Goal: Transaction & Acquisition: Register for event/course

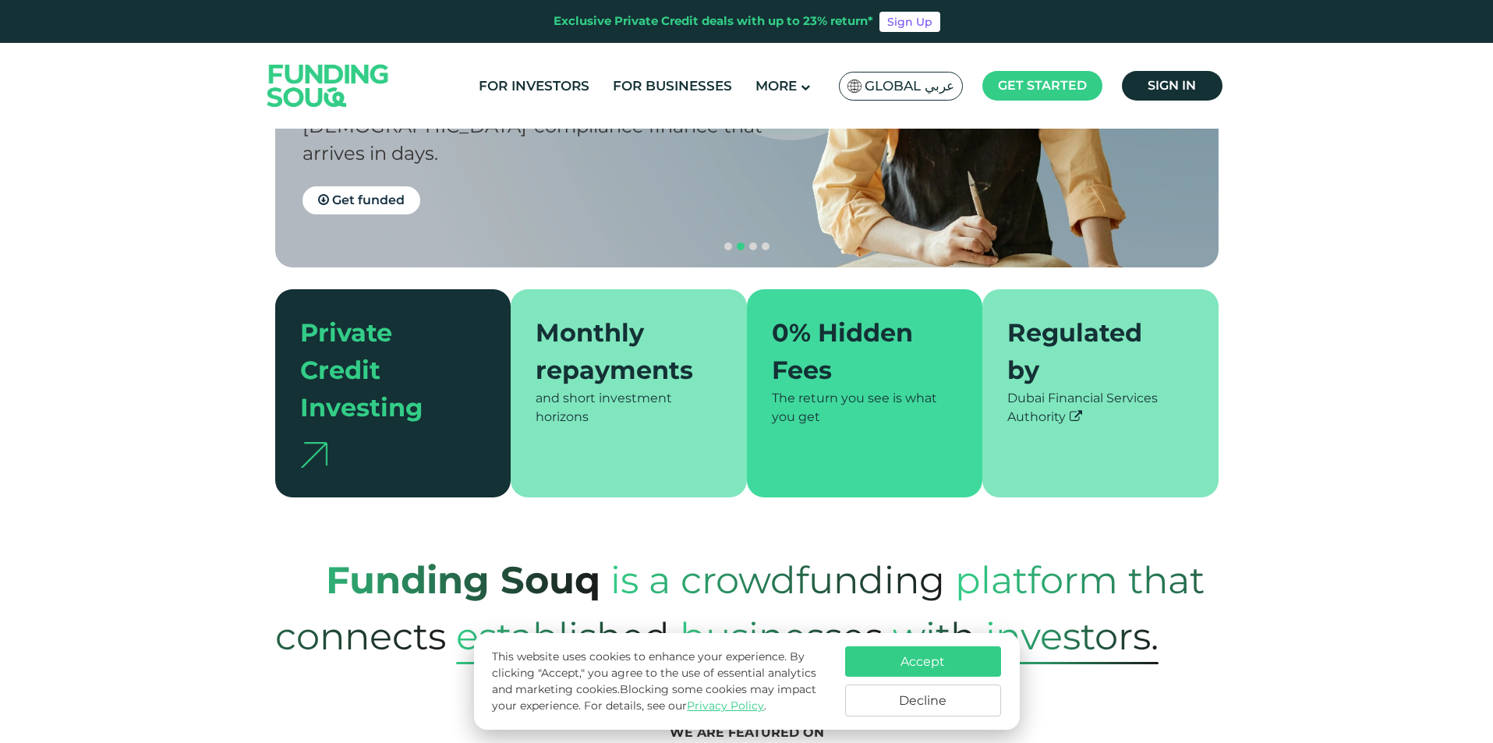
scroll to position [312, 0]
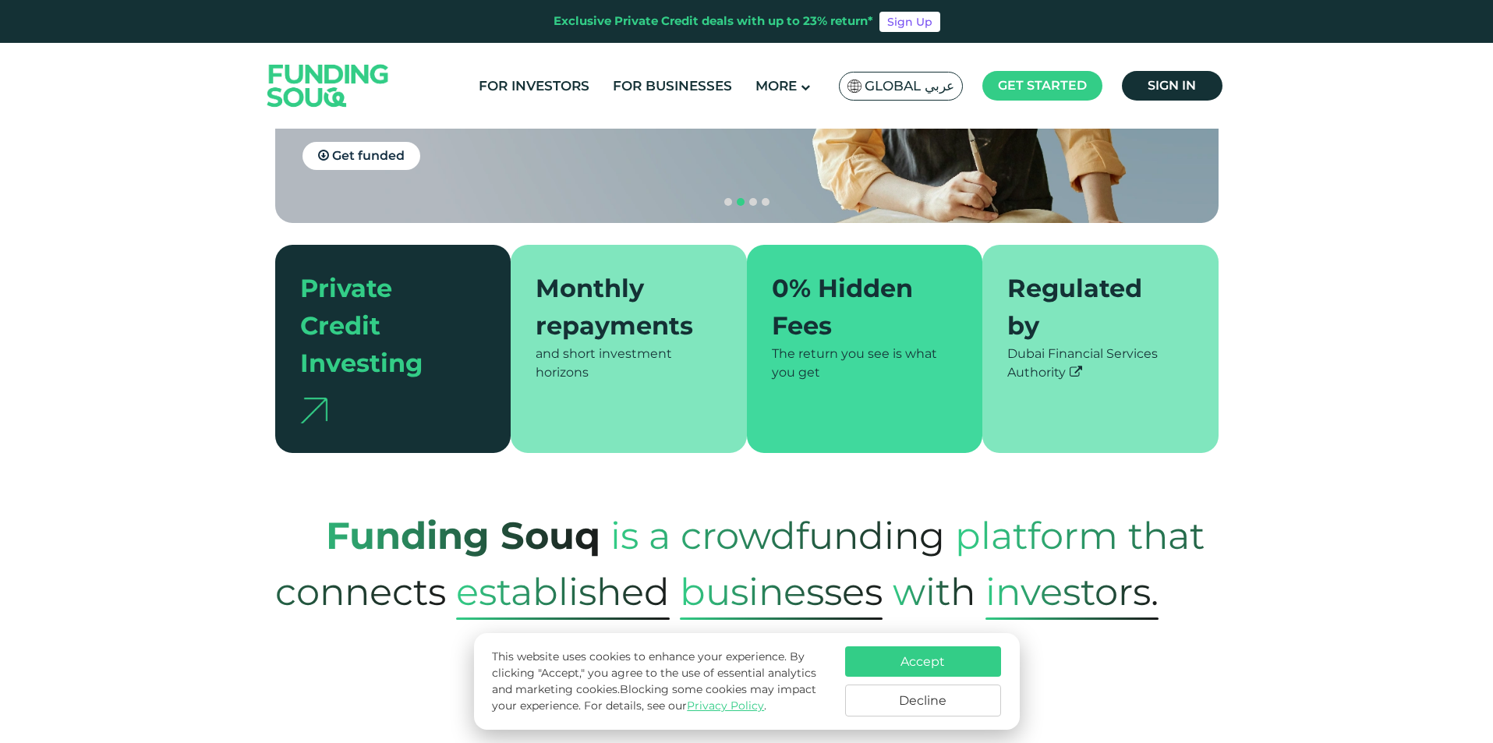
click at [936, 656] on button "Accept" at bounding box center [923, 661] width 156 height 30
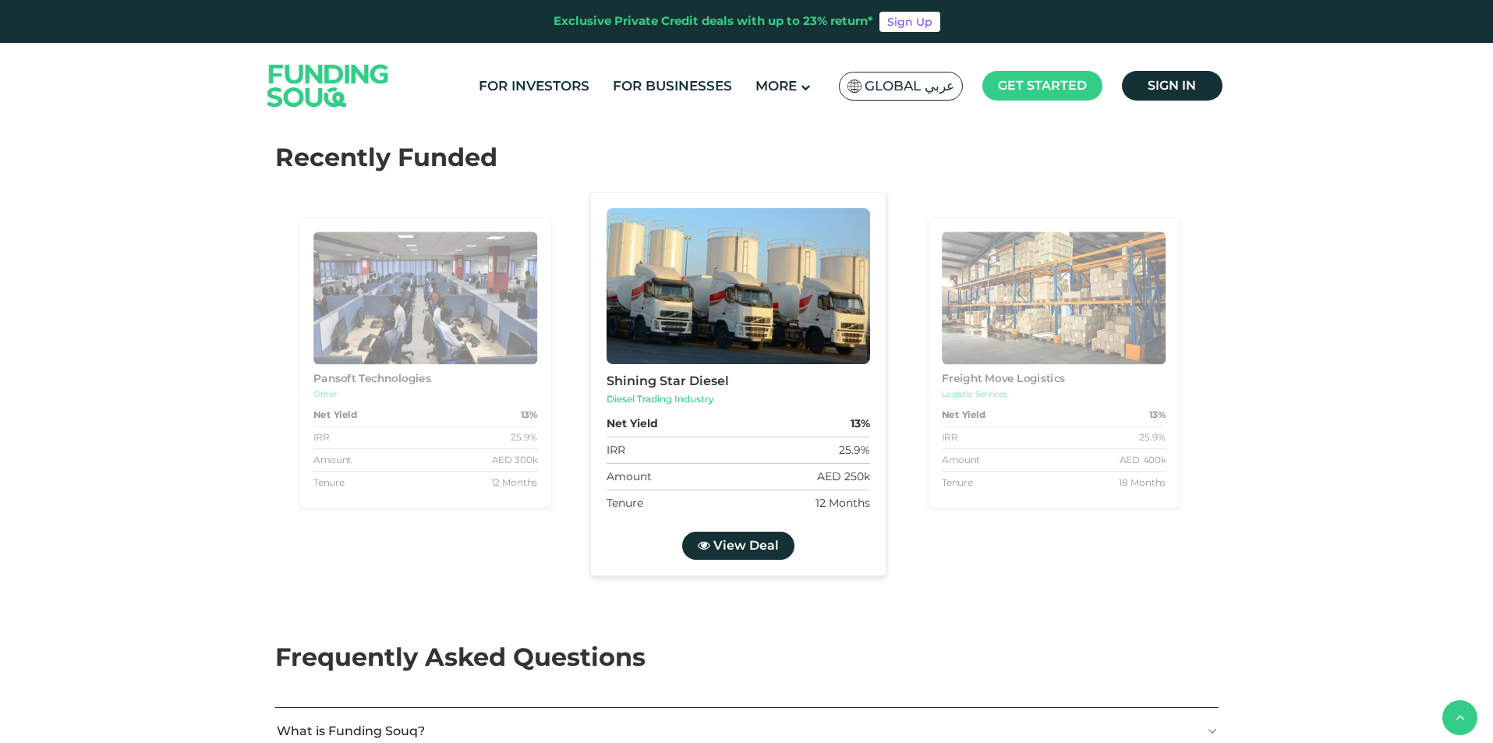
scroll to position [2651, 0]
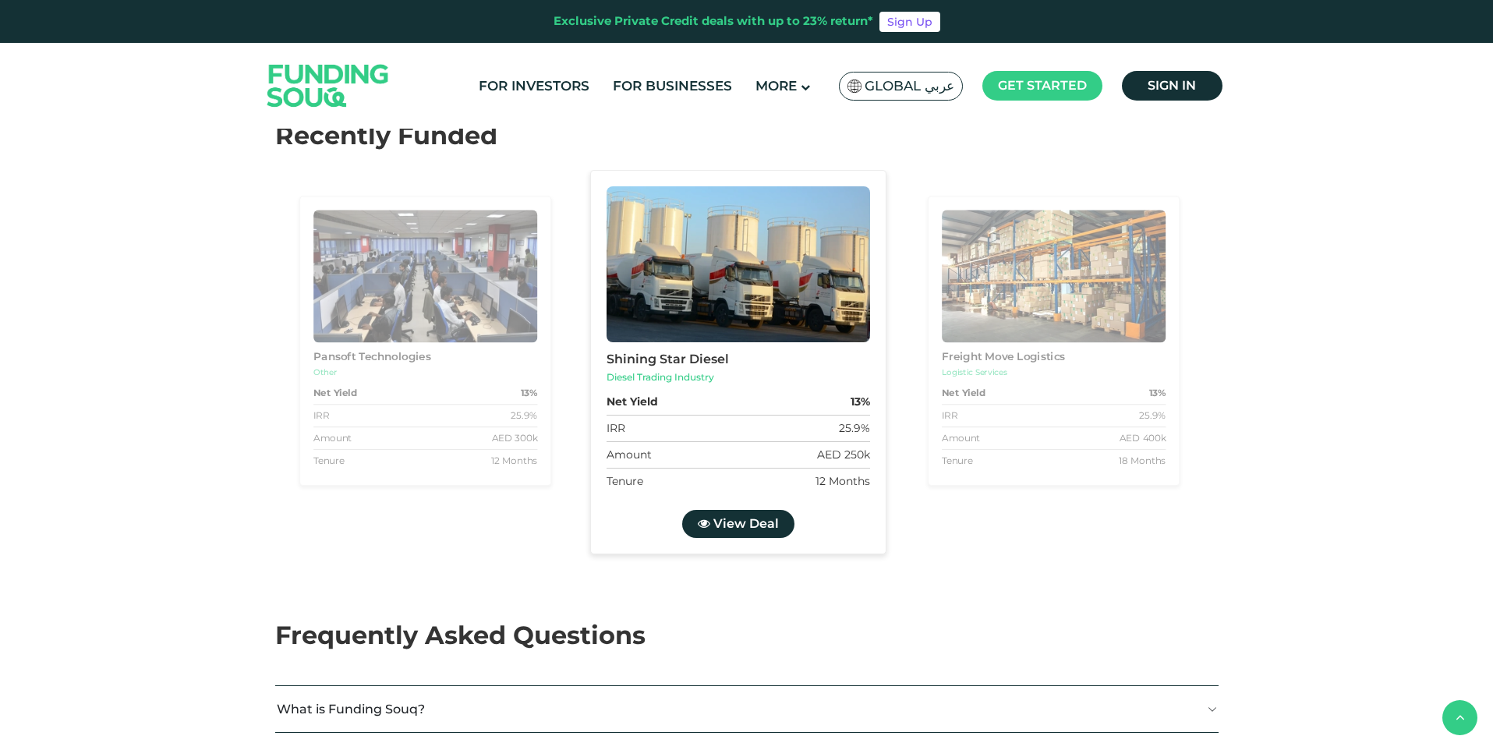
drag, startPoint x: 665, startPoint y: 391, endPoint x: 647, endPoint y: 396, distance: 18.7
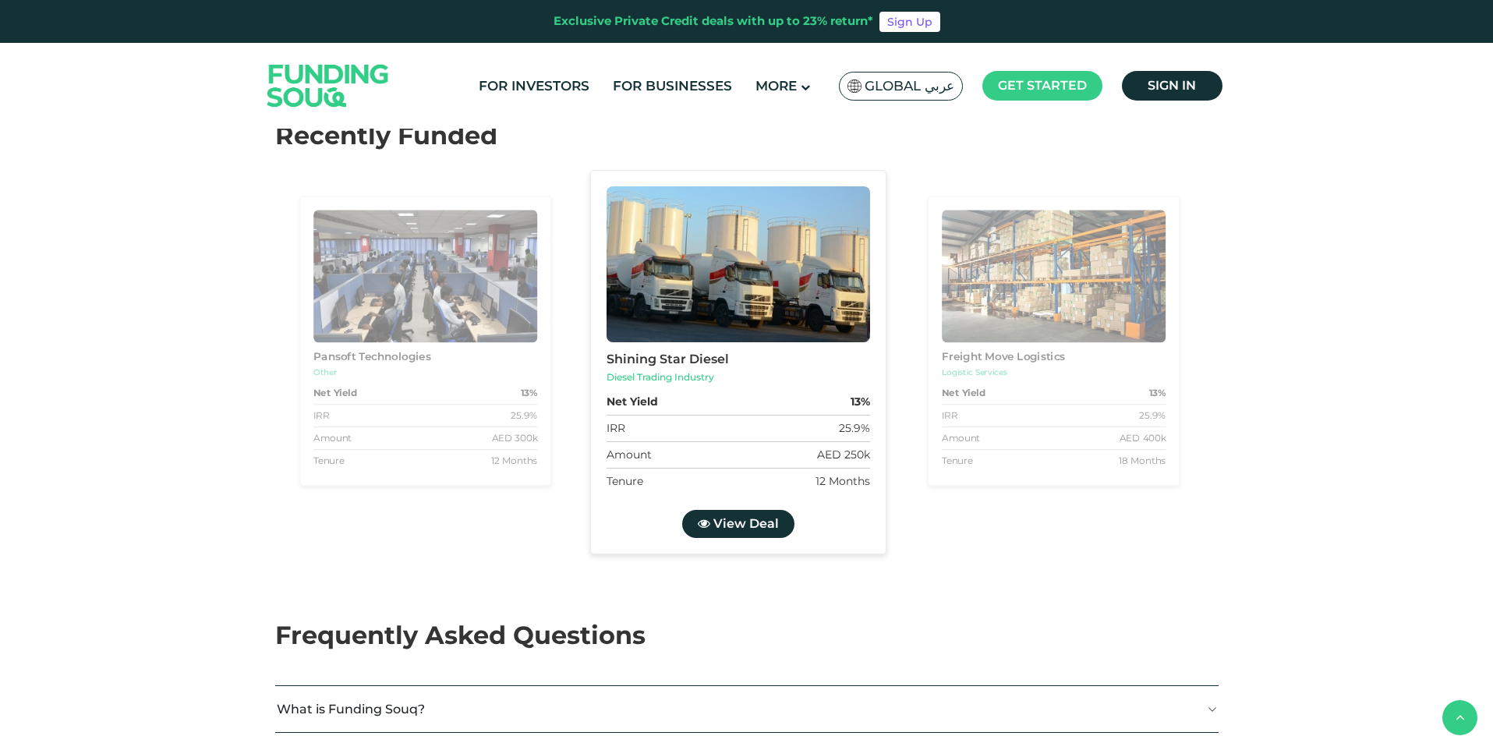
drag, startPoint x: 662, startPoint y: 390, endPoint x: 622, endPoint y: 391, distance: 39.8
type tc-range-slider "3"
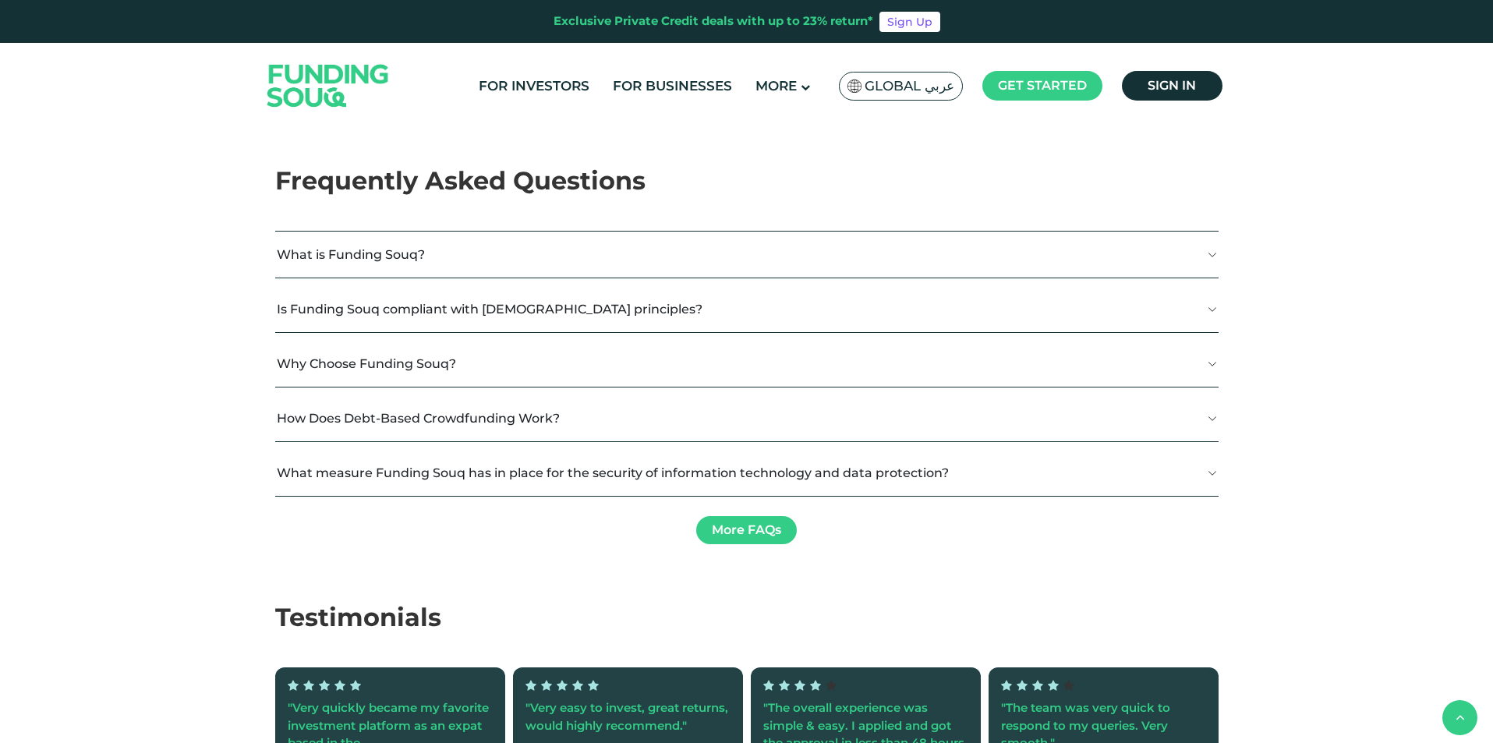
scroll to position [3123, 0]
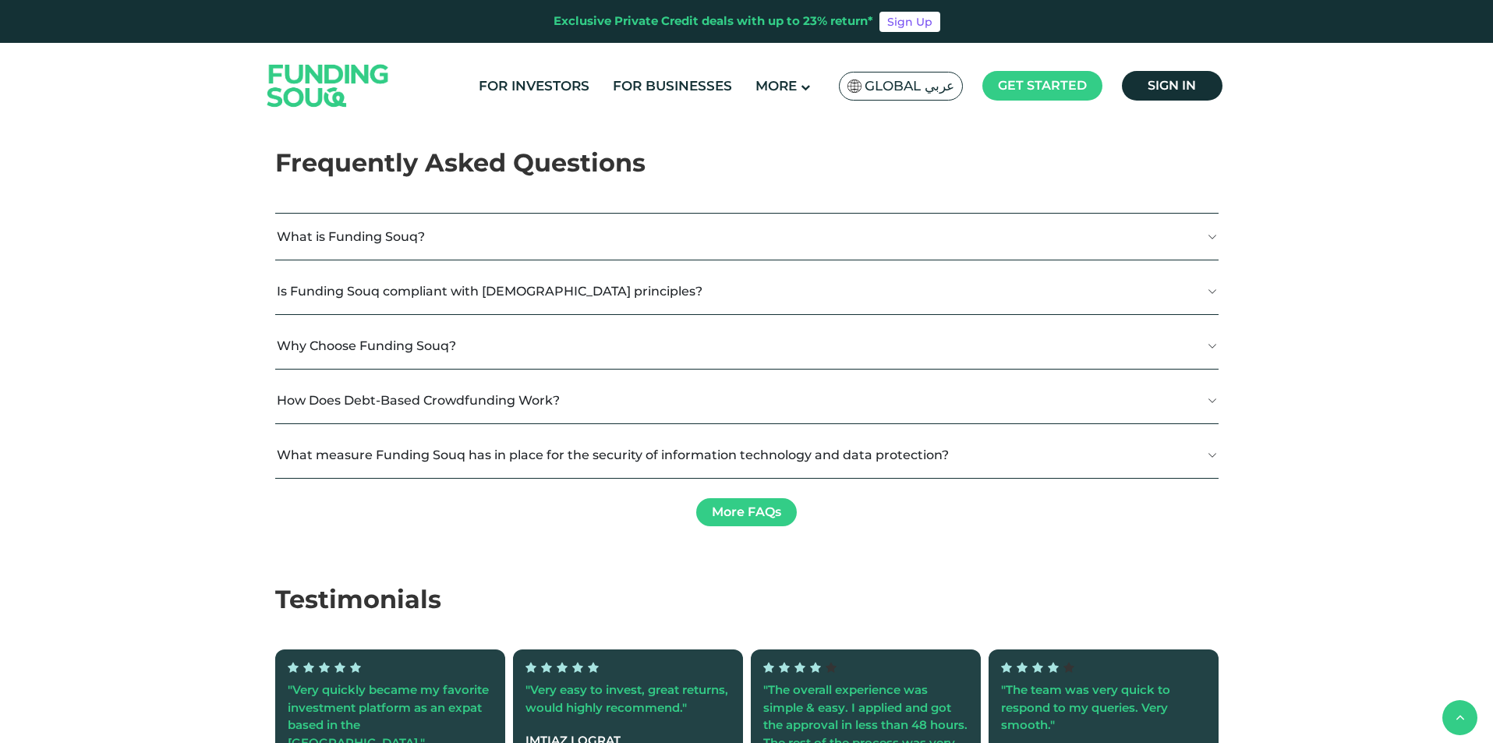
click at [757, 58] on span "View Deal" at bounding box center [745, 51] width 65 height 15
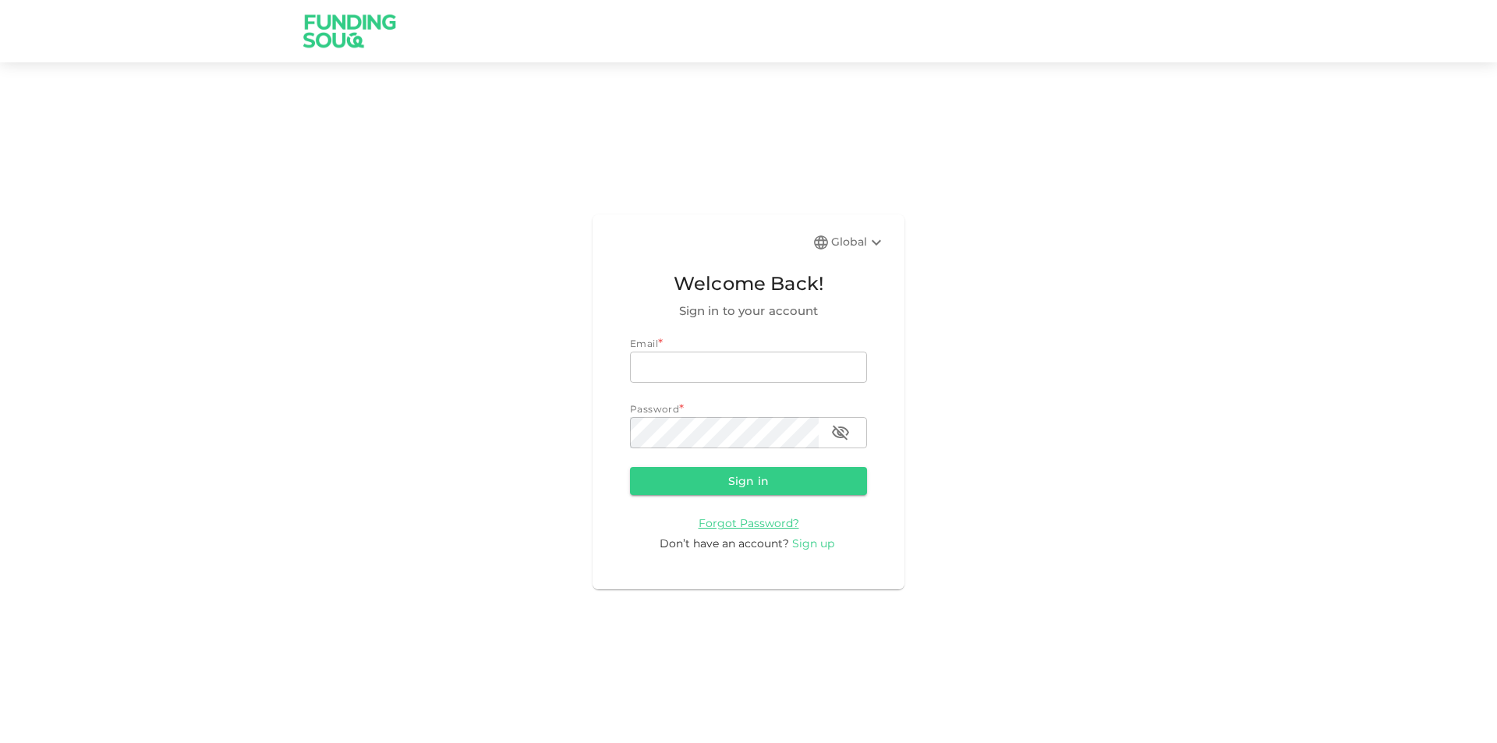
click at [818, 546] on span "Sign up" at bounding box center [813, 543] width 42 height 14
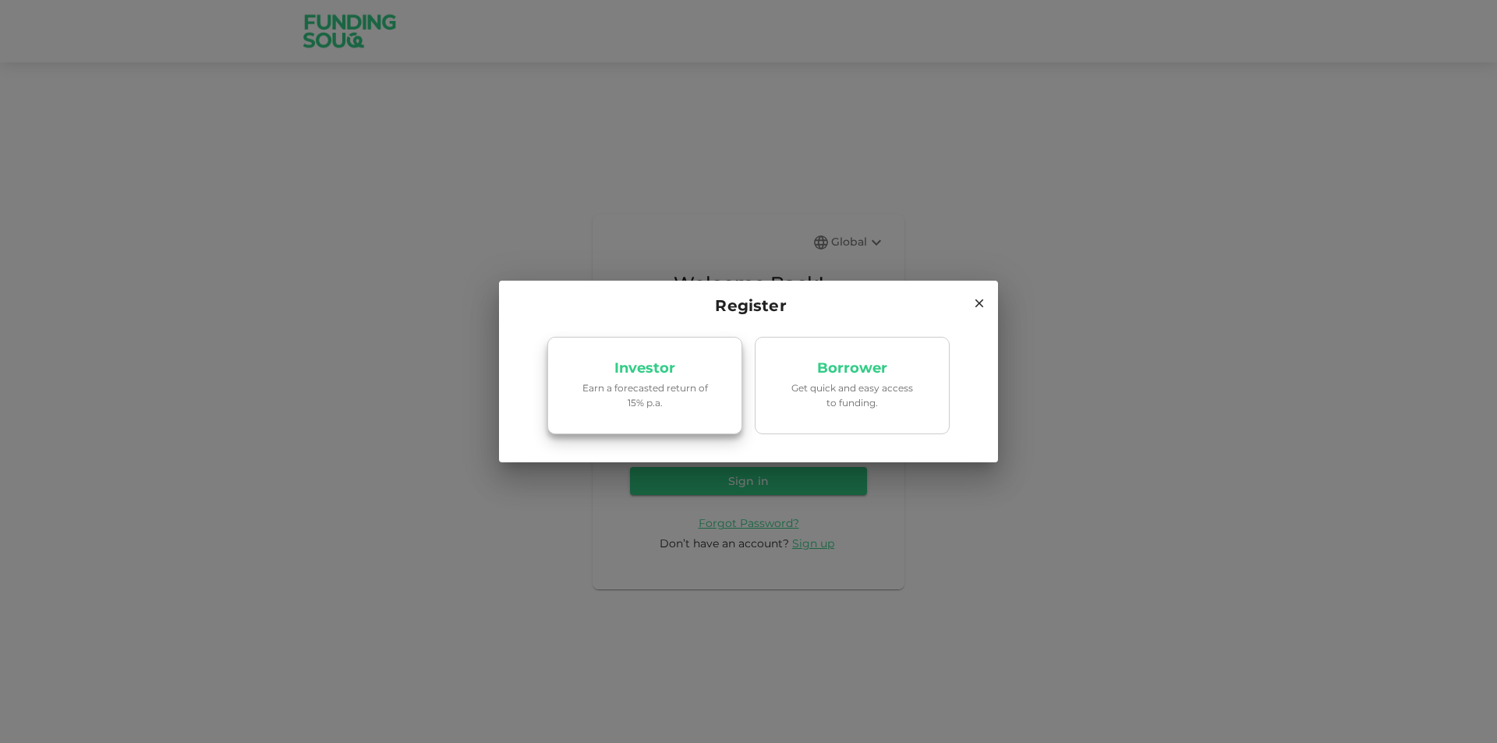
click at [672, 373] on p "Investor" at bounding box center [644, 368] width 61 height 15
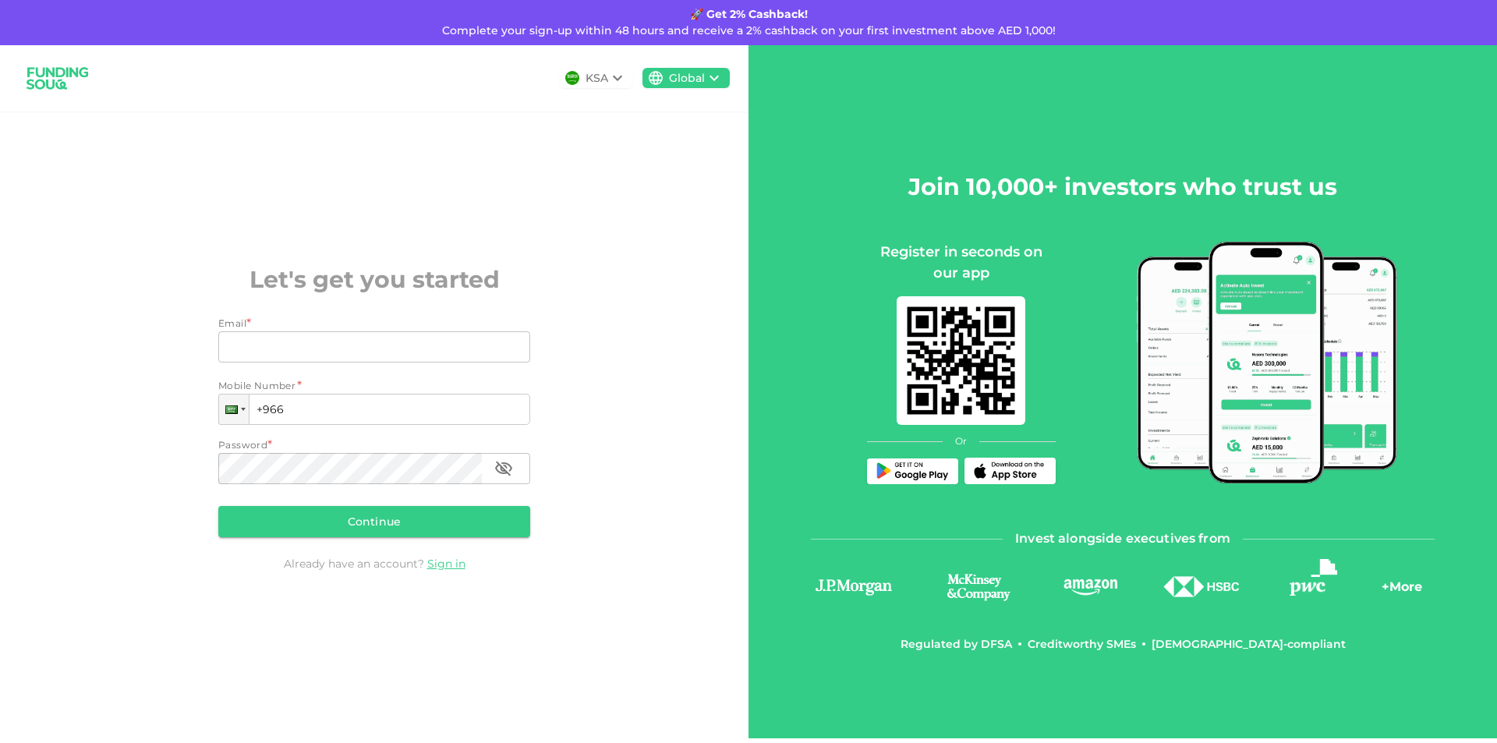
click at [614, 79] on icon at bounding box center [617, 78] width 19 height 19
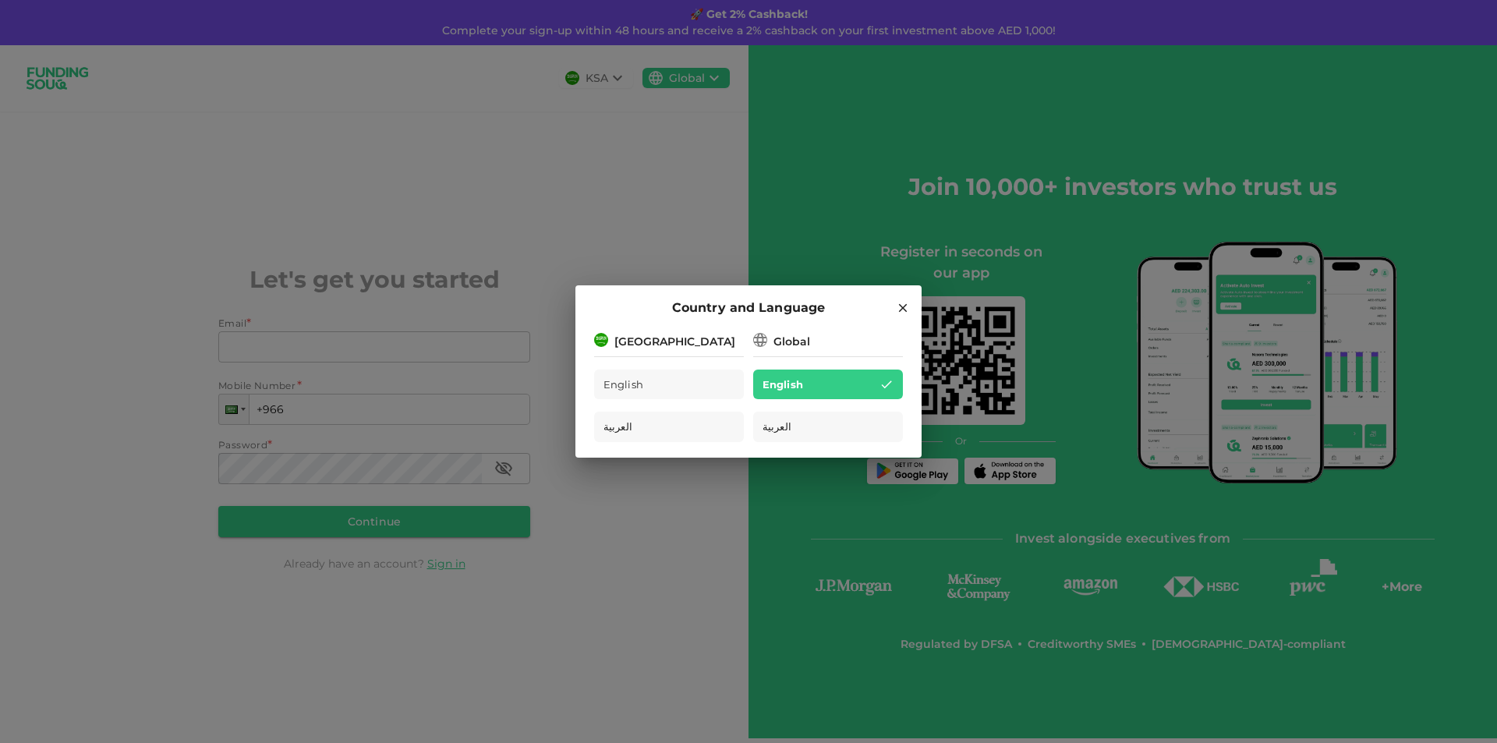
click at [695, 343] on div "[GEOGRAPHIC_DATA]" at bounding box center [669, 340] width 150 height 19
click at [687, 343] on div "[GEOGRAPHIC_DATA]" at bounding box center [669, 340] width 150 height 19
click at [630, 348] on div "[GEOGRAPHIC_DATA]" at bounding box center [674, 342] width 121 height 16
click at [598, 338] on img at bounding box center [601, 340] width 14 height 14
click at [646, 384] on div "English" at bounding box center [669, 385] width 150 height 30
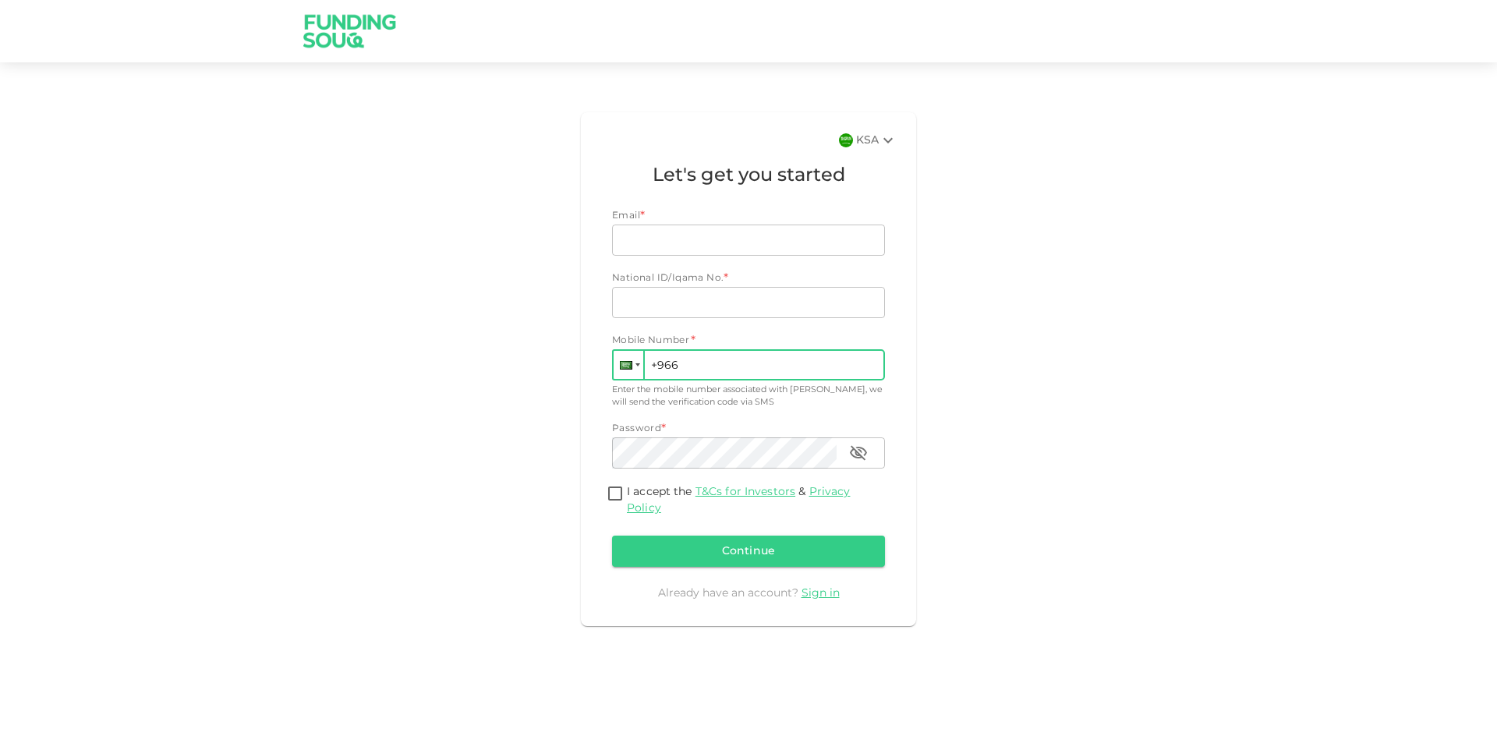
click at [633, 372] on div at bounding box center [629, 365] width 30 height 28
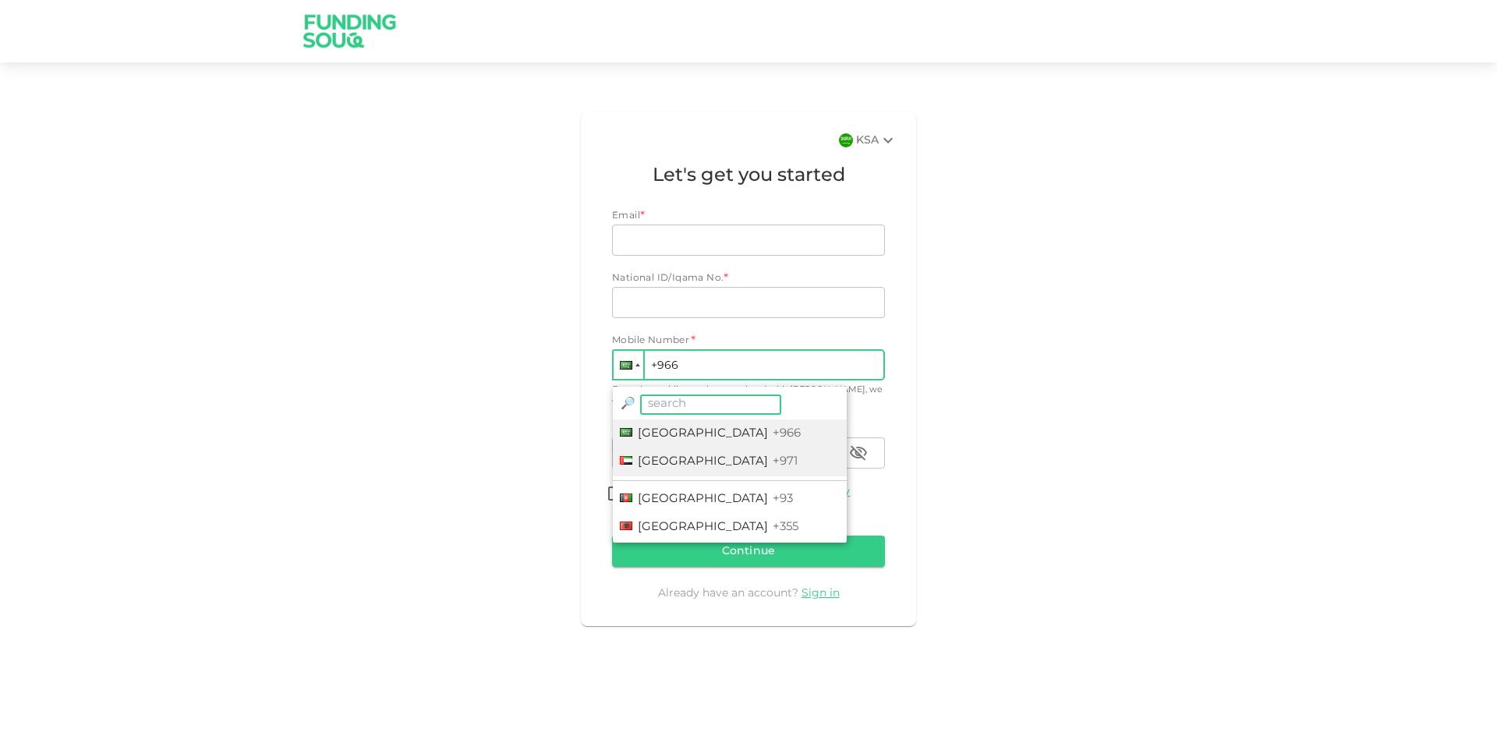
click at [679, 458] on span "[GEOGRAPHIC_DATA]" at bounding box center [703, 461] width 130 height 11
type input "+971"
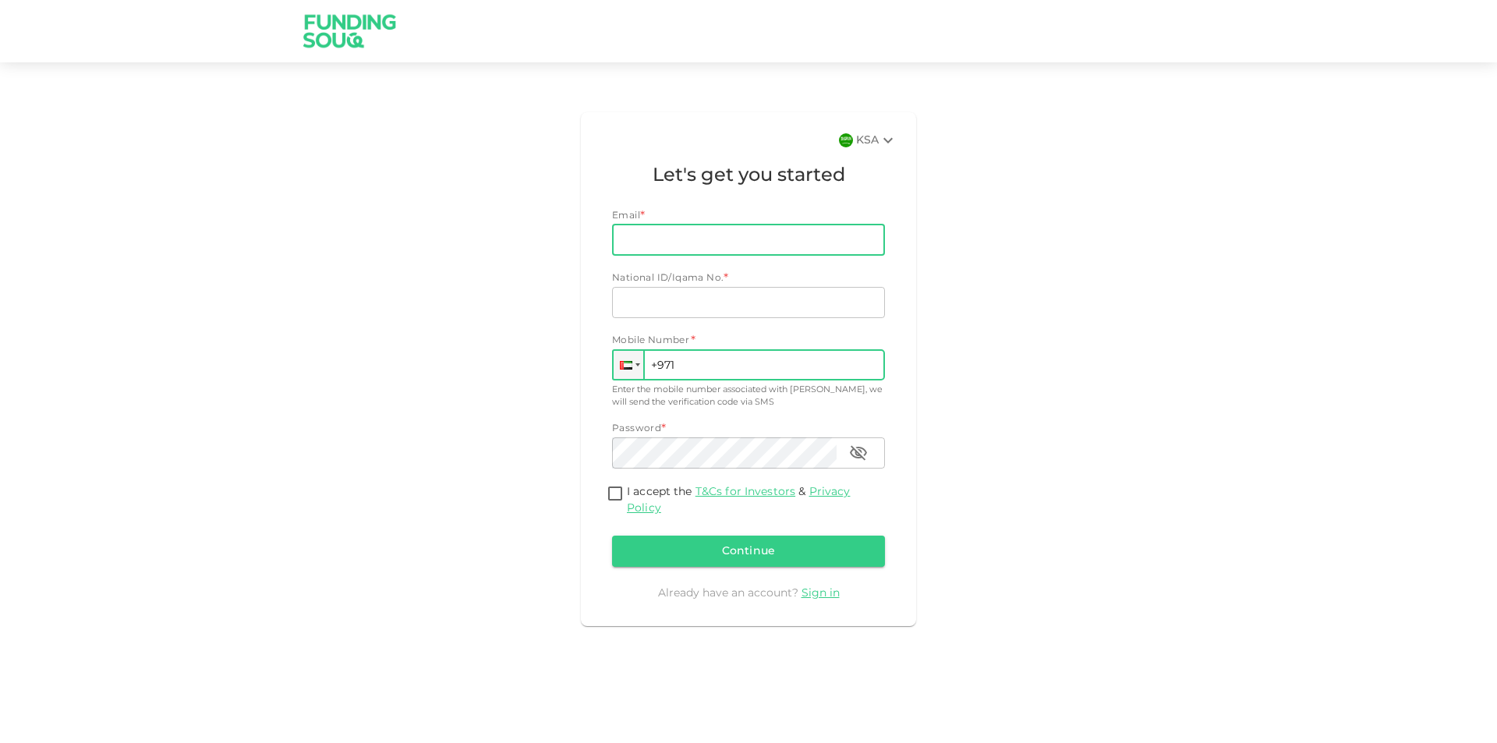
click at [664, 233] on input "Email" at bounding box center [740, 240] width 256 height 31
type input "aneesh_101@yahoo.com"
click at [697, 299] on input "National ID/Iqama No." at bounding box center [748, 302] width 273 height 31
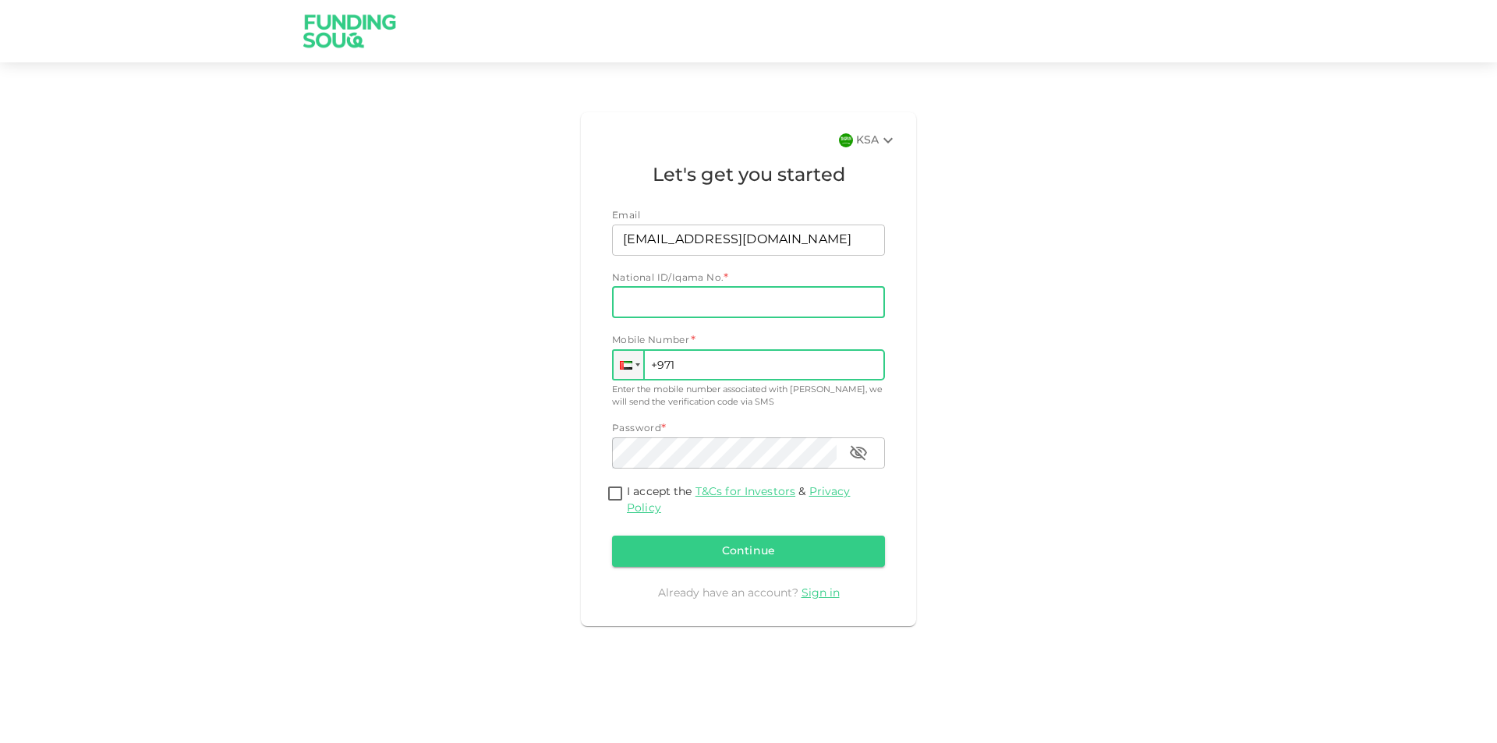
click at [741, 356] on input "+971" at bounding box center [748, 364] width 273 height 31
type input "+971 528 358 655"
click at [702, 312] on input "National ID/Iqama No." at bounding box center [748, 302] width 273 height 31
type input "7841985954"
drag, startPoint x: 706, startPoint y: 302, endPoint x: 620, endPoint y: 305, distance: 85.8
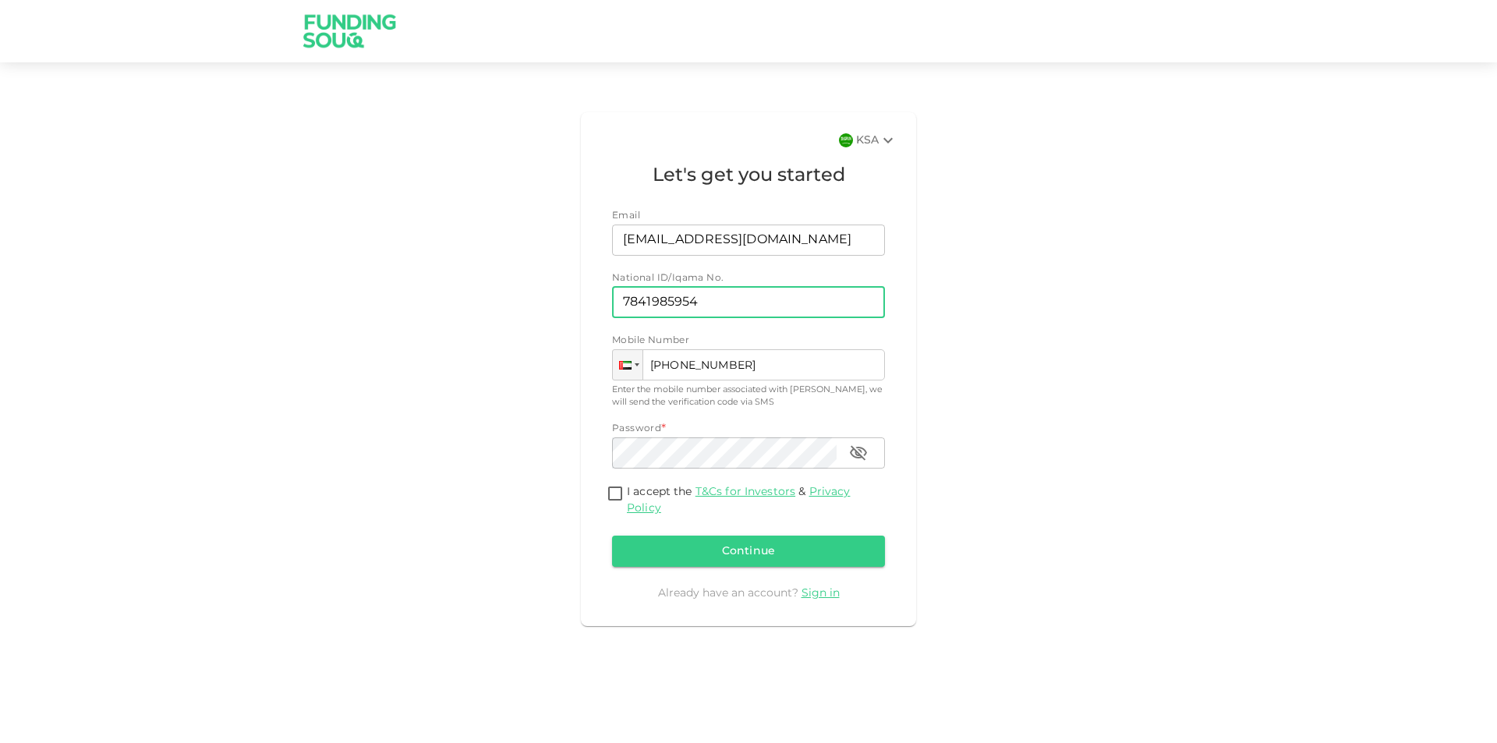
click at [620, 305] on input "7841985954" at bounding box center [748, 302] width 273 height 31
click at [879, 140] on icon at bounding box center [888, 140] width 19 height 19
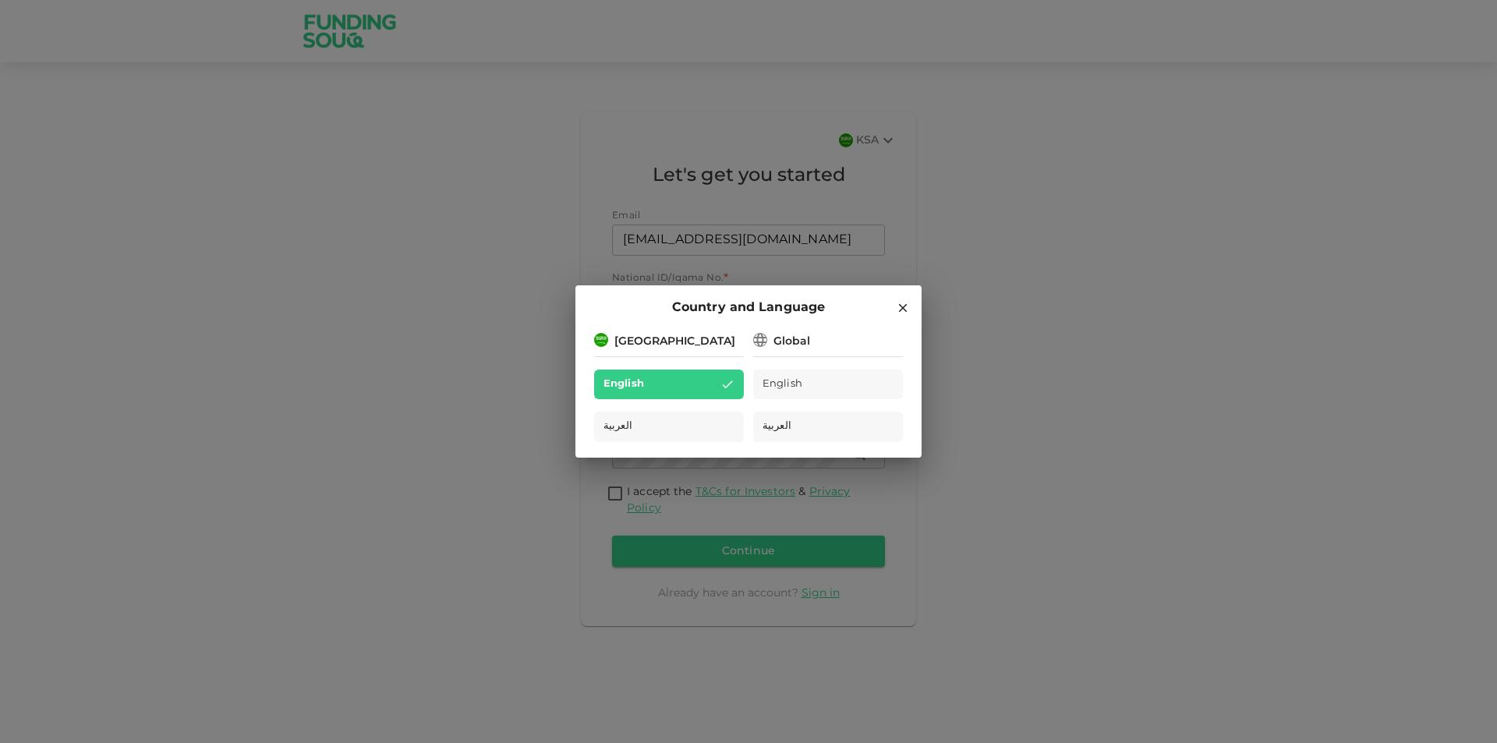
click at [894, 310] on div "Country and Language" at bounding box center [748, 308] width 309 height 20
click at [905, 310] on icon at bounding box center [903, 308] width 9 height 9
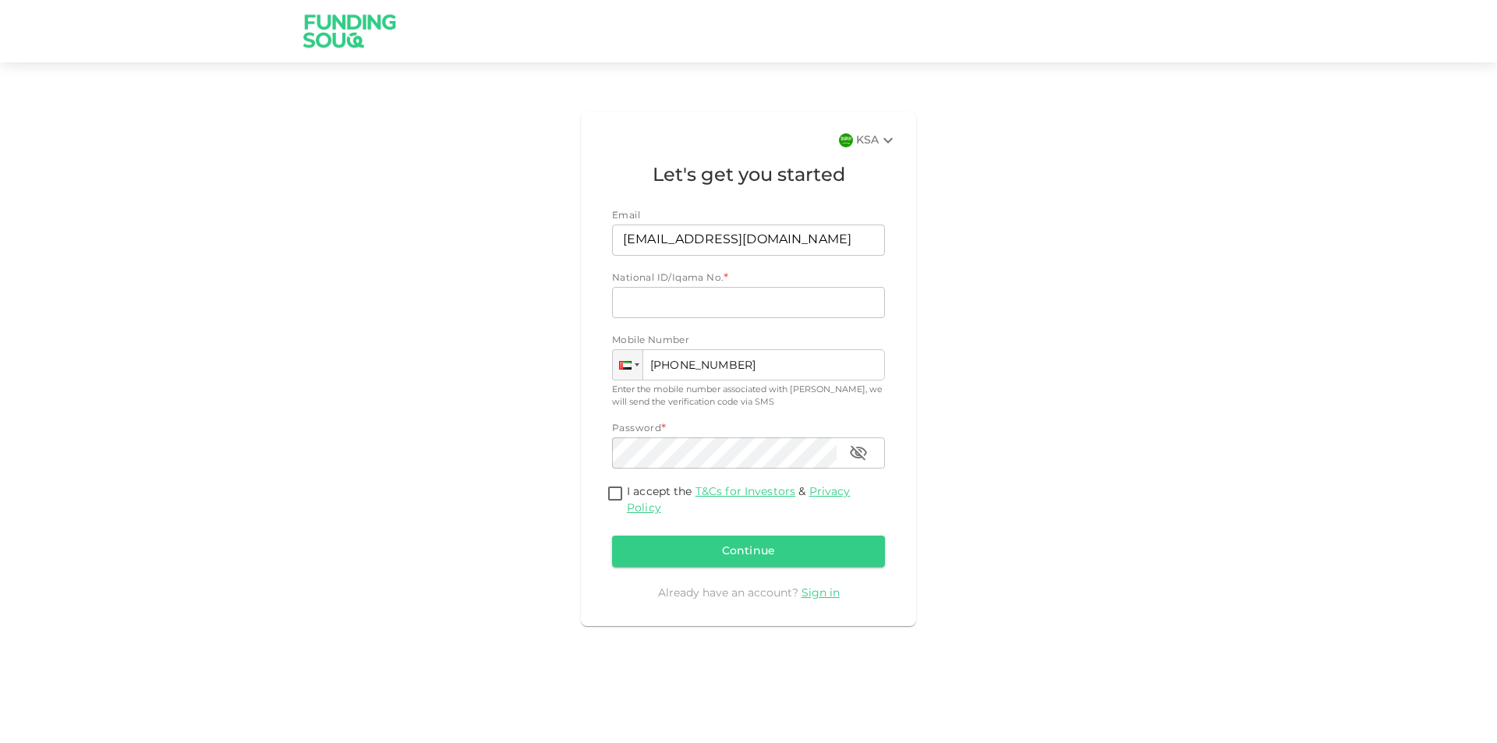
click at [845, 140] on img at bounding box center [846, 140] width 14 height 14
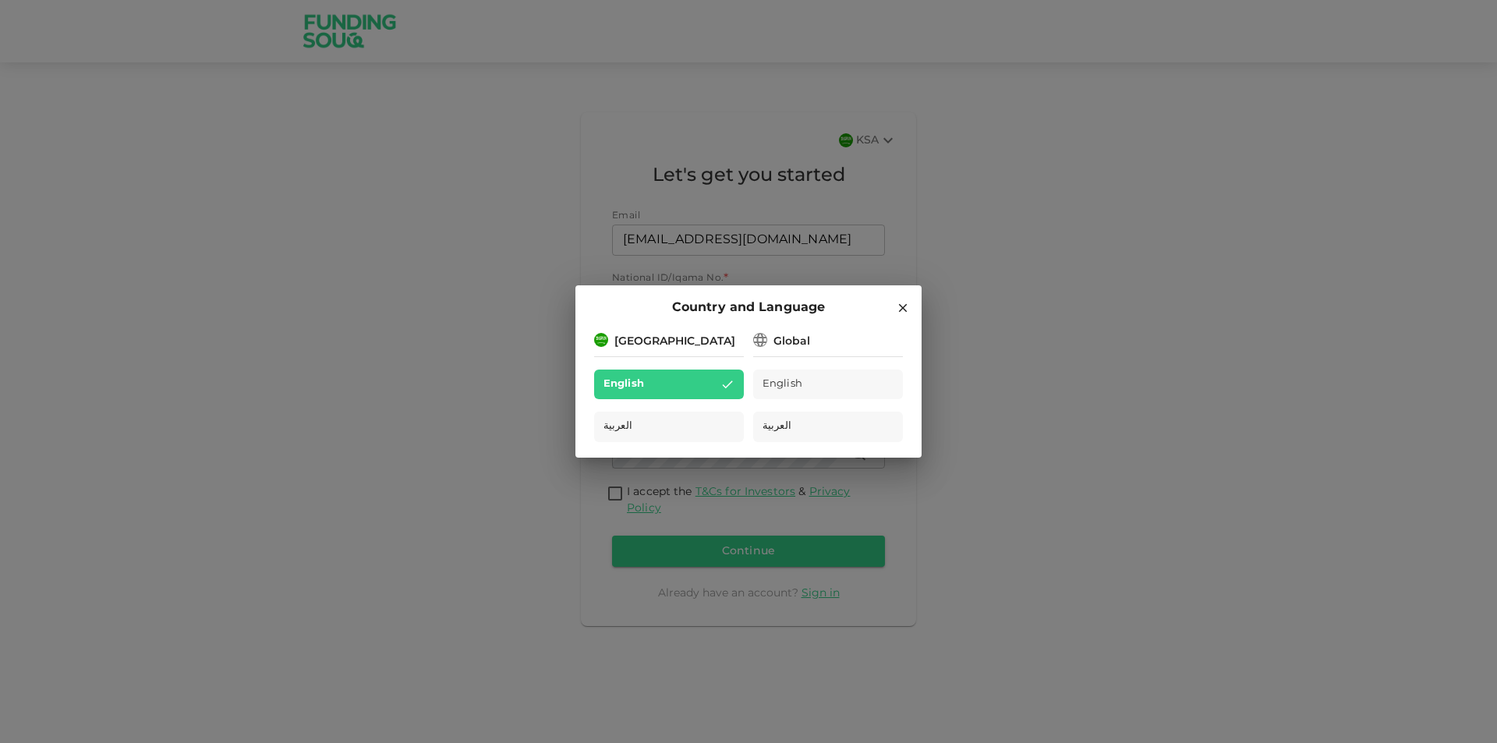
click at [794, 335] on div "Global" at bounding box center [791, 342] width 37 height 16
click at [760, 340] on icon at bounding box center [760, 340] width 19 height 19
click at [609, 335] on div "[GEOGRAPHIC_DATA]" at bounding box center [669, 340] width 150 height 19
click at [590, 339] on div "Saudi Arabia English العربية Global English العربية" at bounding box center [748, 395] width 346 height 128
click at [900, 303] on icon at bounding box center [903, 308] width 14 height 14
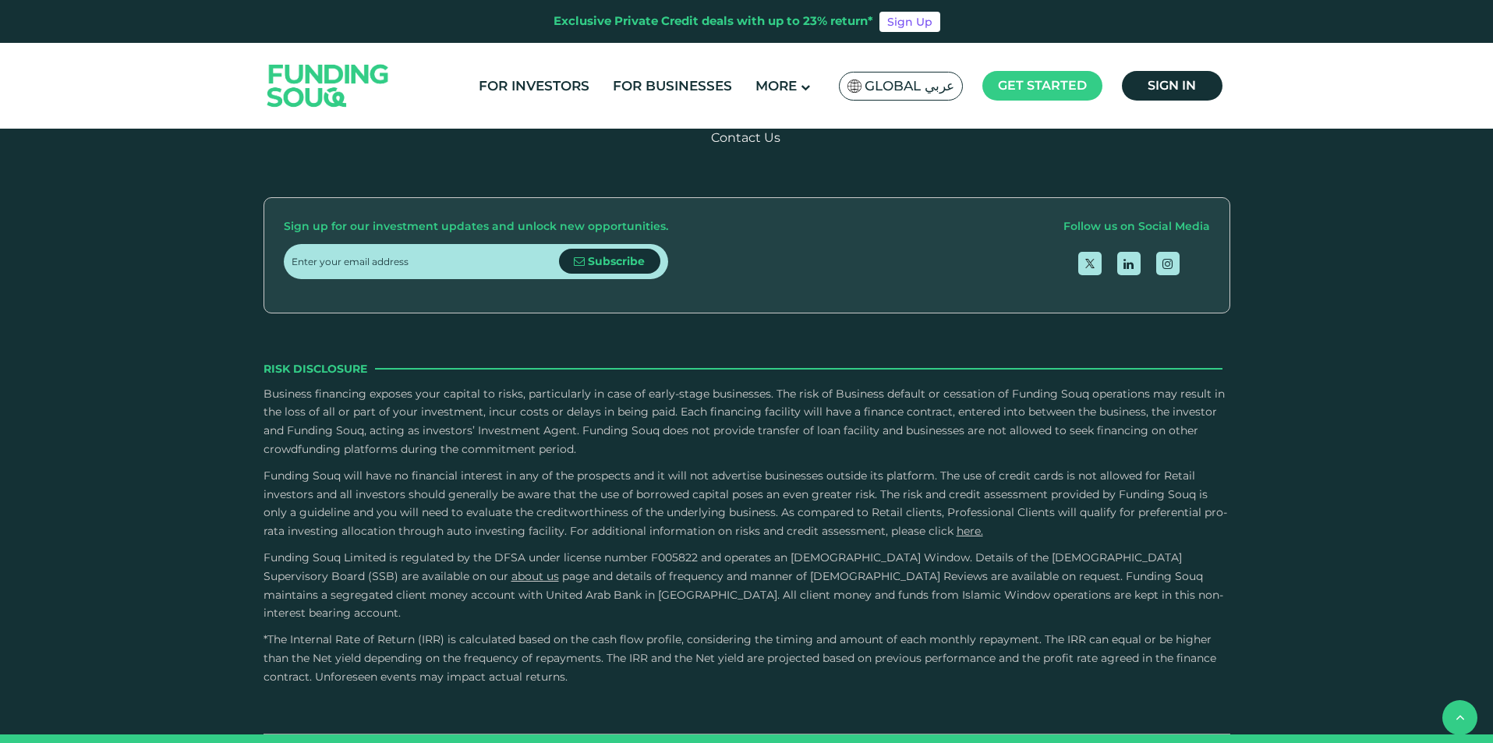
scroll to position [1853, 0]
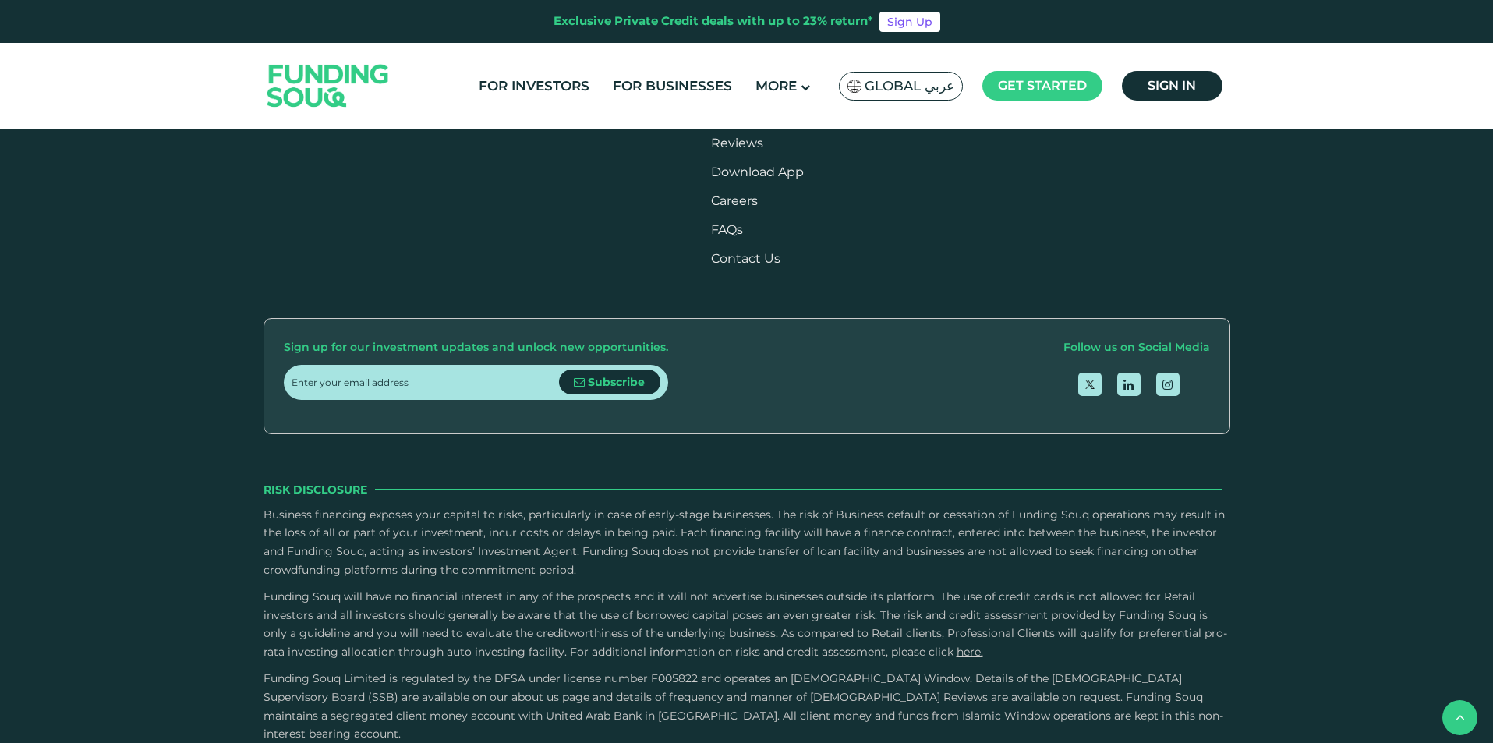
click at [931, 80] on span "Global عربي" at bounding box center [910, 86] width 90 height 18
type tc-range-slider "4"
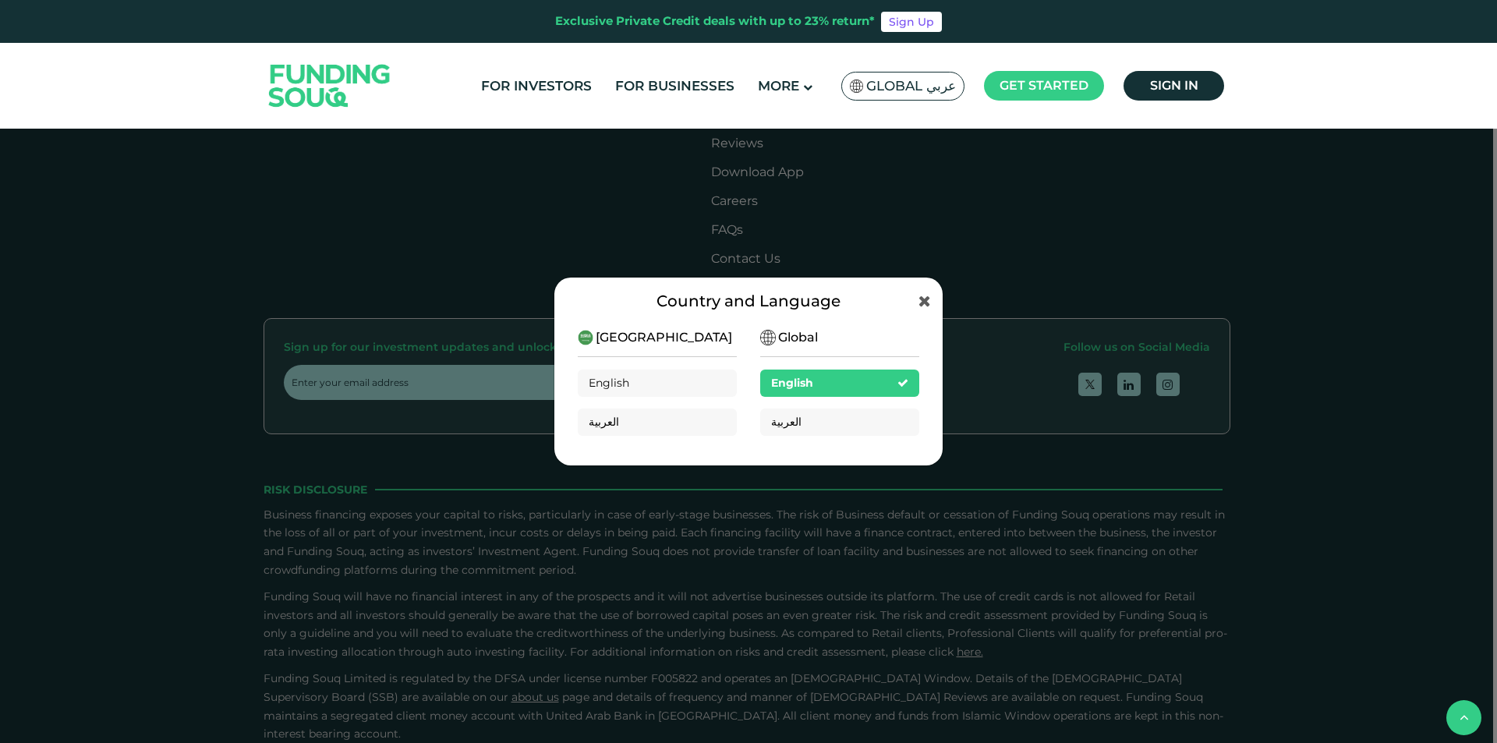
drag, startPoint x: 816, startPoint y: 186, endPoint x: 854, endPoint y: 219, distance: 51.4
click at [816, 186] on div "Country and Language [GEOGRAPHIC_DATA] English العربية Global English العربية" at bounding box center [748, 371] width 1497 height 743
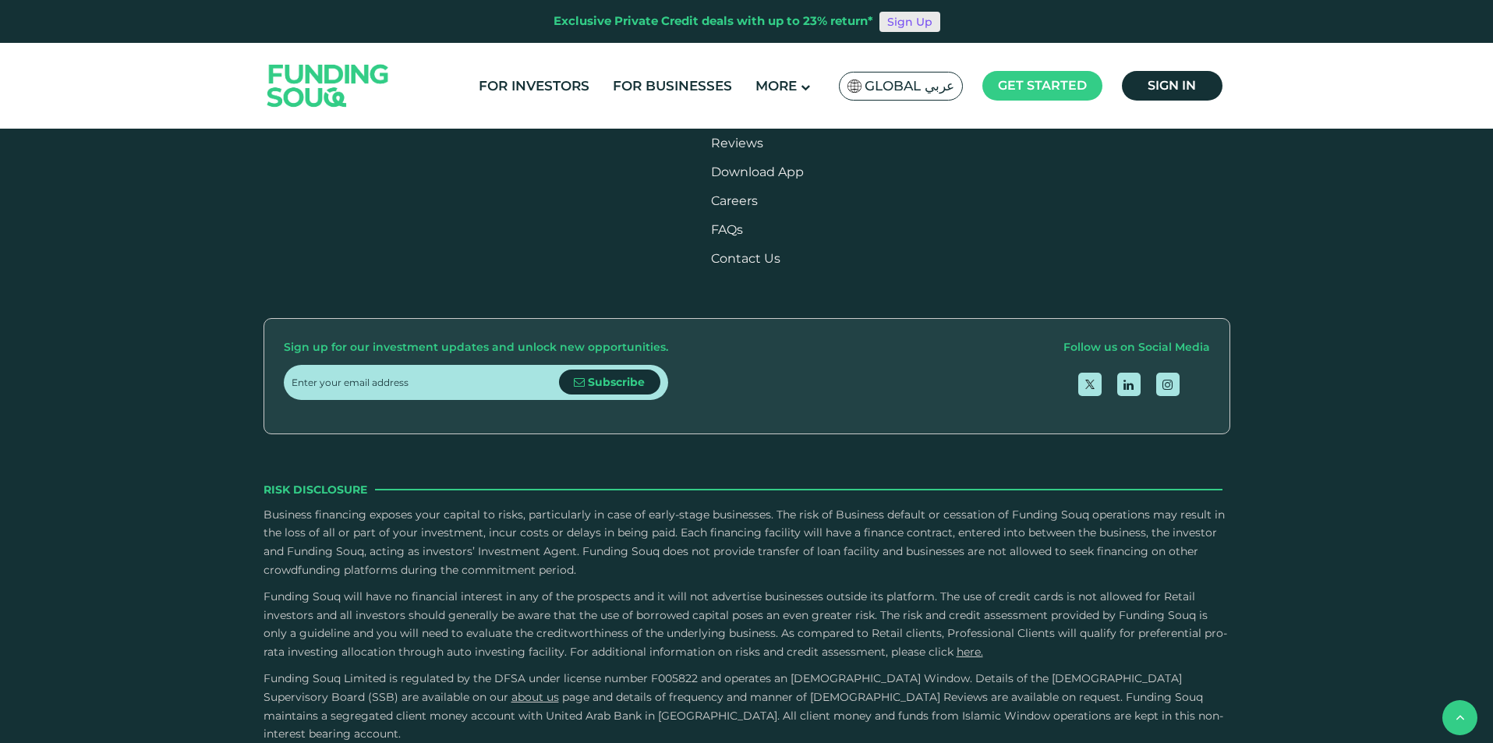
click at [902, 19] on link "Sign Up" at bounding box center [909, 22] width 61 height 20
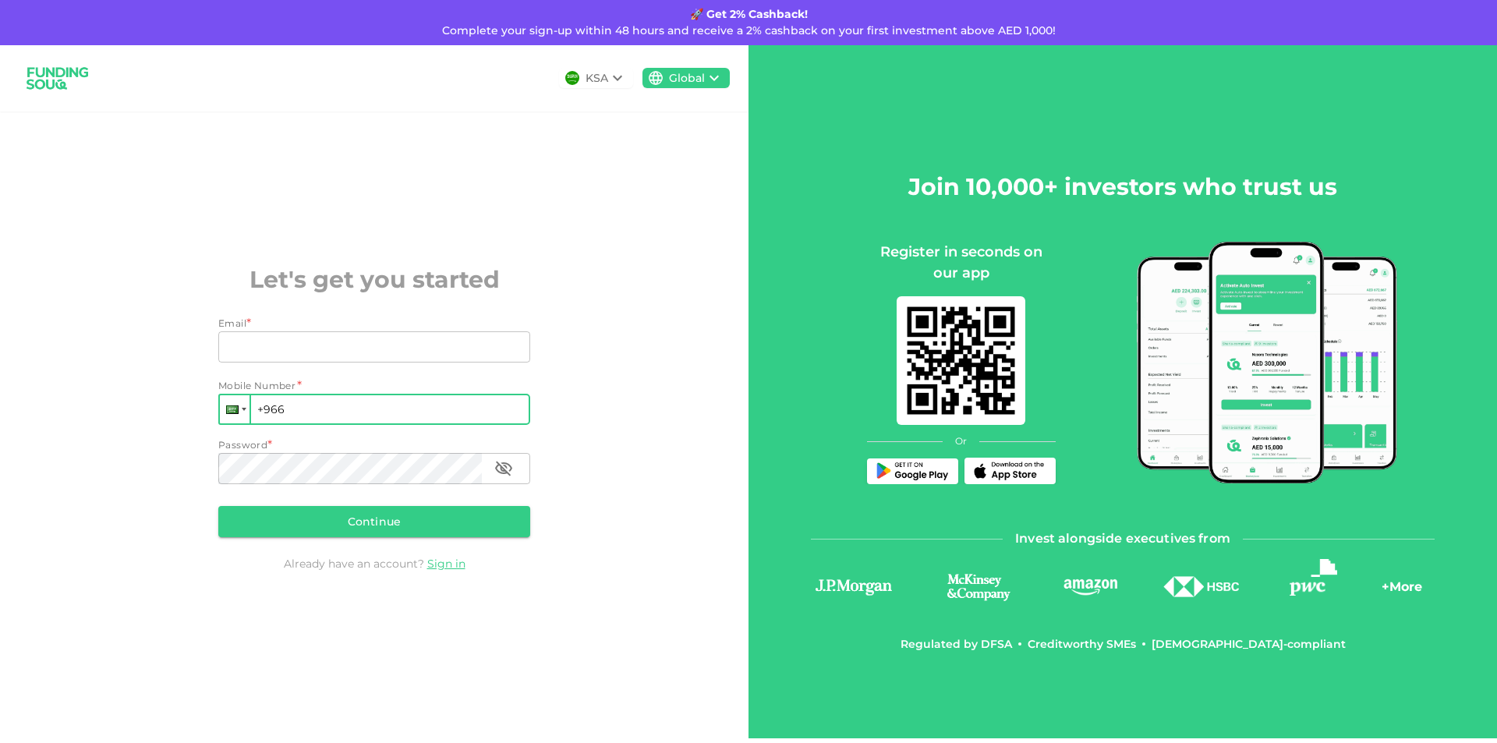
click at [246, 413] on div at bounding box center [235, 409] width 30 height 28
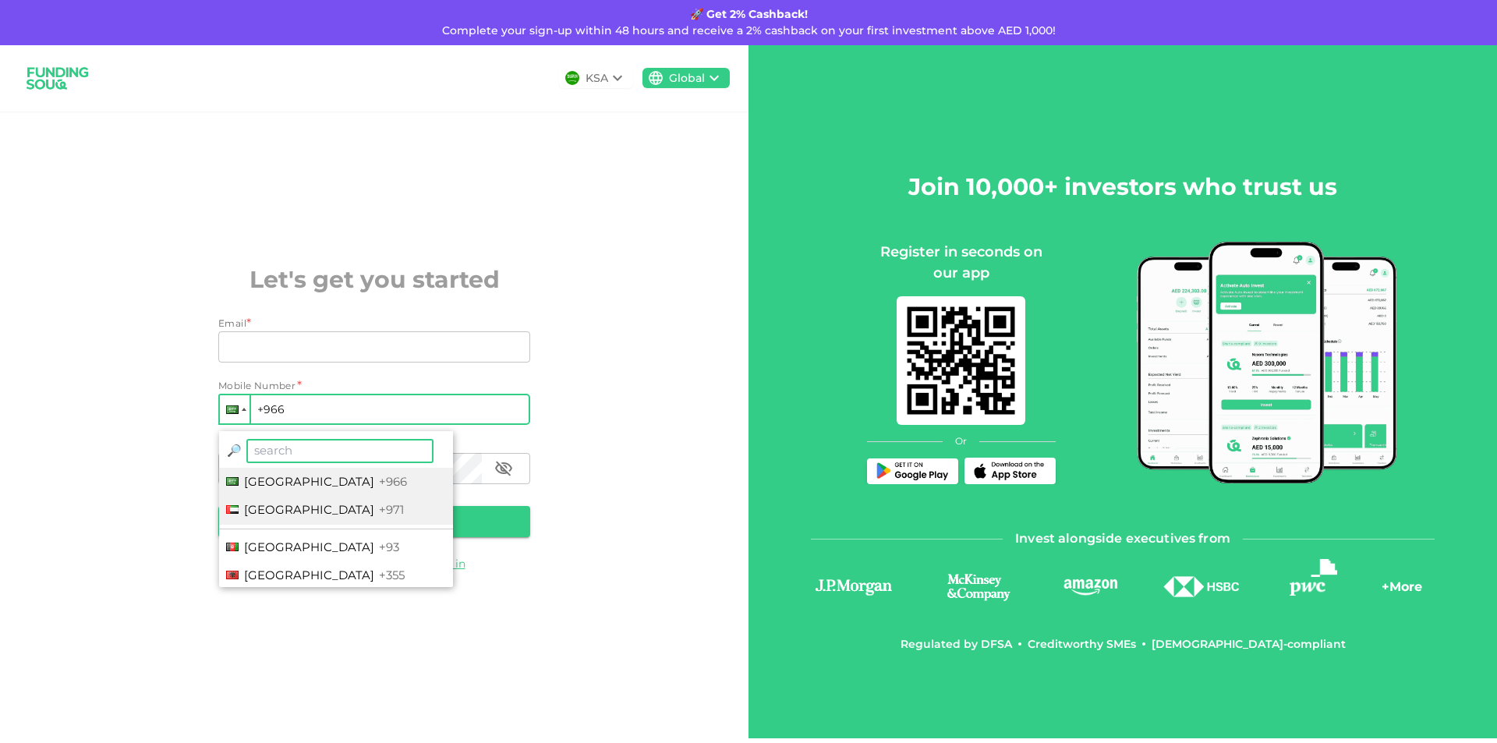
click at [299, 503] on span "[GEOGRAPHIC_DATA]" at bounding box center [309, 509] width 130 height 15
type input "+971"
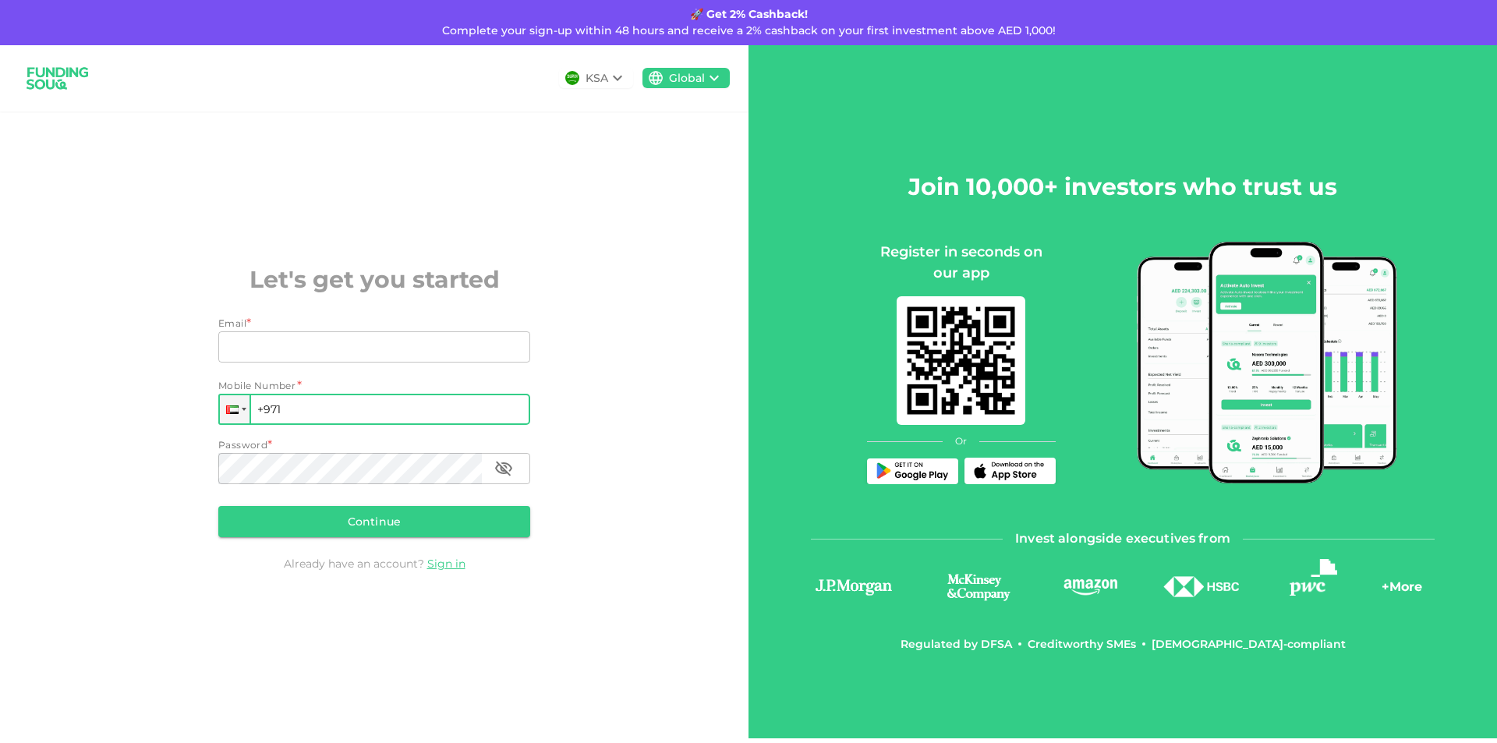
click at [613, 76] on icon at bounding box center [617, 78] width 19 height 19
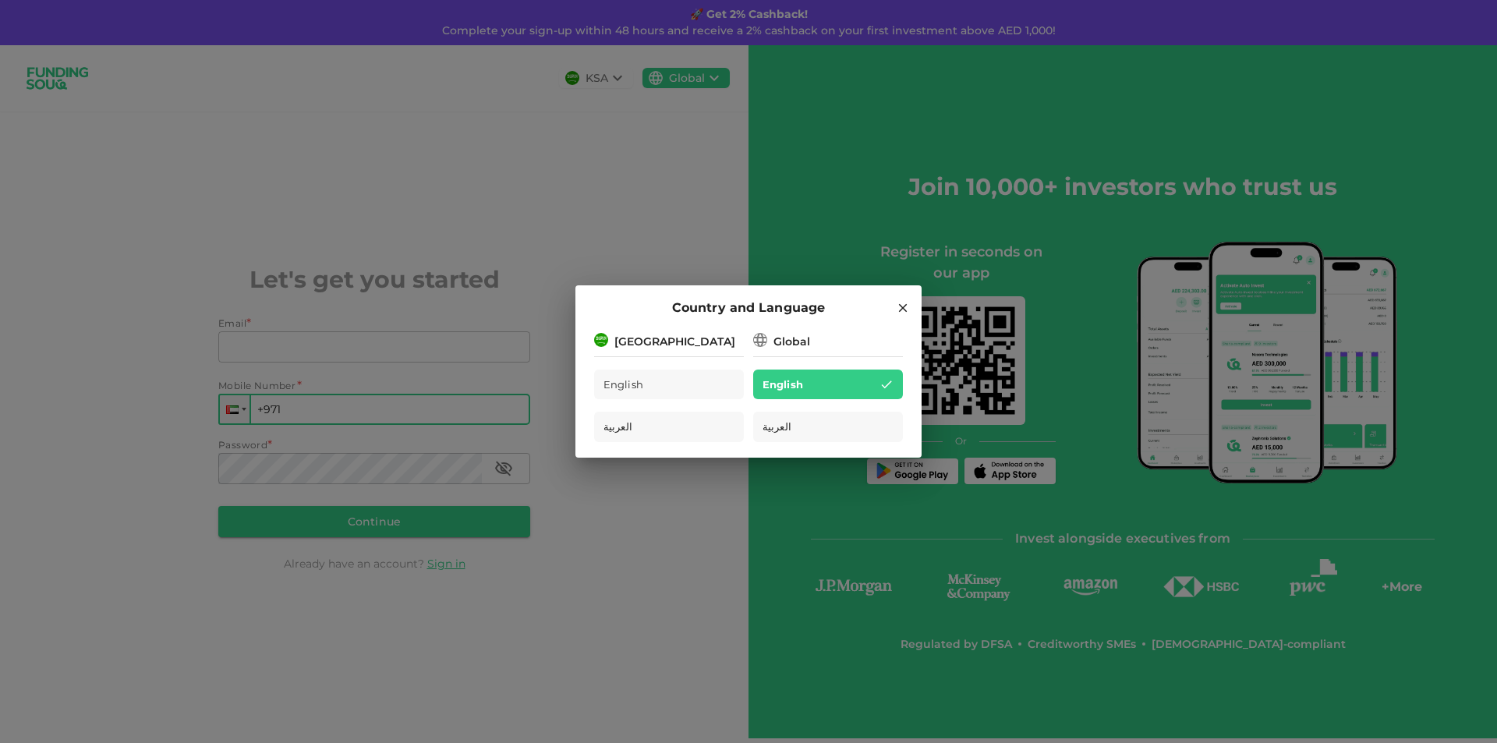
click at [716, 331] on div "[GEOGRAPHIC_DATA]" at bounding box center [669, 340] width 150 height 19
click at [767, 345] on div "Global" at bounding box center [828, 340] width 150 height 19
click at [823, 340] on div "Global" at bounding box center [828, 340] width 150 height 19
click at [600, 339] on img at bounding box center [601, 340] width 14 height 14
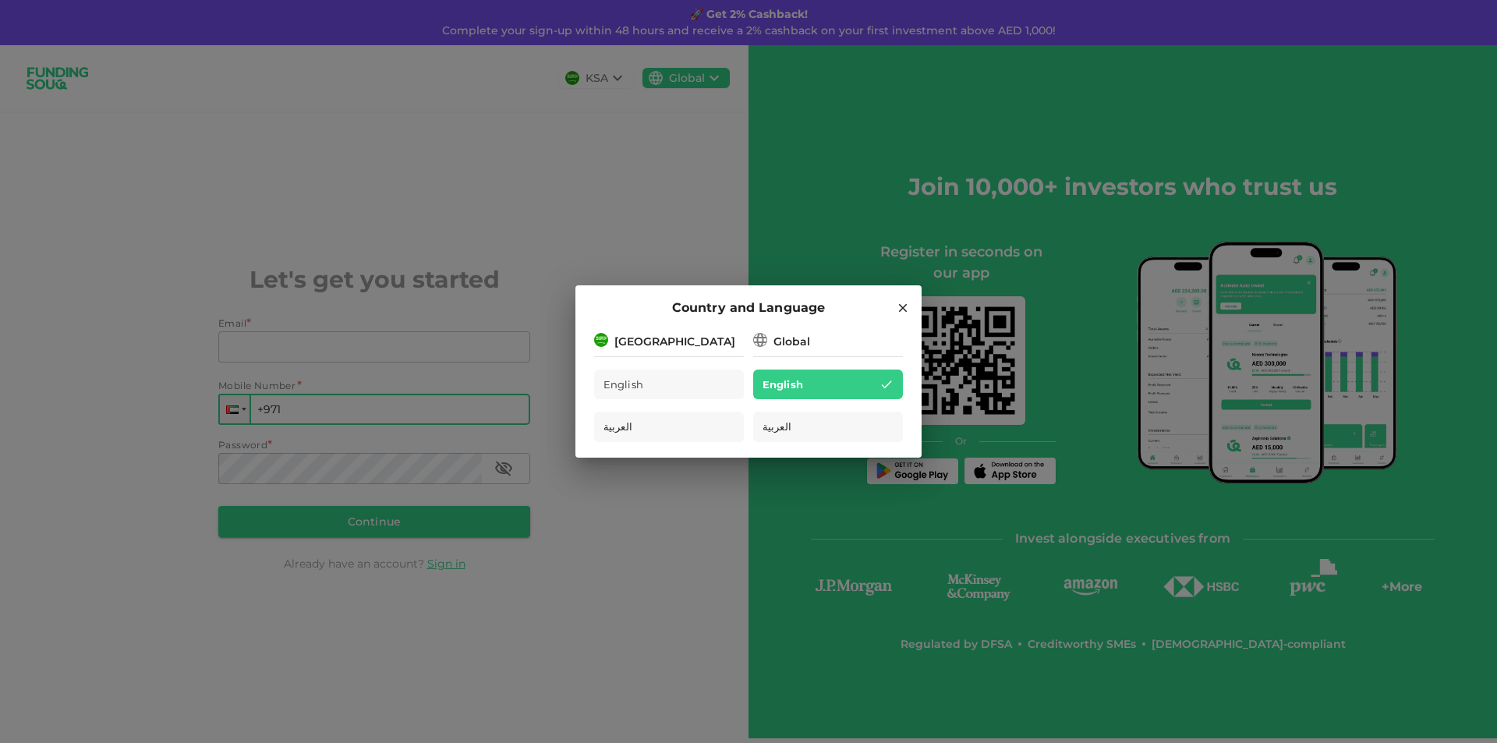
click at [600, 339] on img at bounding box center [601, 340] width 14 height 14
click at [900, 299] on div "Country and Language" at bounding box center [748, 308] width 309 height 20
click at [905, 310] on icon at bounding box center [903, 308] width 9 height 9
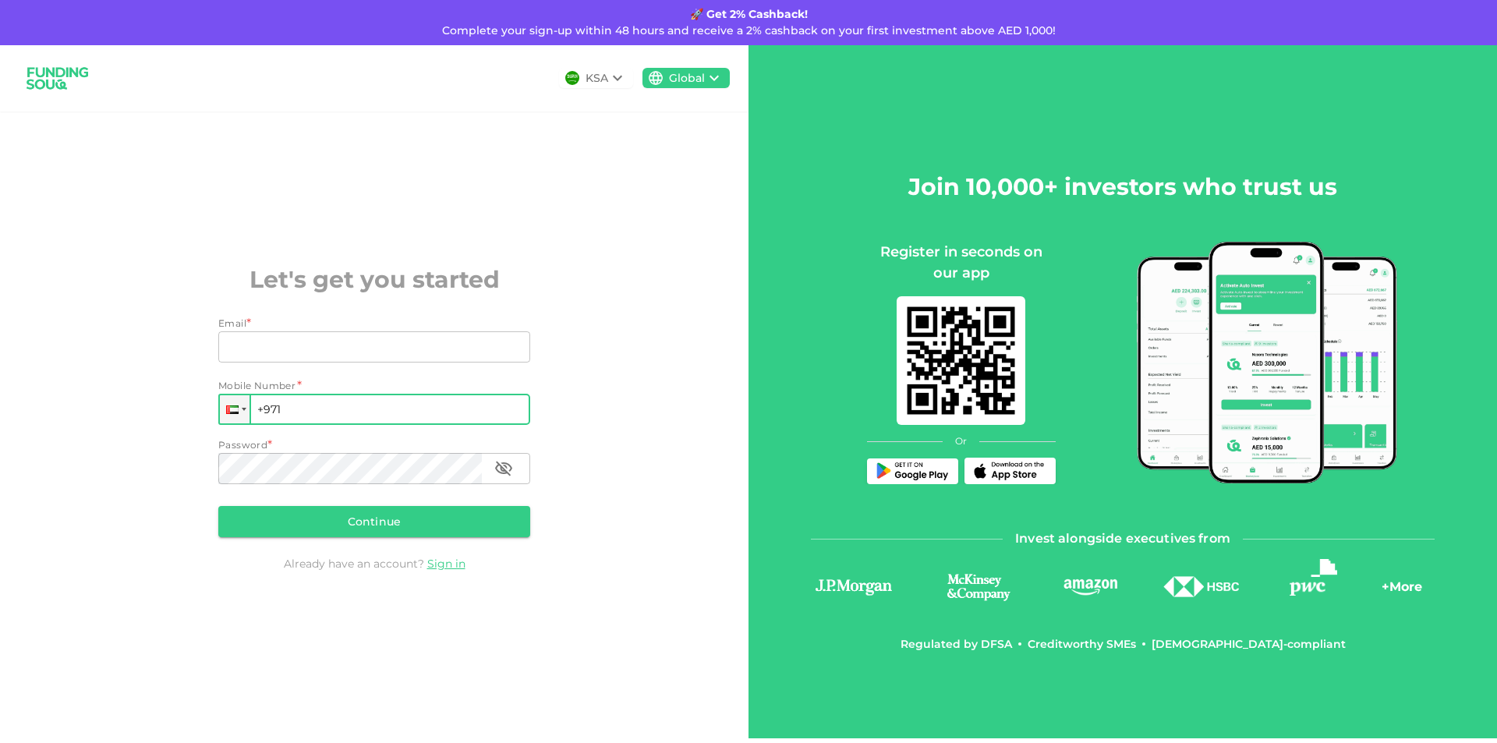
click at [695, 68] on div "Global" at bounding box center [685, 78] width 87 height 20
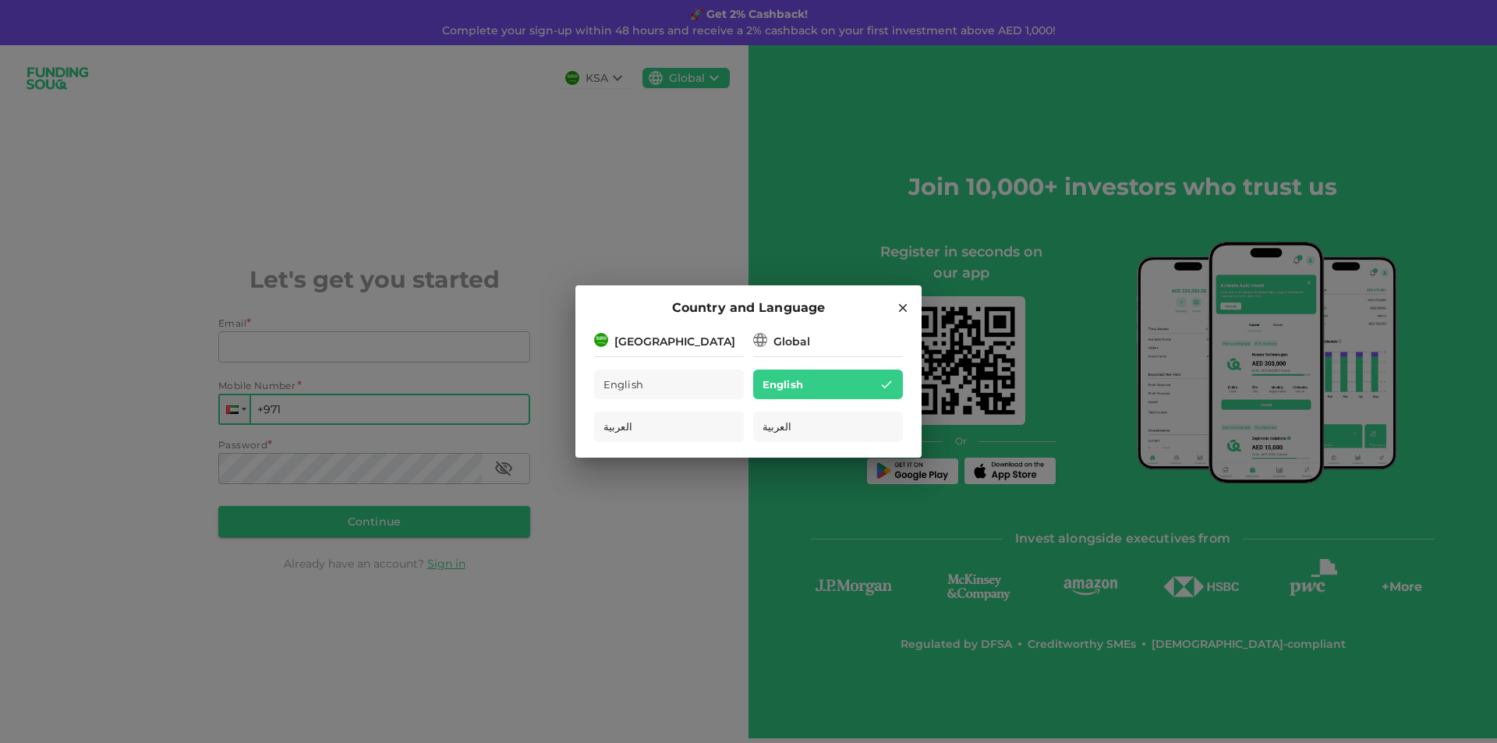
drag, startPoint x: 670, startPoint y: 118, endPoint x: 661, endPoint y: 119, distance: 8.7
click at [670, 119] on div "Country and Language Saudi Arabia English العربية Global English العربية" at bounding box center [748, 371] width 1497 height 743
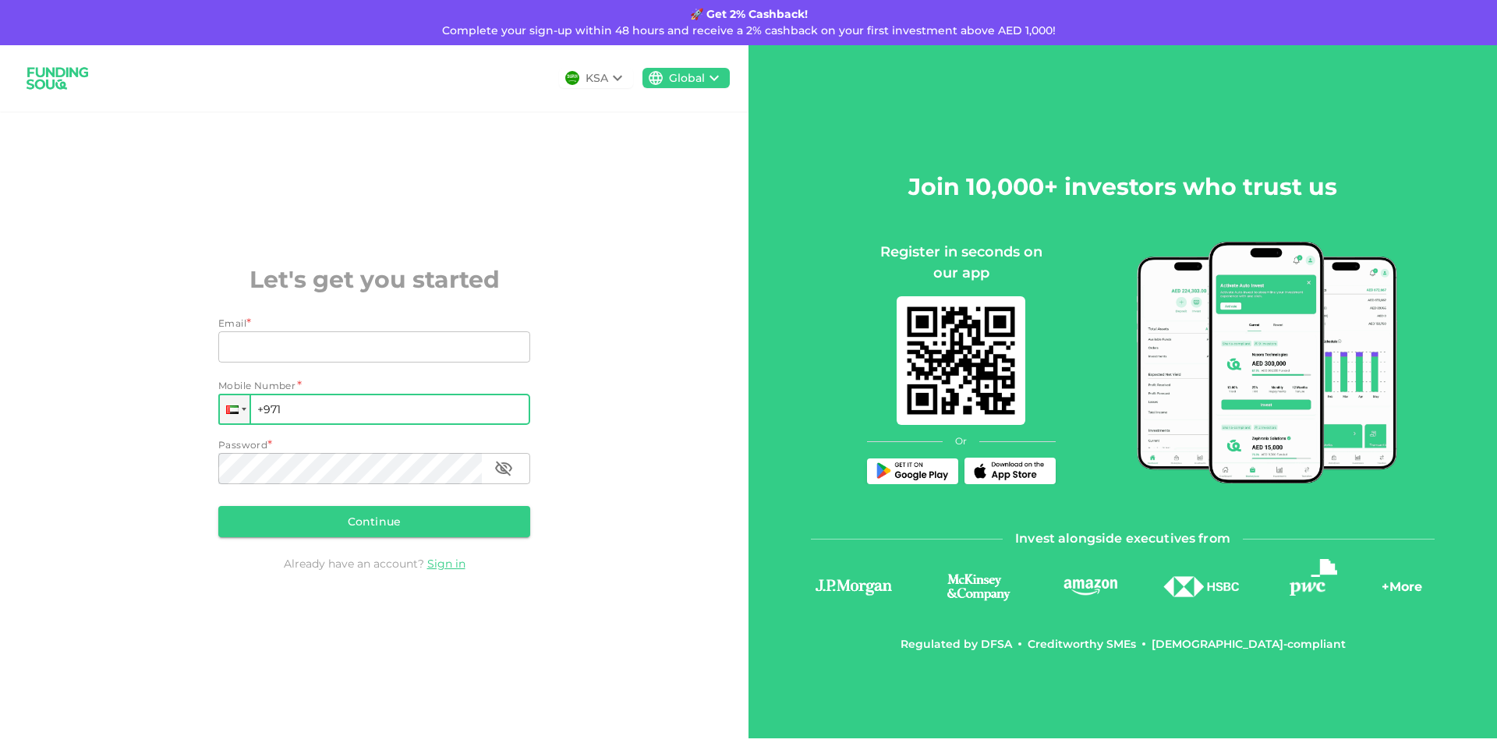
click at [608, 76] on icon at bounding box center [617, 78] width 19 height 19
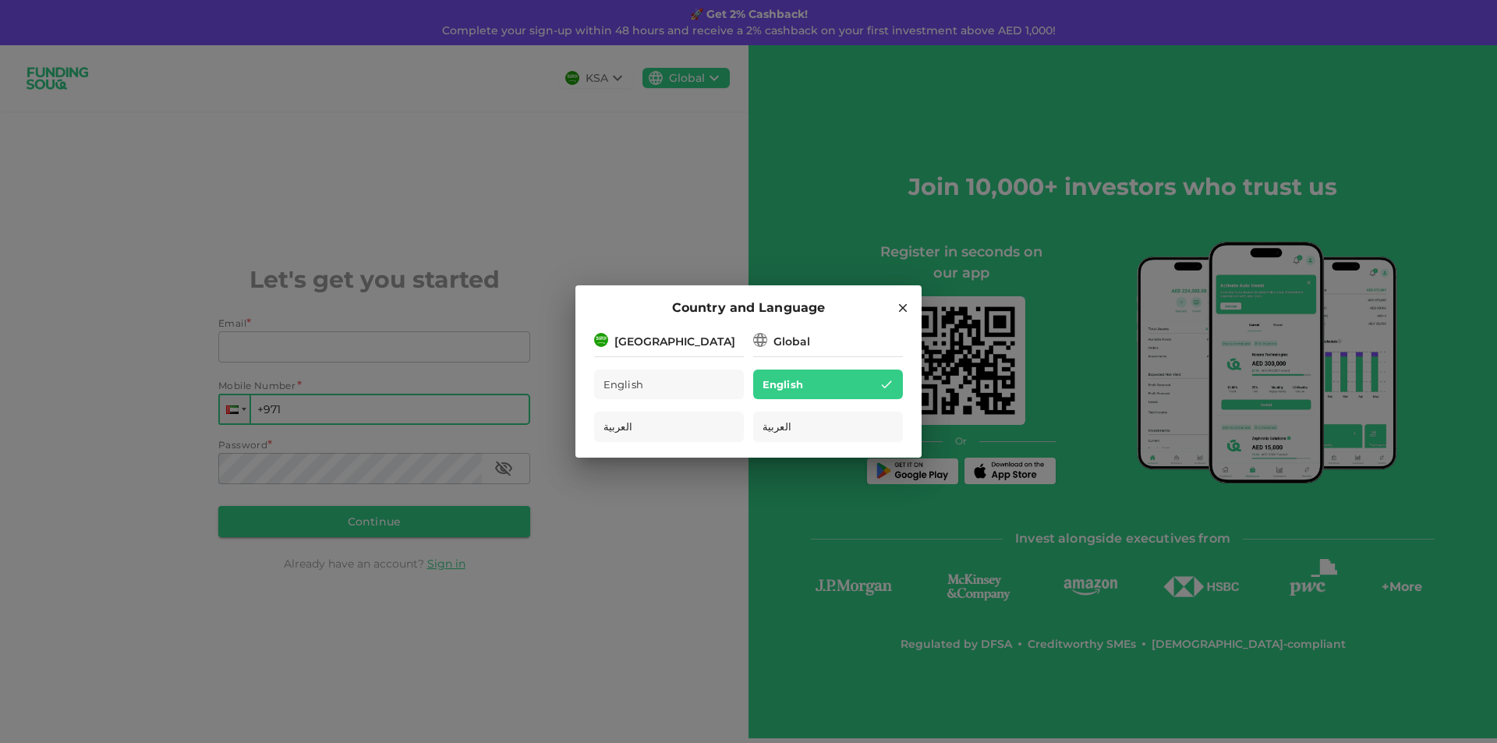
click at [593, 334] on div "Saudi Arabia English العربية Global English العربية" at bounding box center [748, 395] width 346 height 128
click at [603, 335] on img at bounding box center [601, 340] width 14 height 14
click at [604, 335] on img at bounding box center [601, 340] width 14 height 14
click at [608, 336] on div "[GEOGRAPHIC_DATA]" at bounding box center [669, 340] width 150 height 19
click at [623, 338] on div "[GEOGRAPHIC_DATA]" at bounding box center [669, 340] width 150 height 19
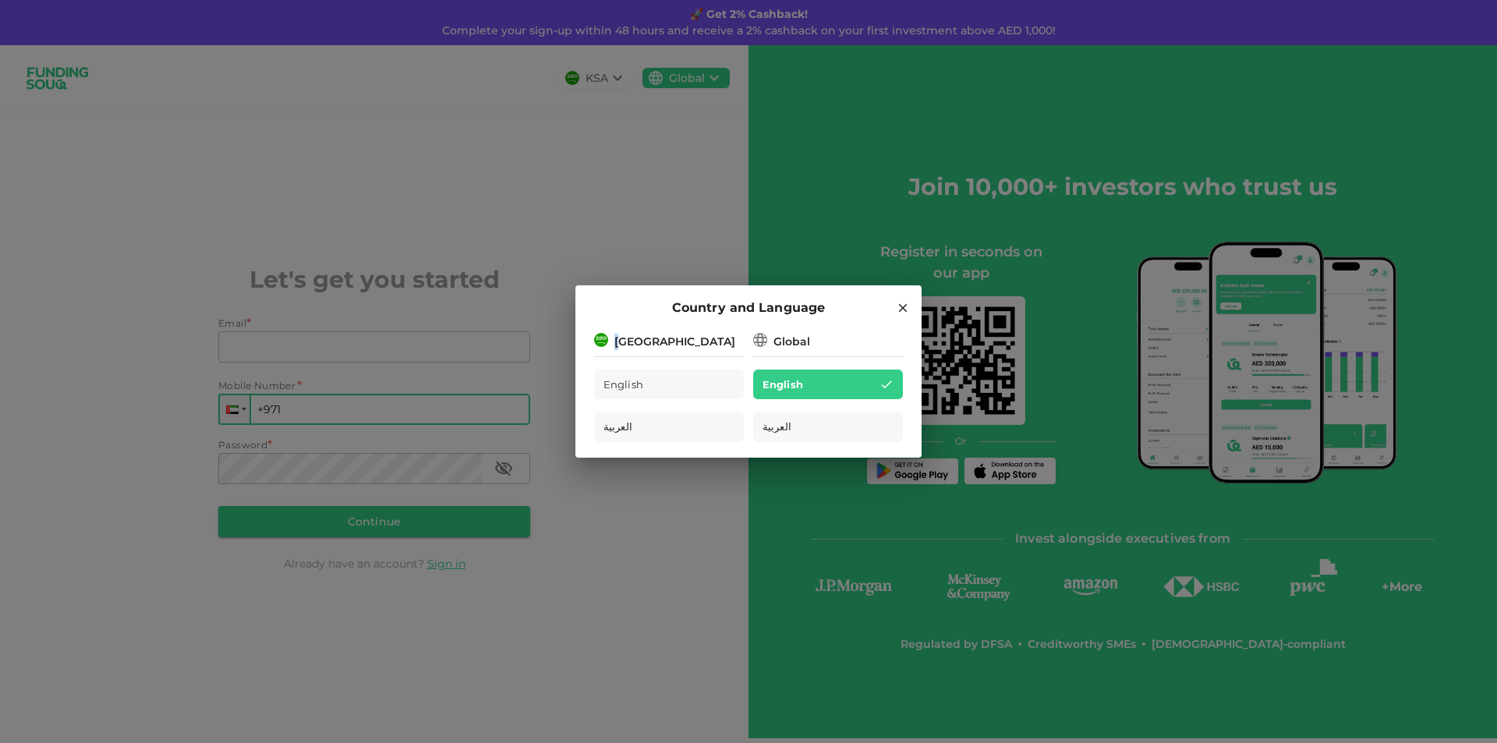
click at [753, 340] on icon at bounding box center [760, 340] width 16 height 16
click at [847, 341] on div "Global" at bounding box center [828, 340] width 150 height 19
click at [620, 384] on span "English" at bounding box center [623, 385] width 41 height 18
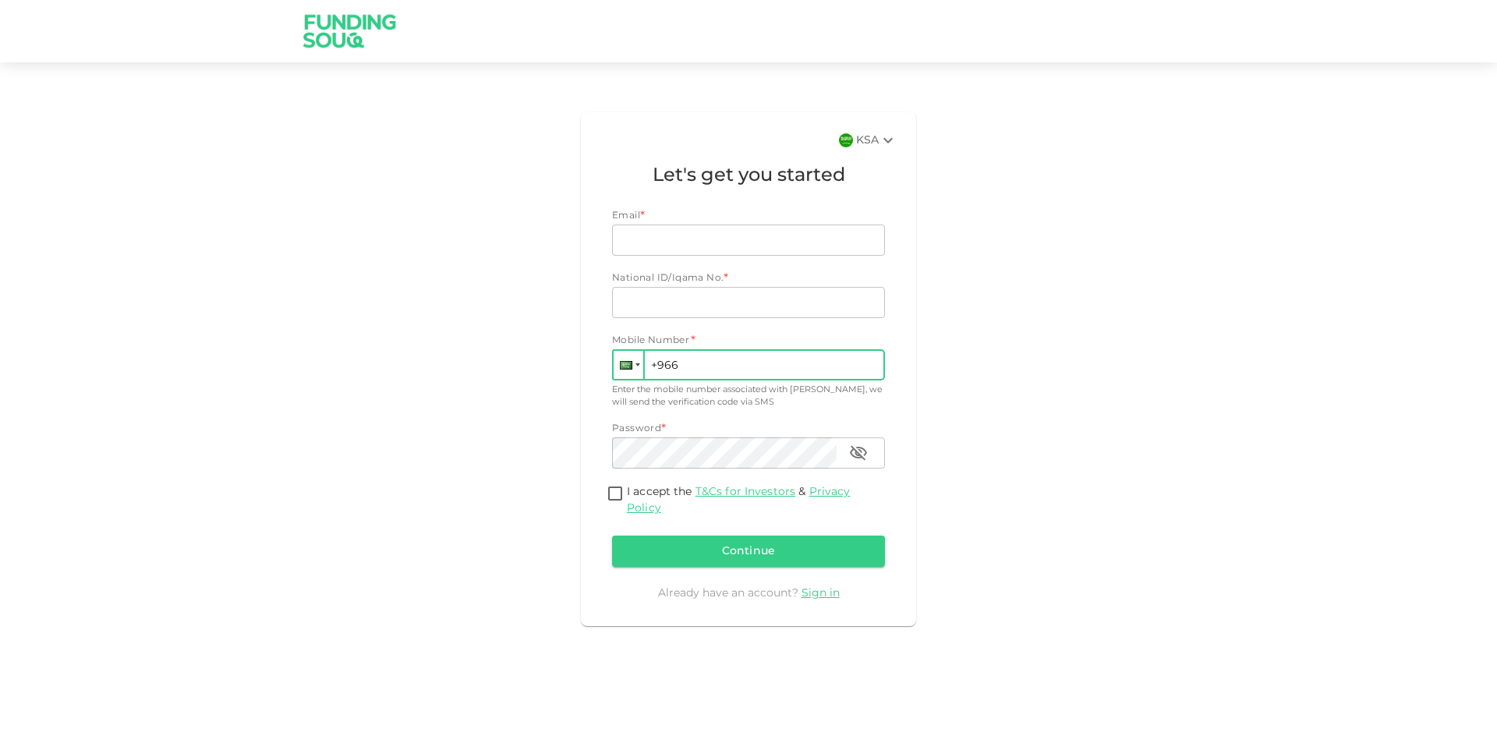
click at [625, 364] on div at bounding box center [626, 365] width 12 height 9
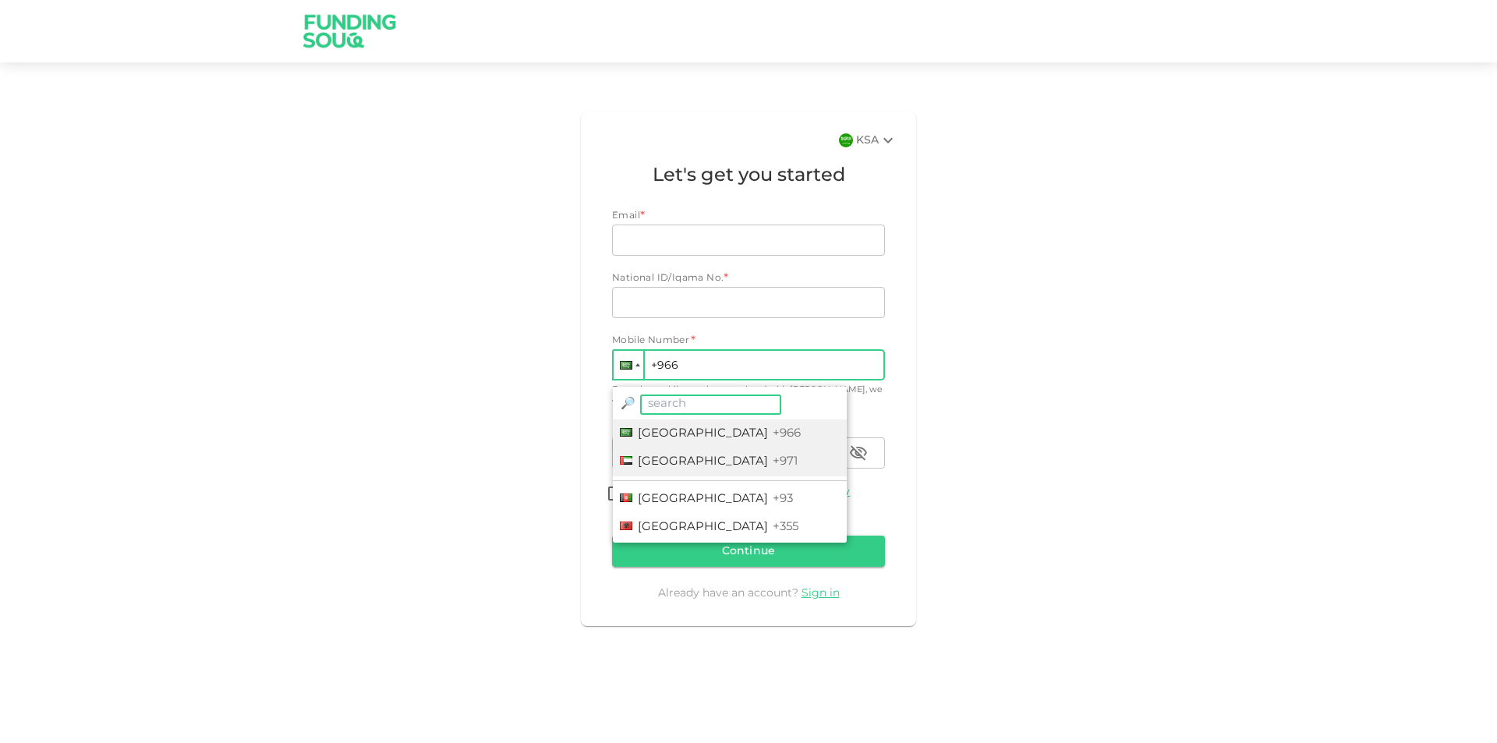
click at [671, 456] on li "[GEOGRAPHIC_DATA] +971" at bounding box center [730, 462] width 234 height 29
type input "+971"
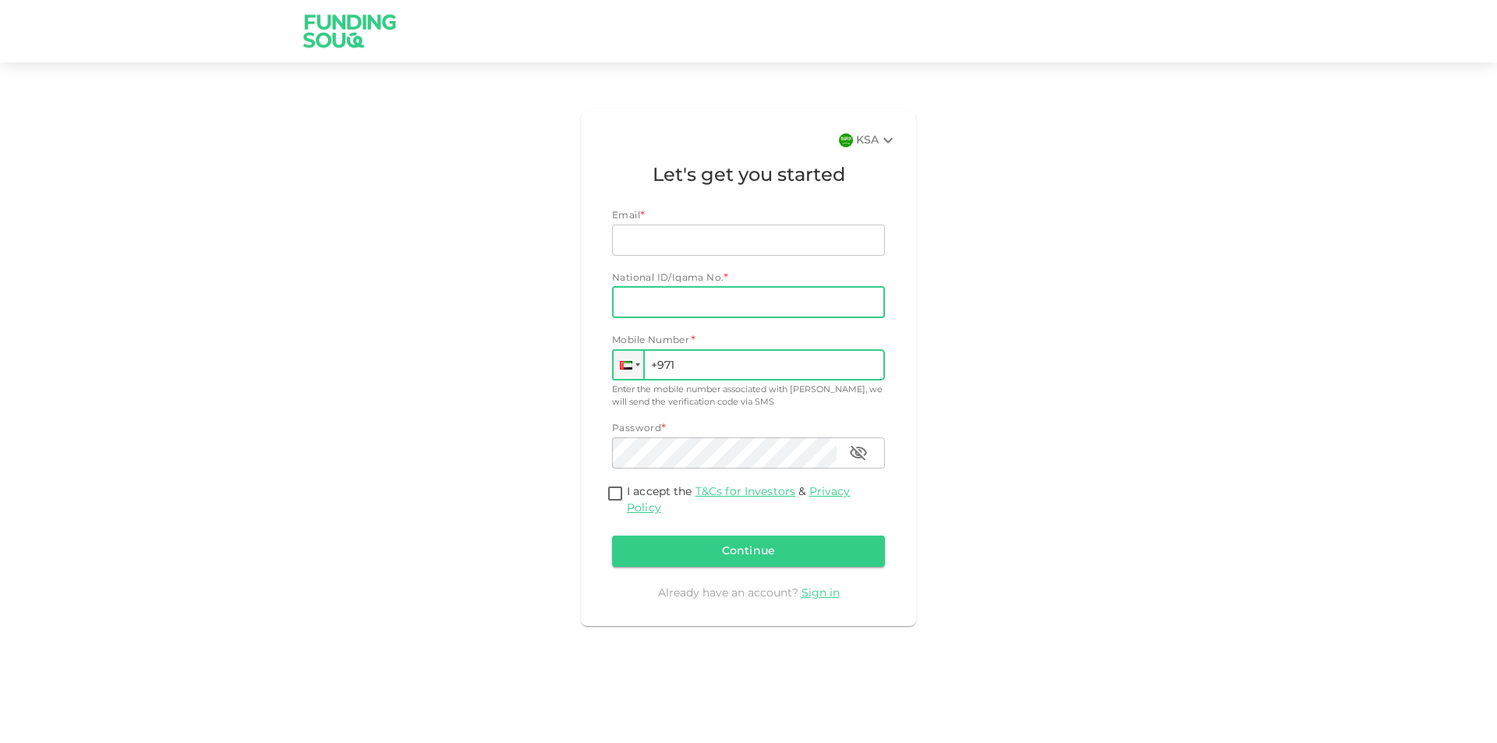
click at [660, 304] on input "National ID/Iqama No." at bounding box center [748, 302] width 273 height 31
click at [743, 267] on div "Email * Email Email National ID/Iqama No. * National ID/Iqama No. National ID/I…" at bounding box center [748, 391] width 273 height 364
click at [877, 138] on div "KSA" at bounding box center [876, 140] width 41 height 19
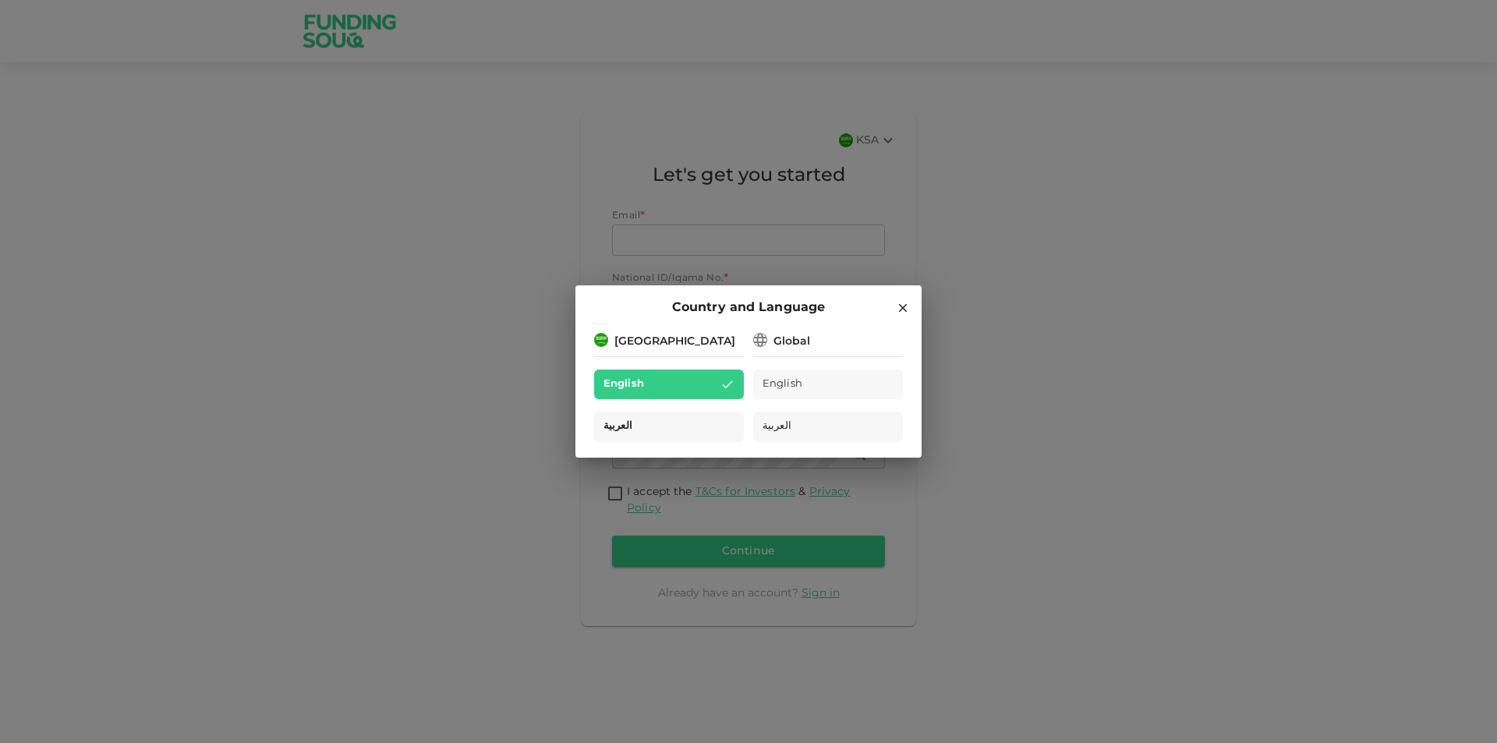
click at [636, 419] on div "العربية" at bounding box center [669, 427] width 150 height 30
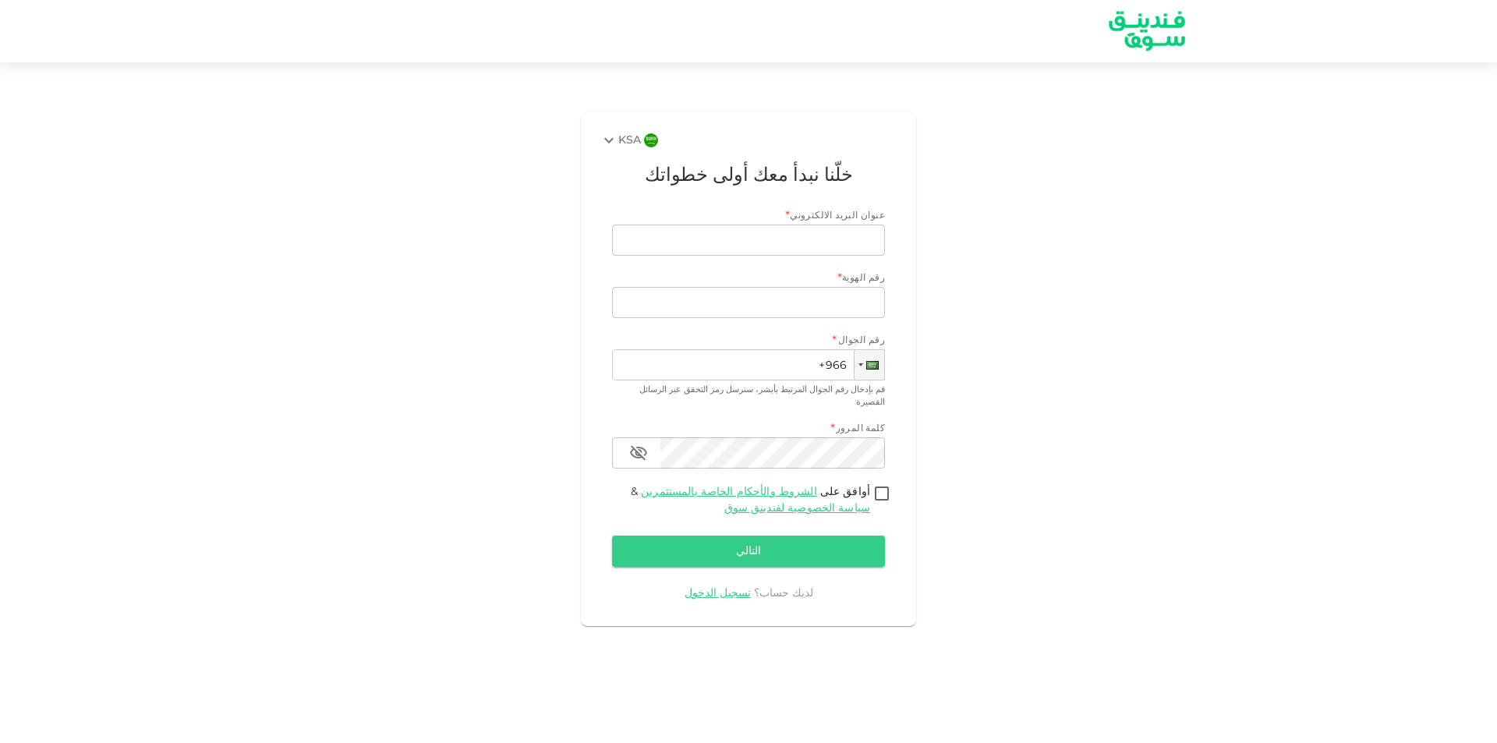
click at [612, 142] on icon at bounding box center [609, 140] width 19 height 19
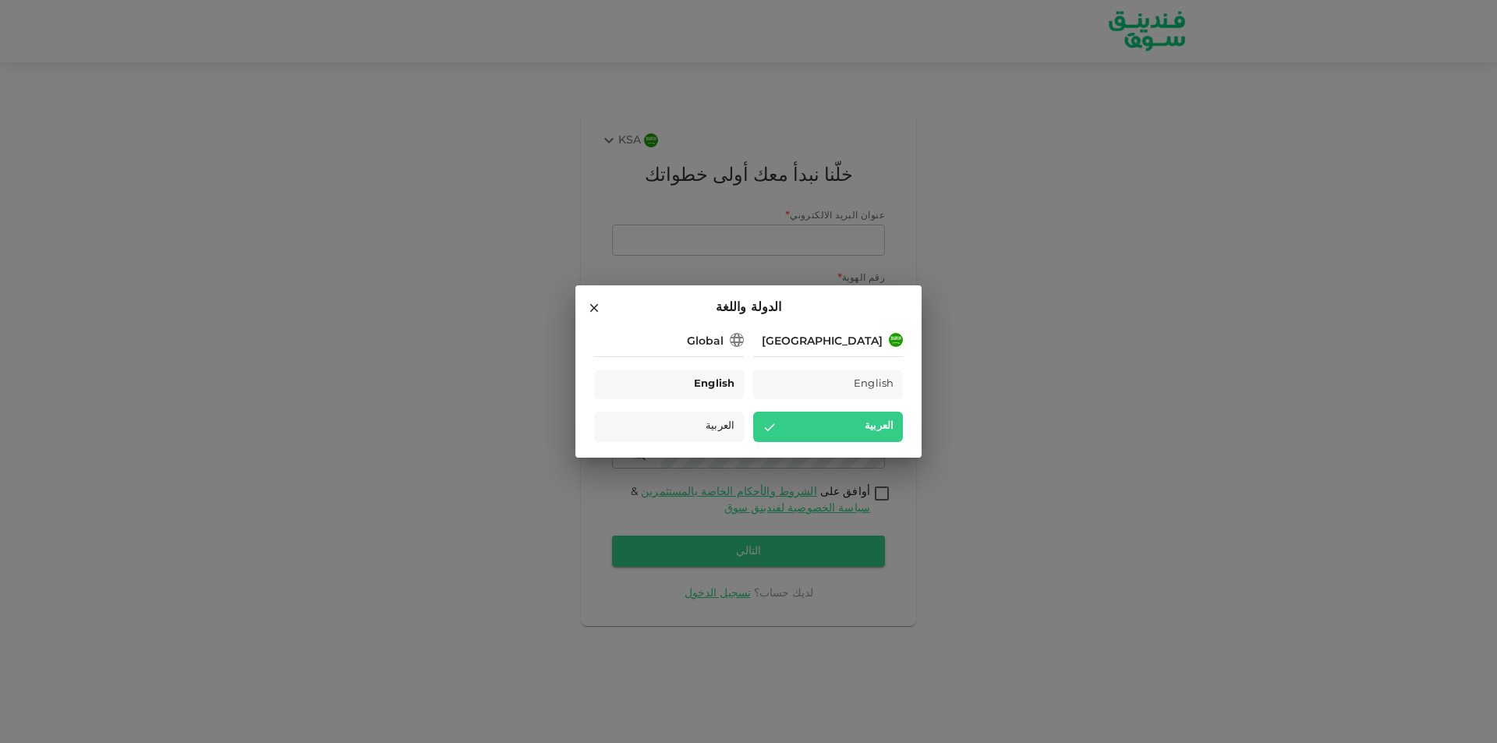
click at [712, 382] on span "English" at bounding box center [714, 385] width 41 height 18
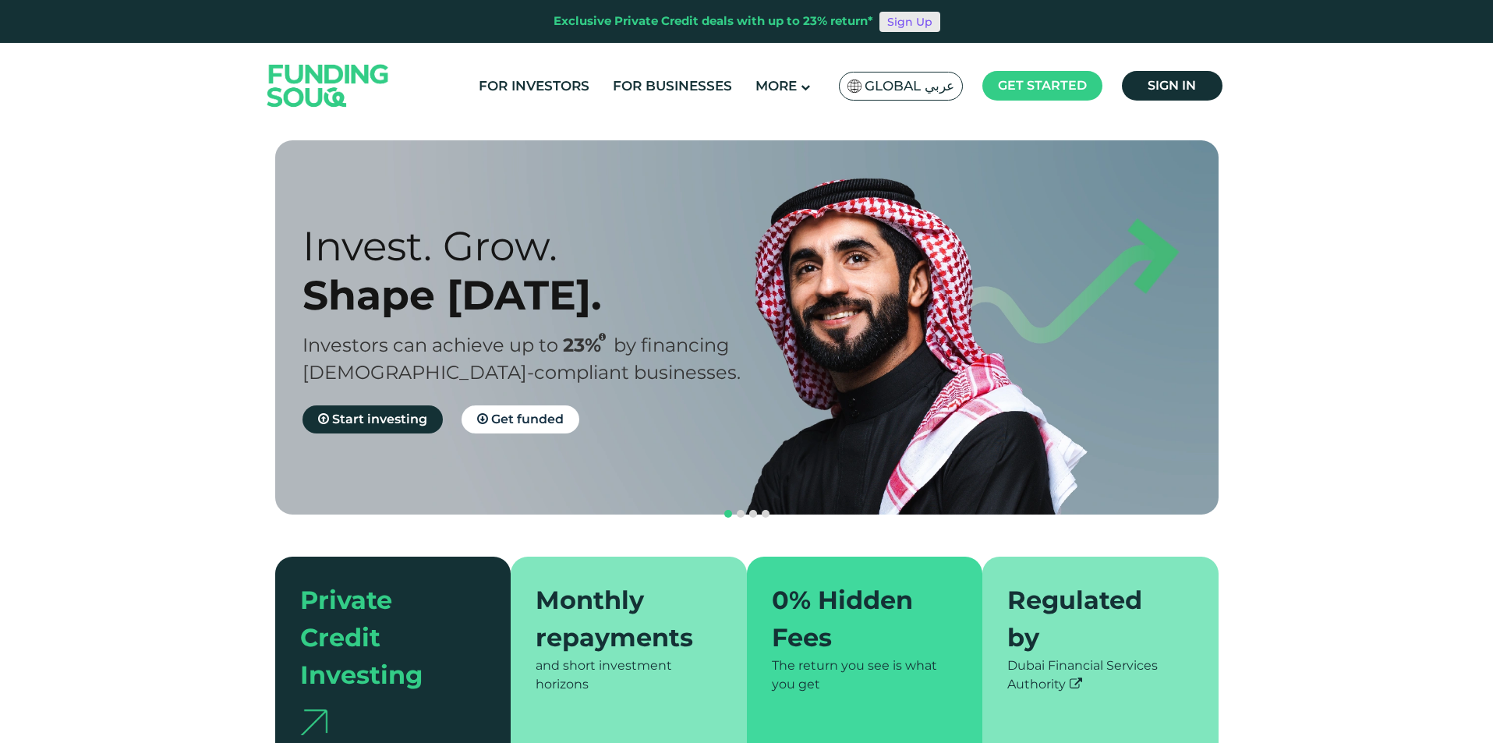
click at [918, 27] on link "Sign Up" at bounding box center [909, 22] width 61 height 20
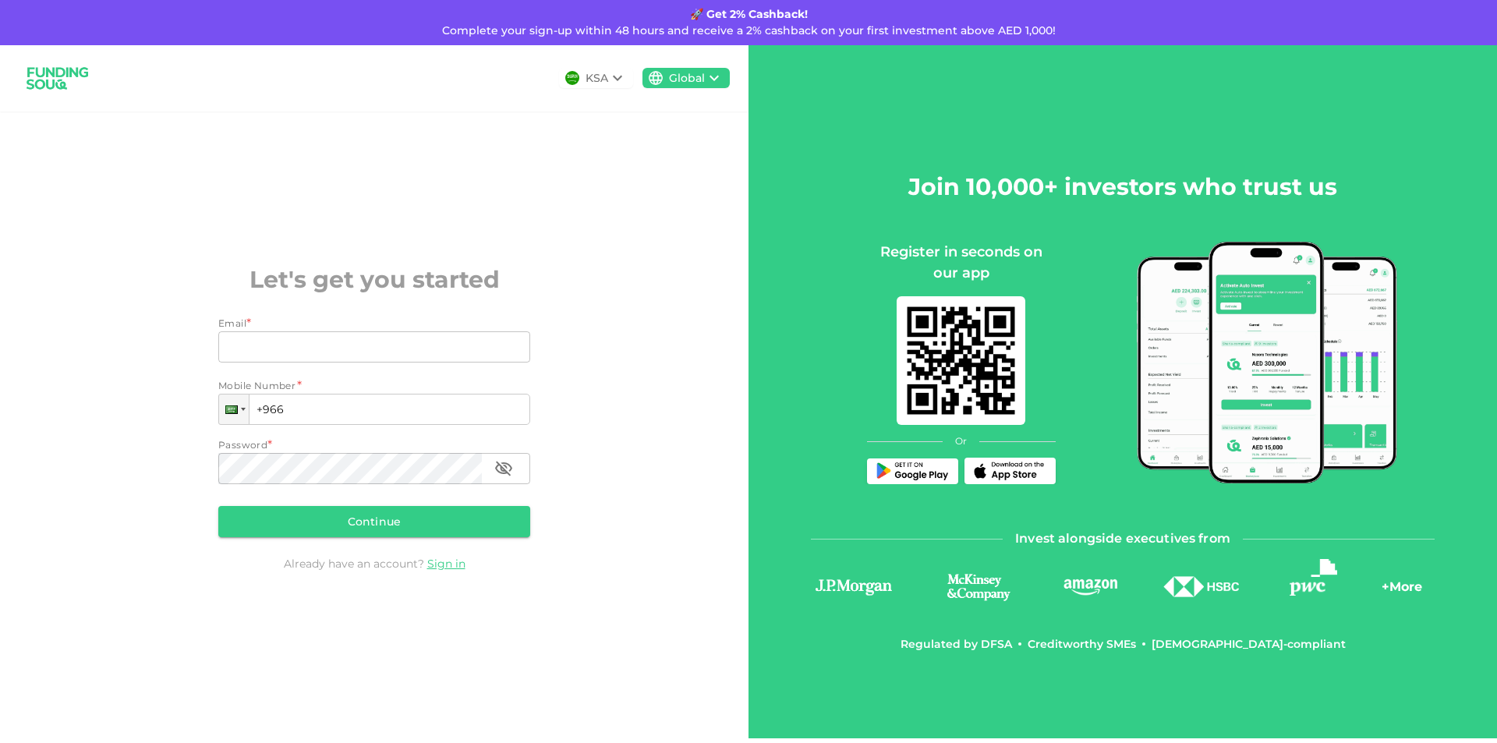
click at [614, 80] on icon at bounding box center [617, 78] width 19 height 19
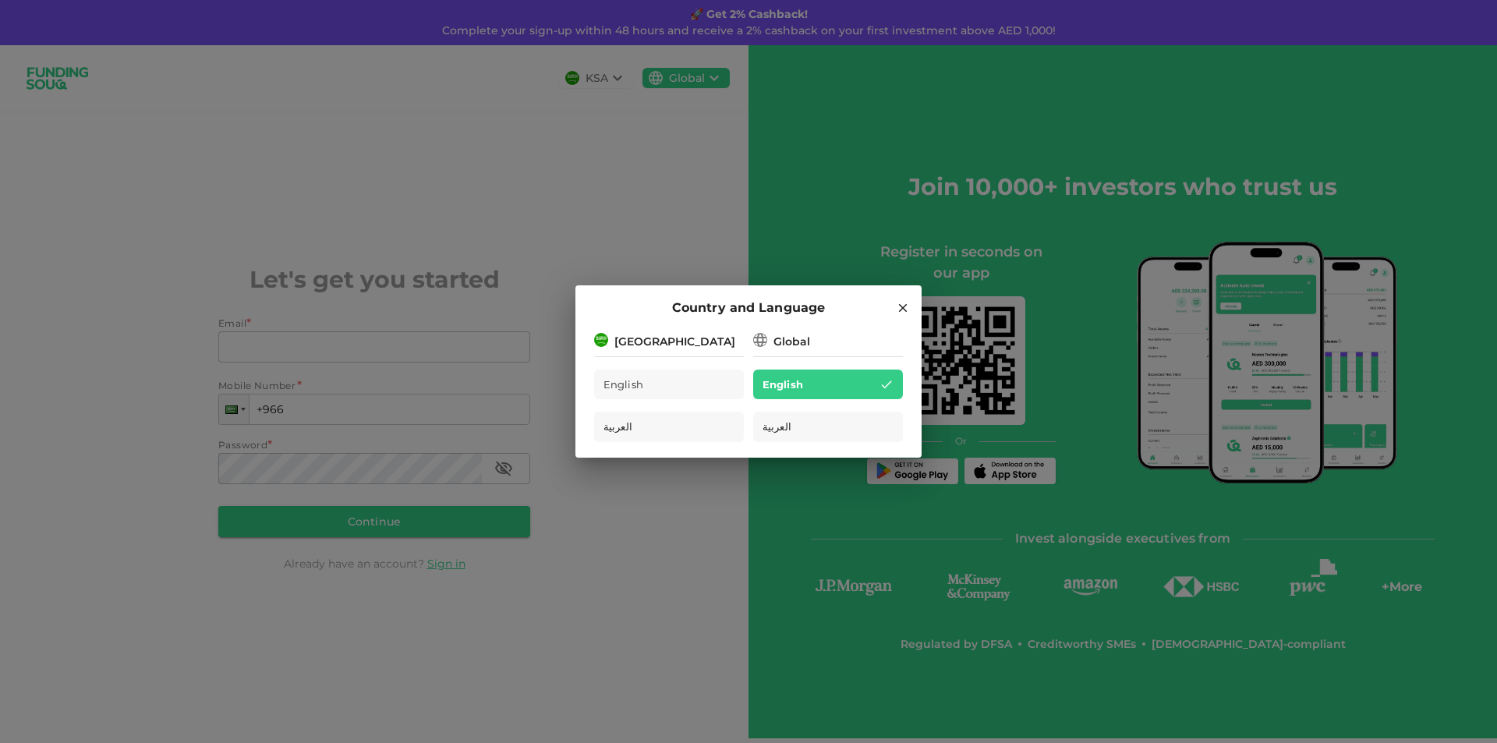
click at [647, 167] on div "Country and Language [GEOGRAPHIC_DATA] English العربية Global English العربية" at bounding box center [748, 371] width 1497 height 743
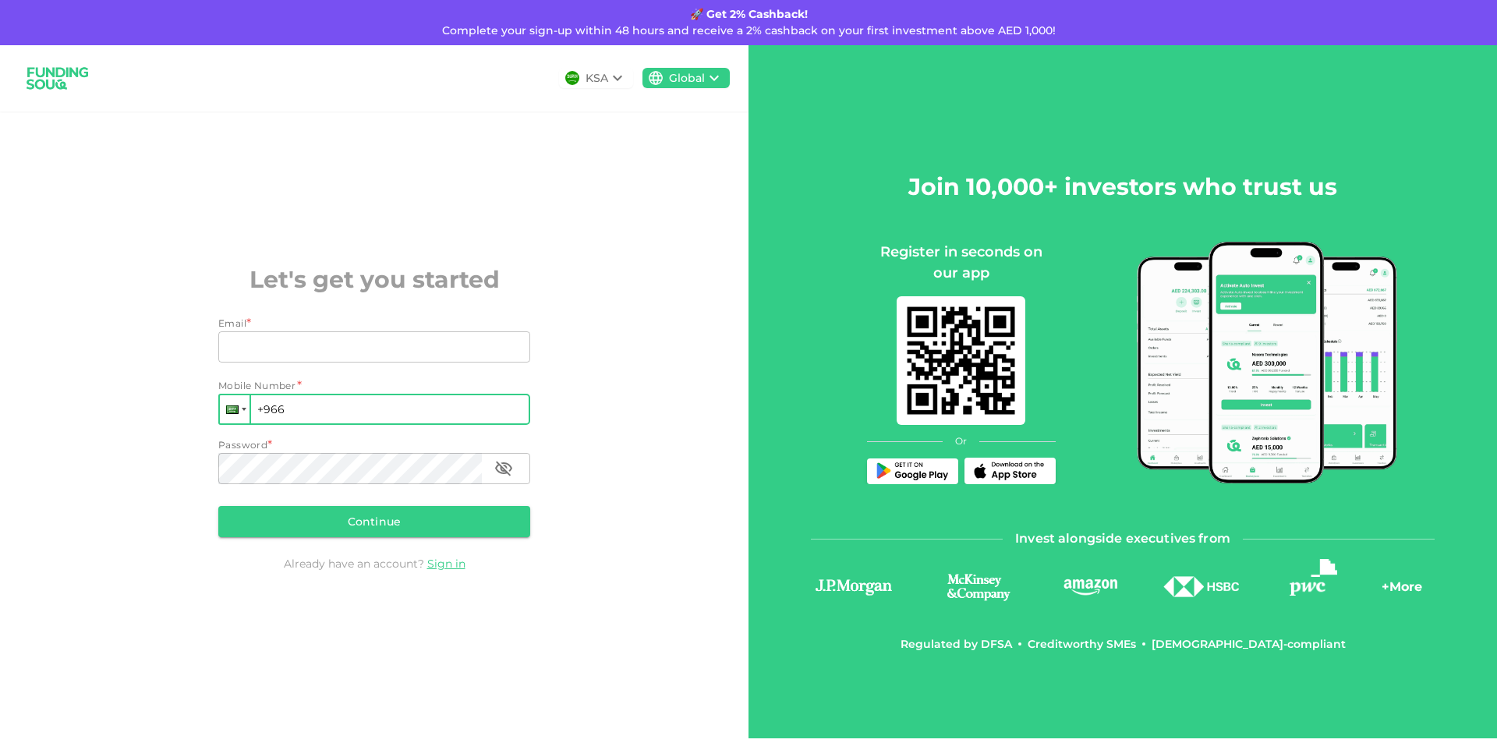
click at [237, 409] on div at bounding box center [232, 409] width 12 height 9
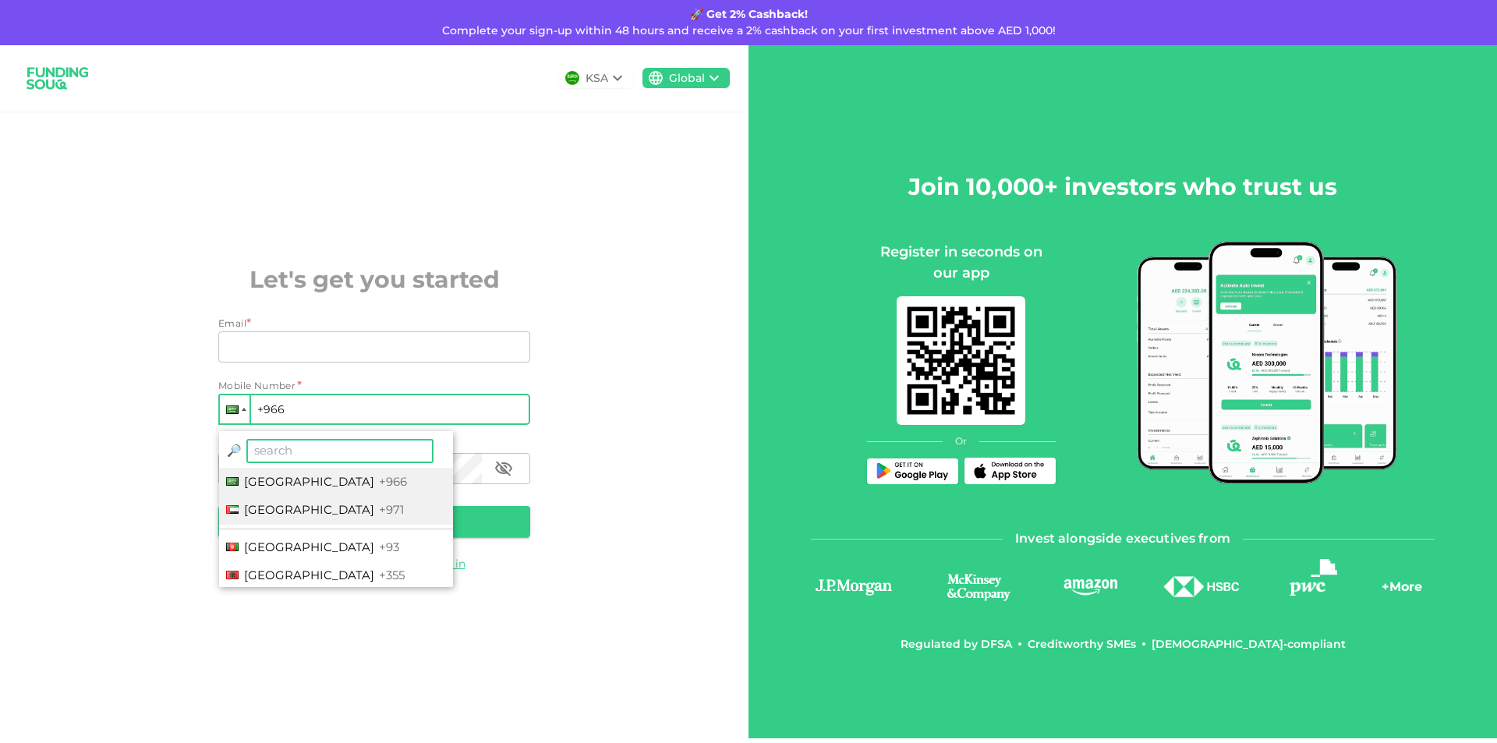
click at [266, 506] on span "[GEOGRAPHIC_DATA]" at bounding box center [309, 509] width 130 height 15
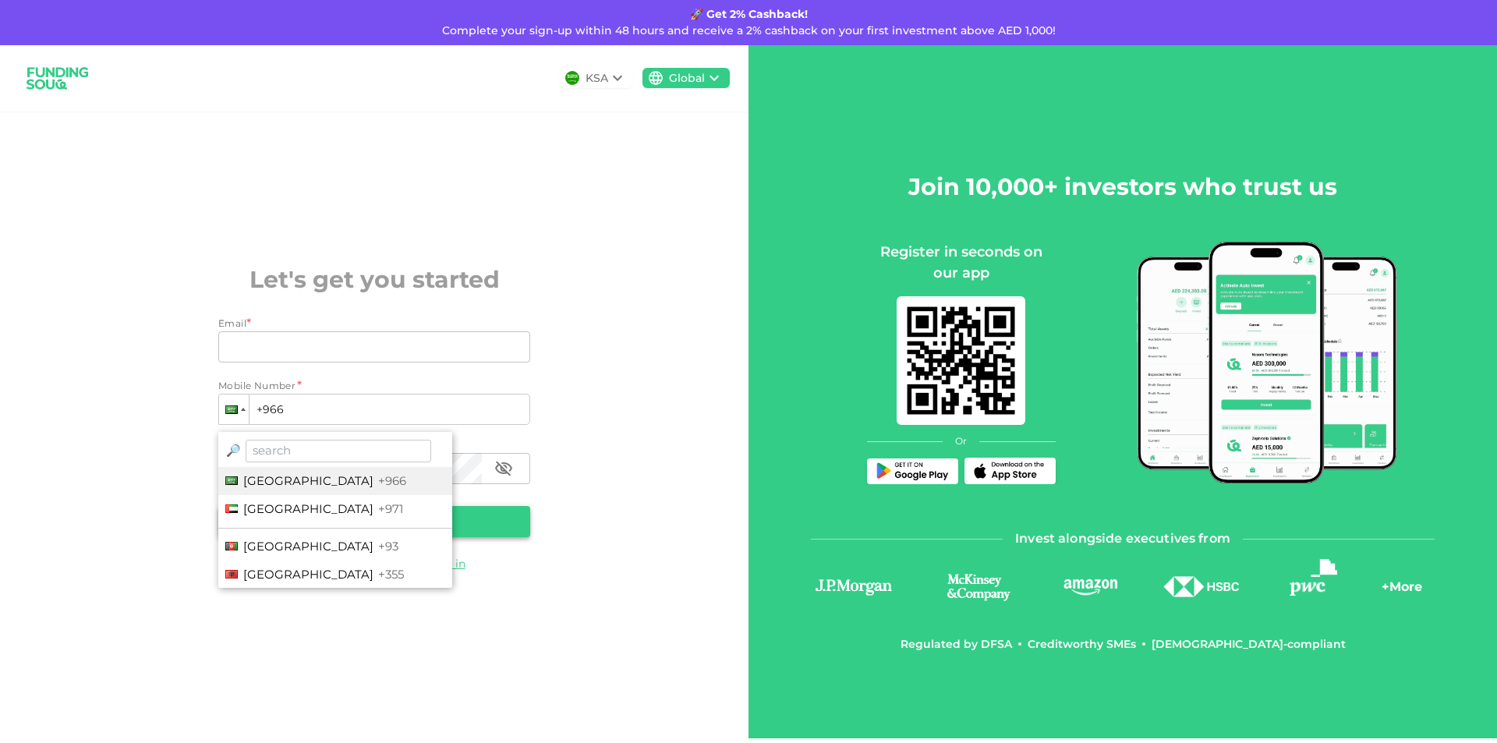
type input "+971"
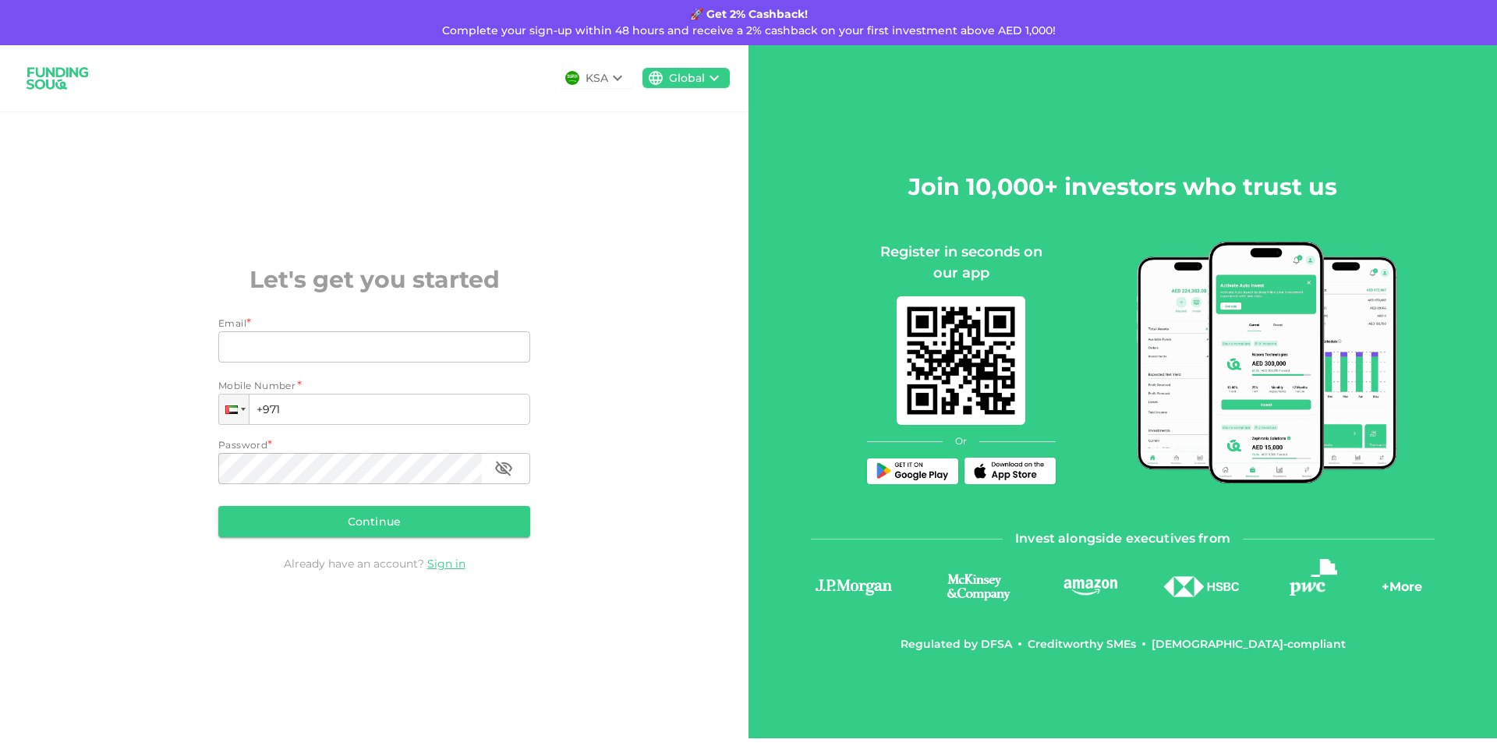
click at [271, 330] on div "Email *" at bounding box center [374, 324] width 312 height 16
click at [259, 340] on input "Email" at bounding box center [365, 346] width 295 height 31
type input "[EMAIL_ADDRESS][DOMAIN_NAME]"
click at [503, 469] on icon "button" at bounding box center [503, 468] width 19 height 19
click at [426, 523] on button "Continue" at bounding box center [374, 521] width 312 height 31
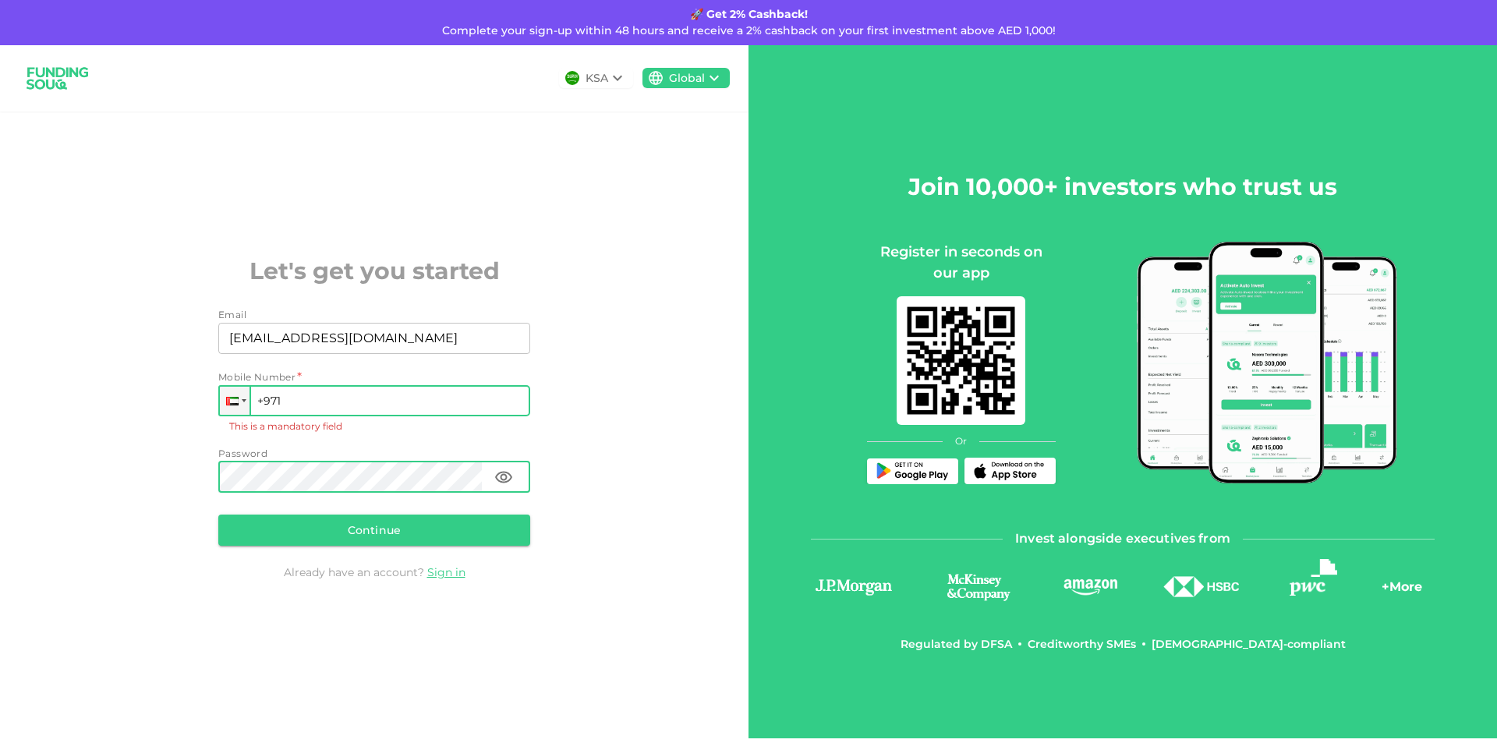
click at [295, 391] on input "+971" at bounding box center [374, 400] width 312 height 31
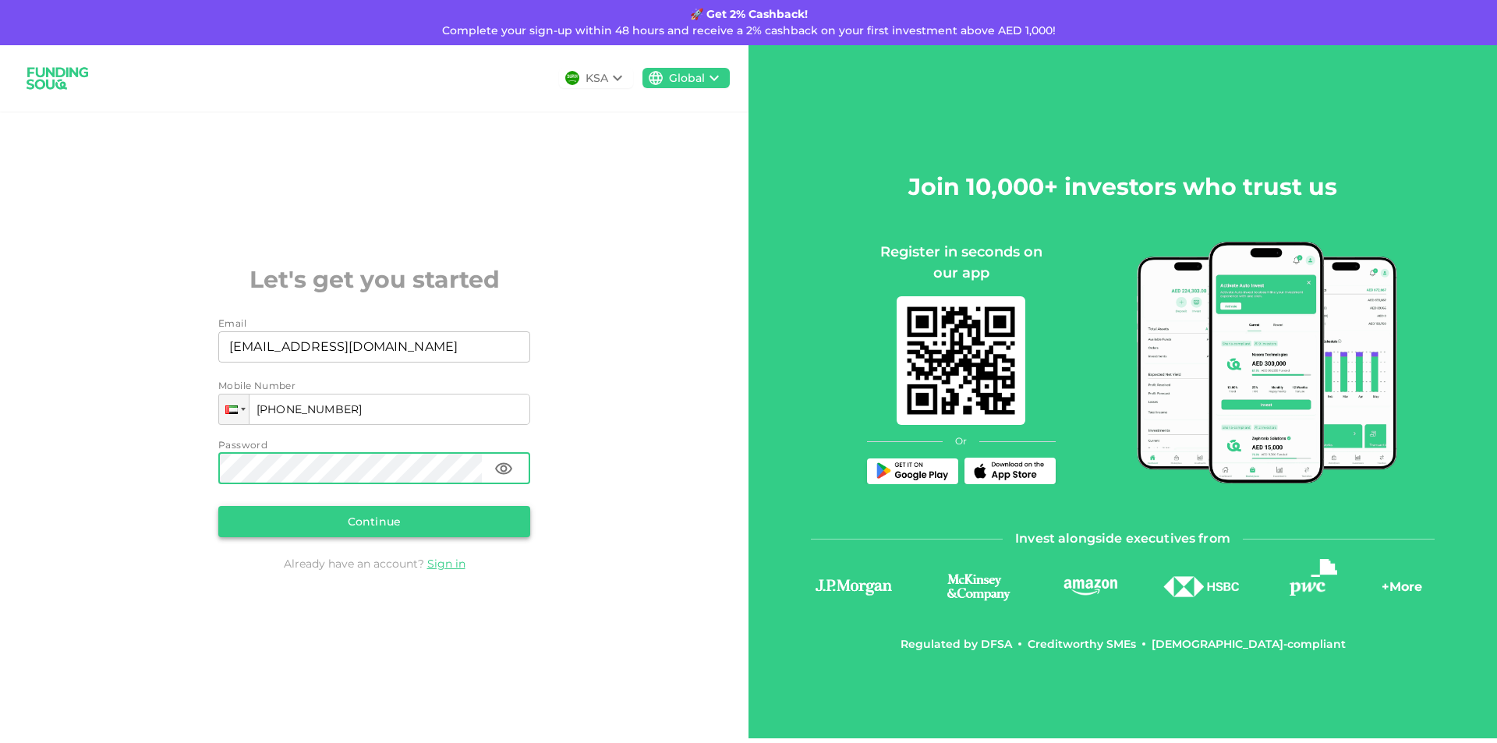
type input "+971 528 358 655"
click at [359, 515] on button "Continue" at bounding box center [374, 521] width 312 height 31
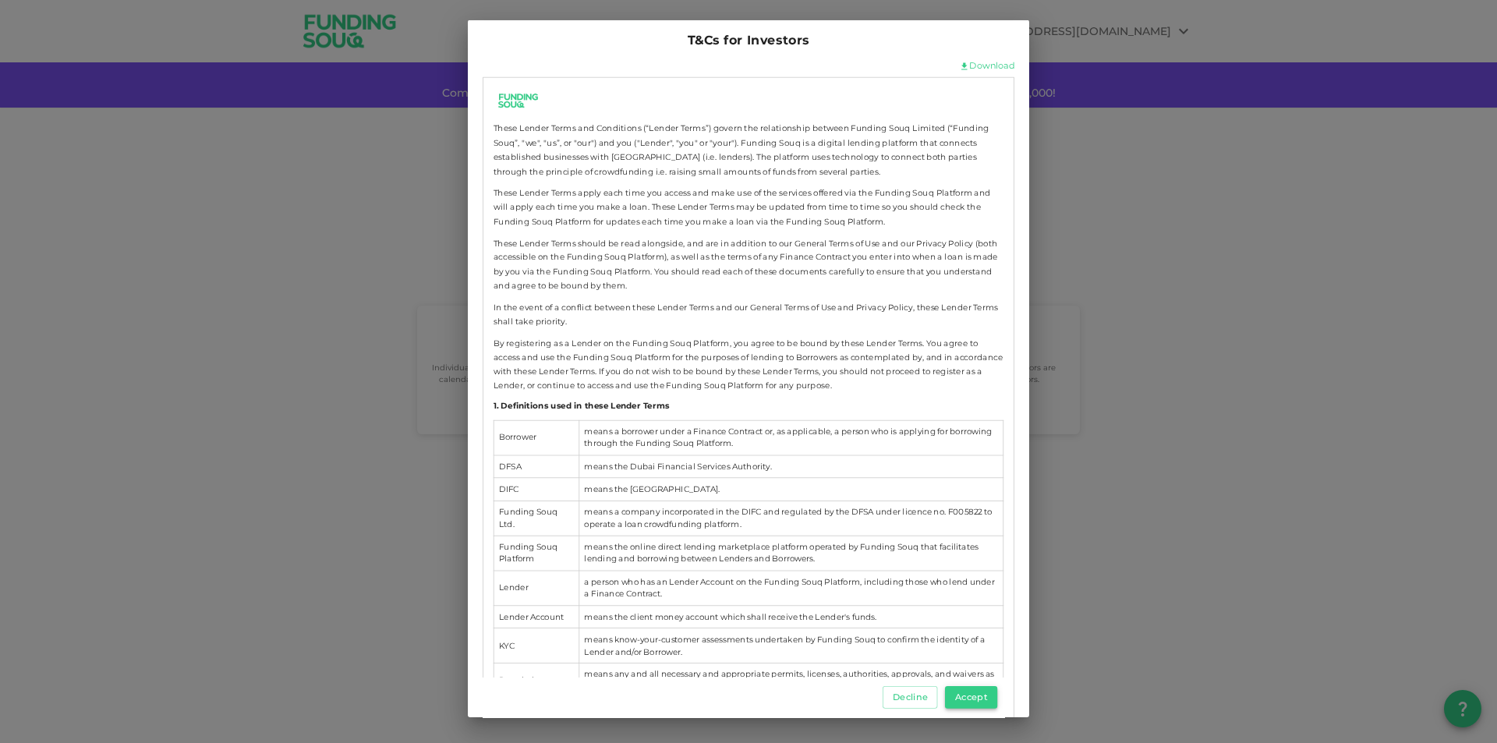
click at [980, 702] on button "Accept" at bounding box center [971, 697] width 52 height 23
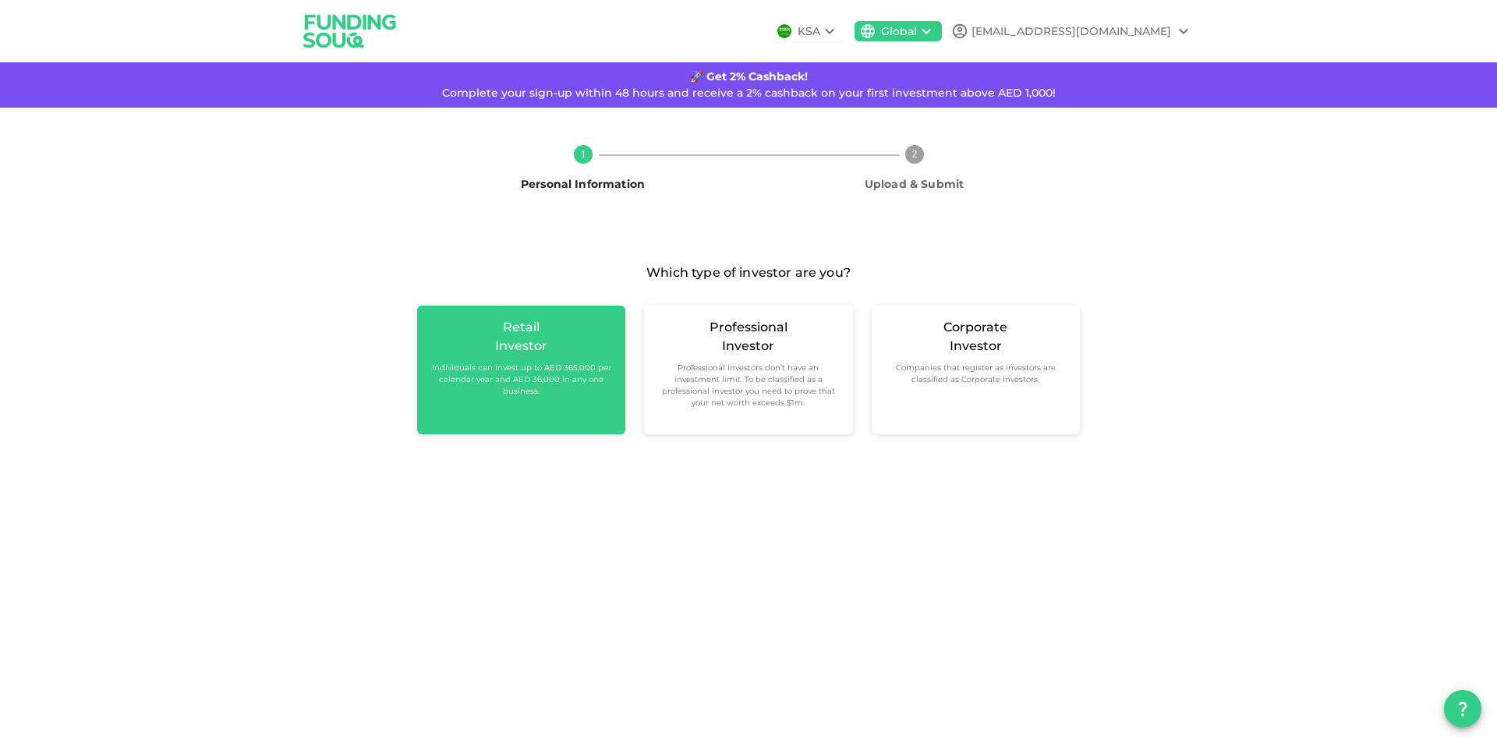
click at [470, 398] on div "Retail Investor Individuals can invest up to AED 365,000 per calendar year and …" at bounding box center [521, 370] width 208 height 129
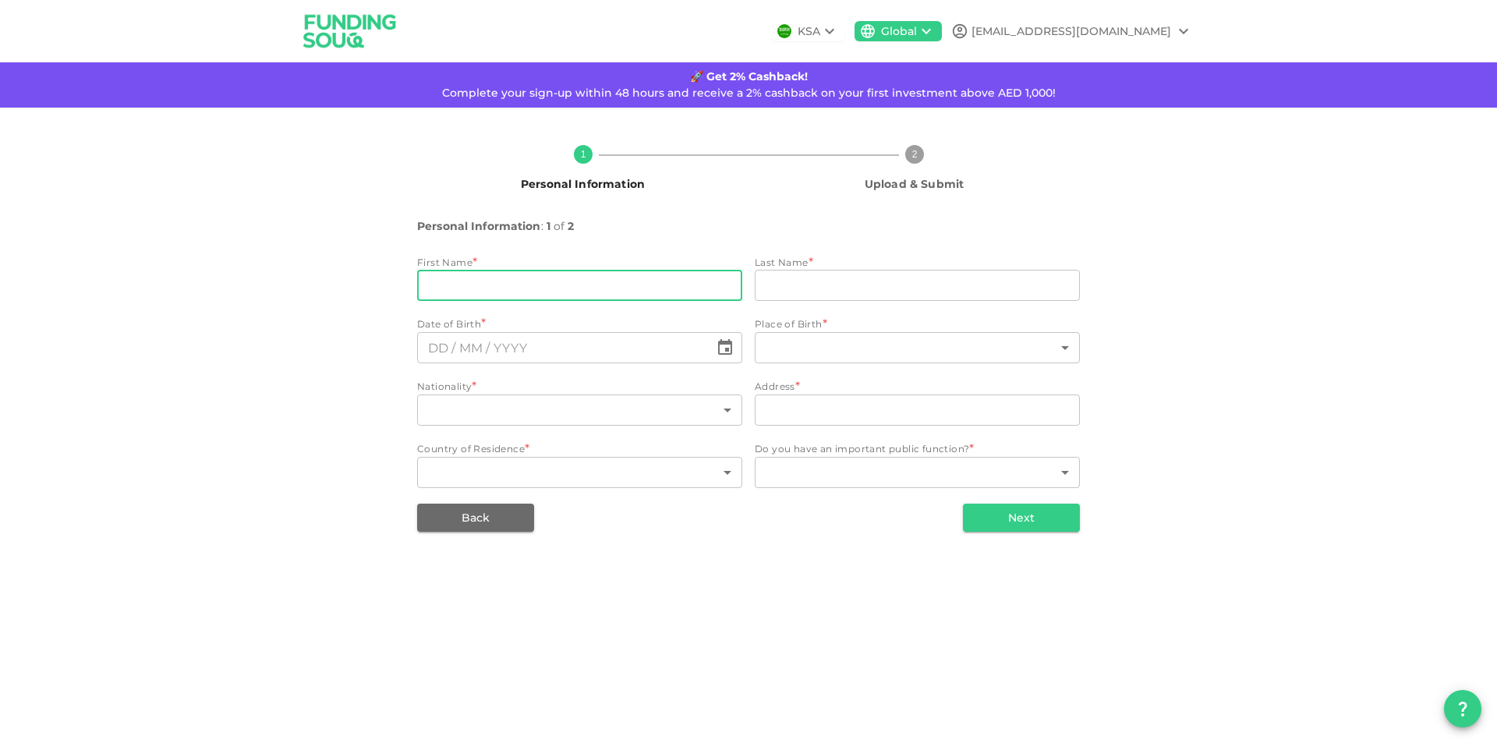
click at [568, 287] on input "firstName" at bounding box center [579, 285] width 325 height 31
type input "Aneesh"
click at [833, 286] on input "lastName" at bounding box center [917, 285] width 325 height 31
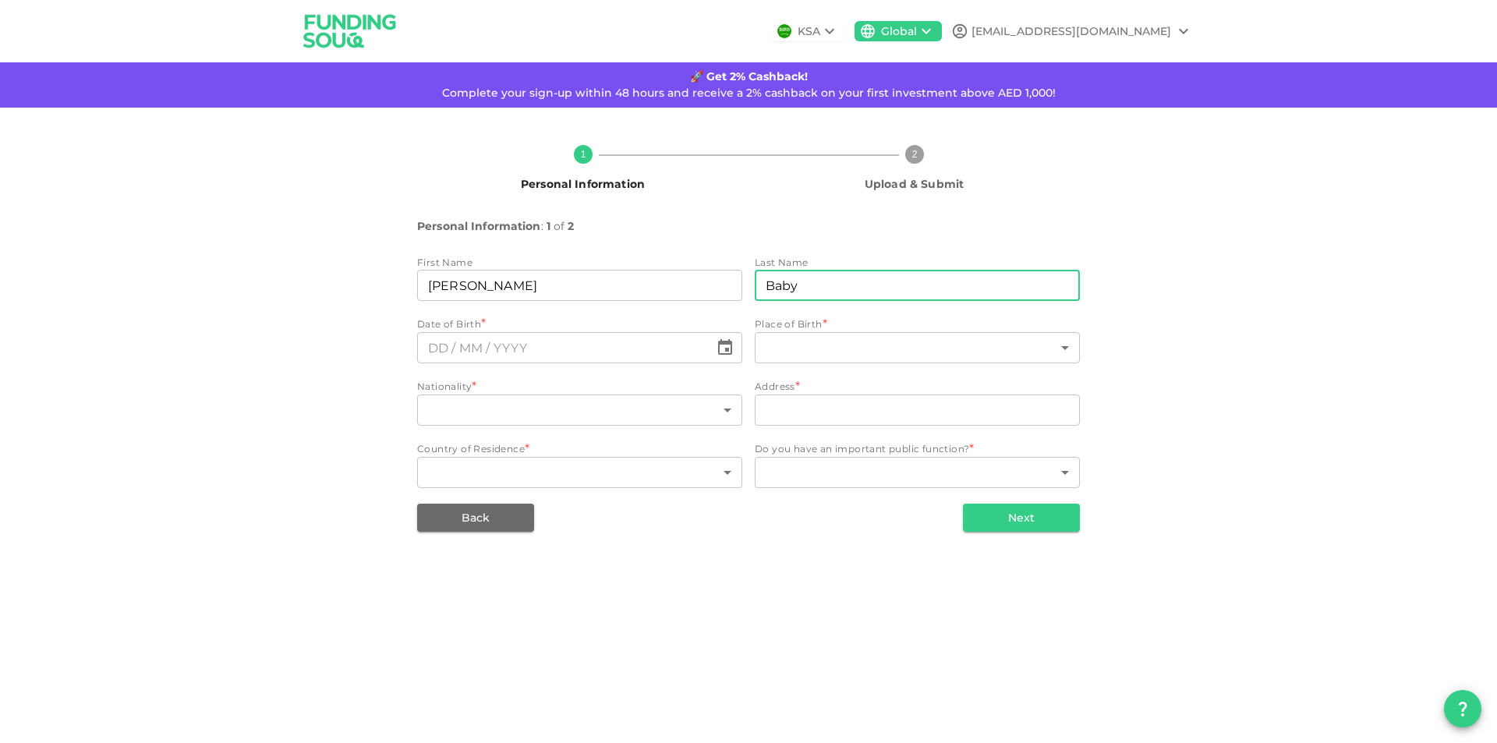
type input "Baby"
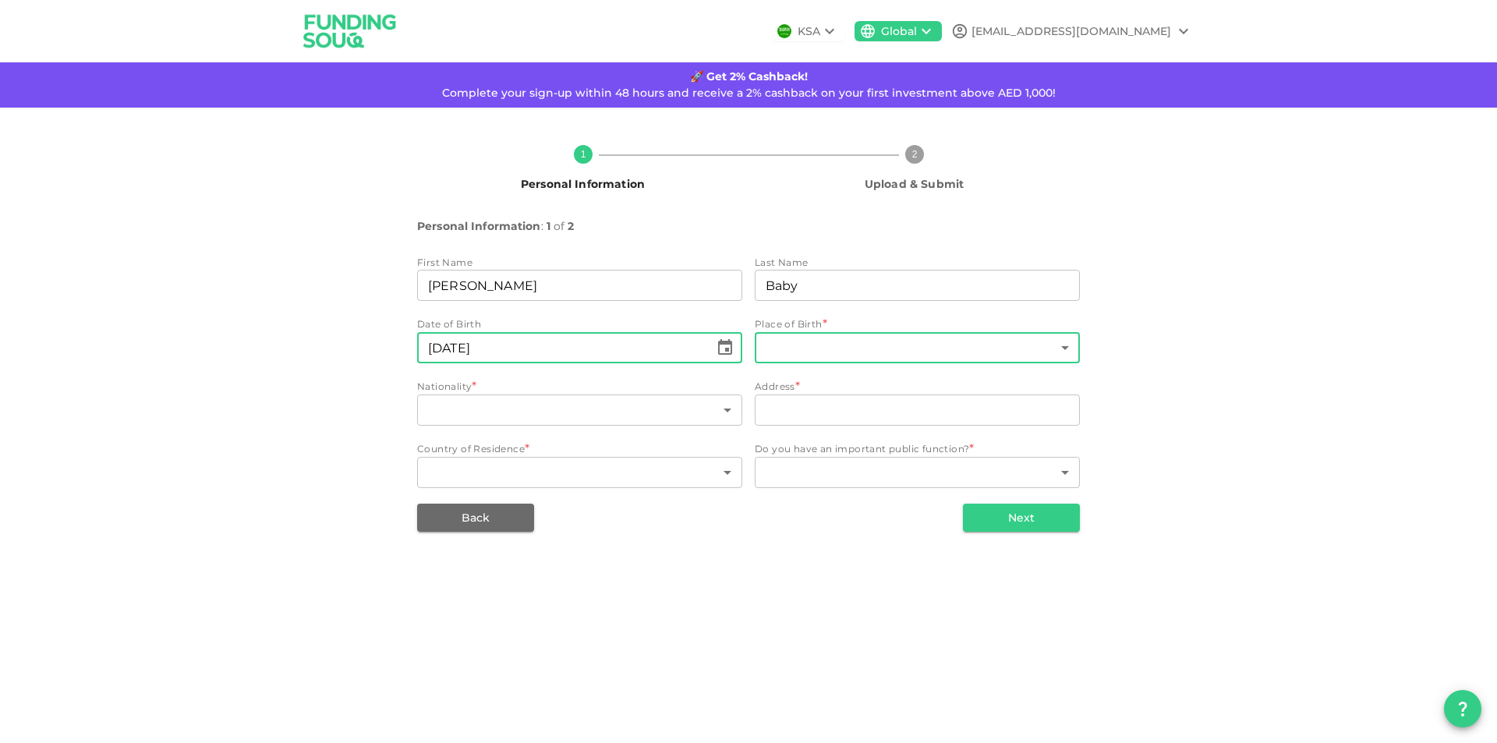
type input "⁦⁨05⁩ / ⁨02⁩ / ⁨1985⁩⁩"
click at [824, 337] on body "KSA Global aneesh_101@yahoo.com 🚀 Get 2% Cashback! Complete your sign-up within…" at bounding box center [748, 371] width 1497 height 743
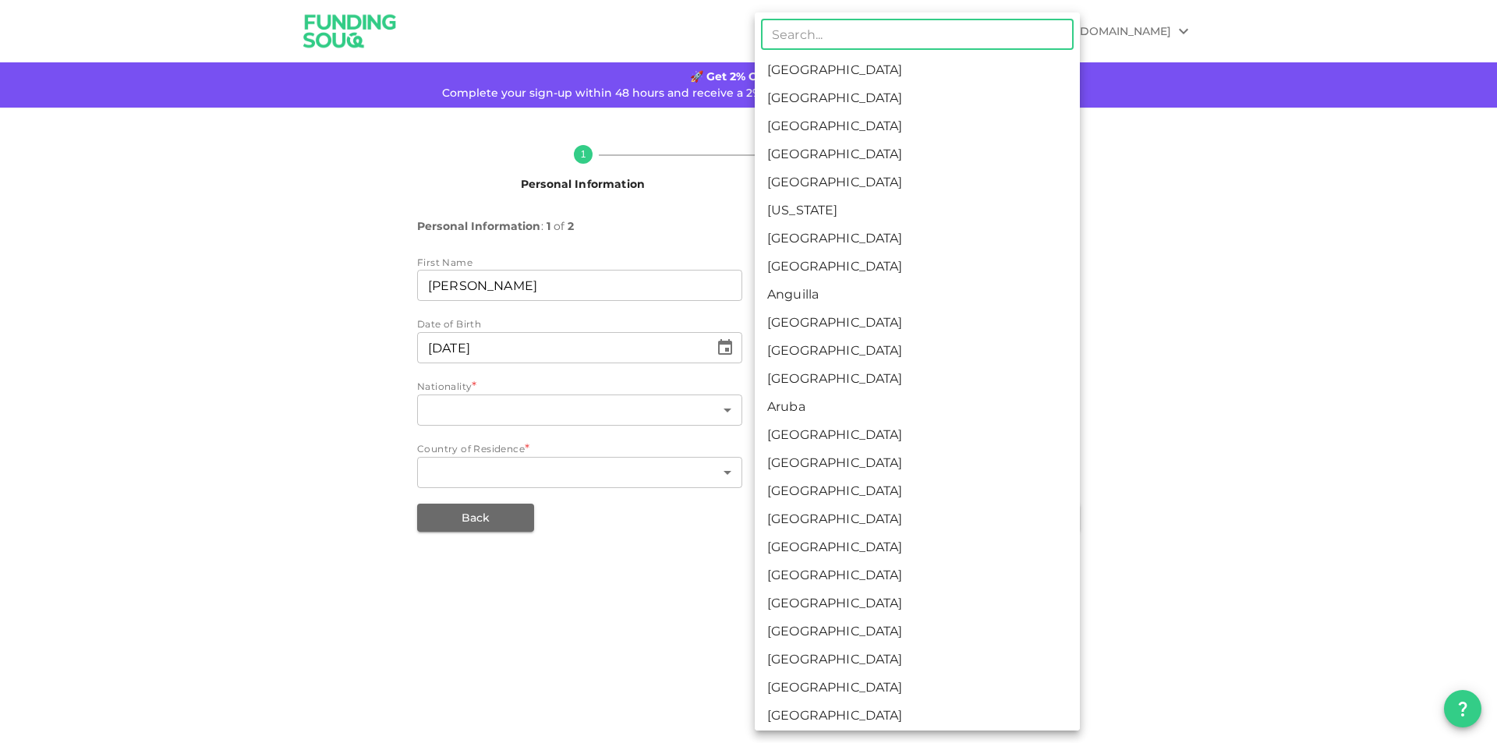
click at [861, 109] on li "United Arab Emirates" at bounding box center [917, 98] width 325 height 28
type input "2"
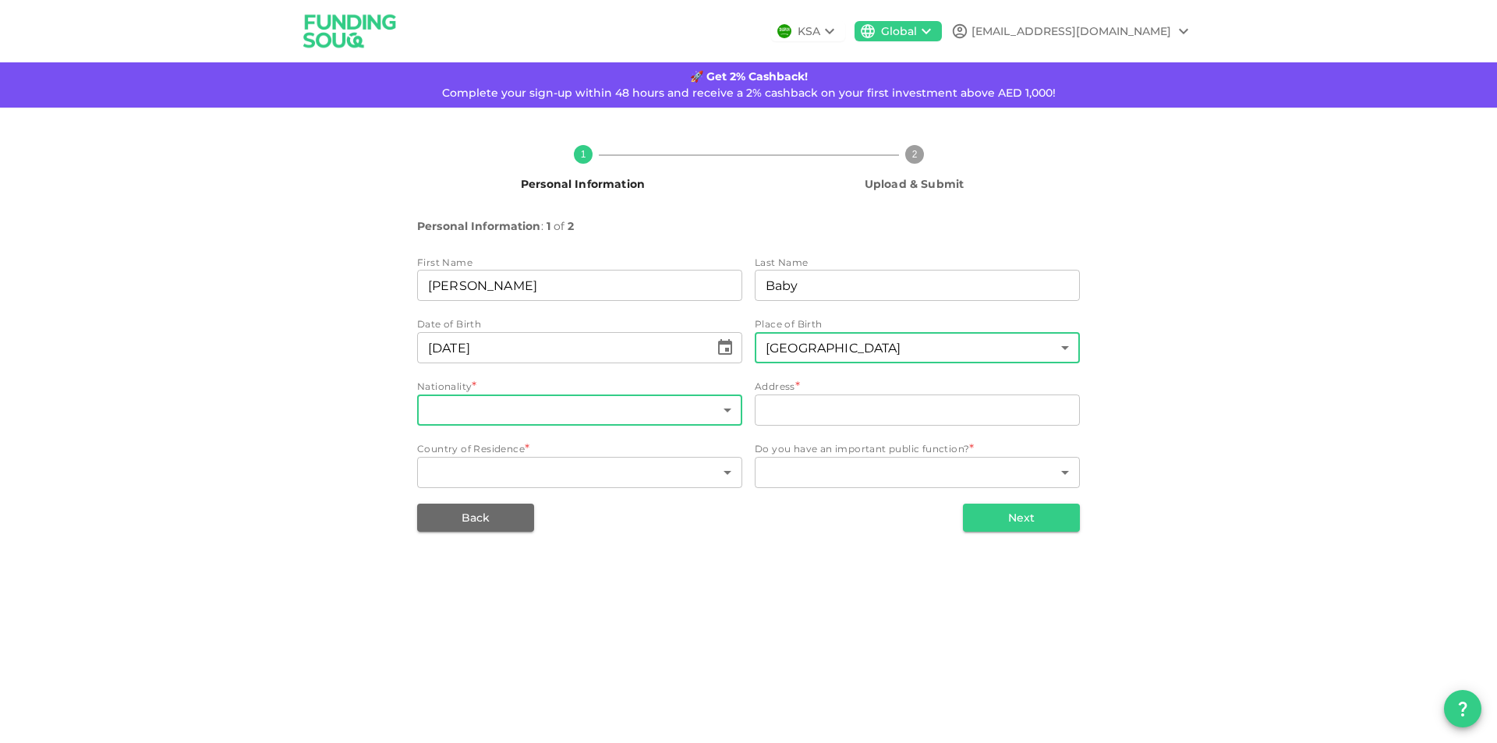
click at [465, 410] on body "KSA Global aneesh_101@yahoo.com 🚀 Get 2% Cashback! Complete your sign-up within…" at bounding box center [748, 371] width 1497 height 743
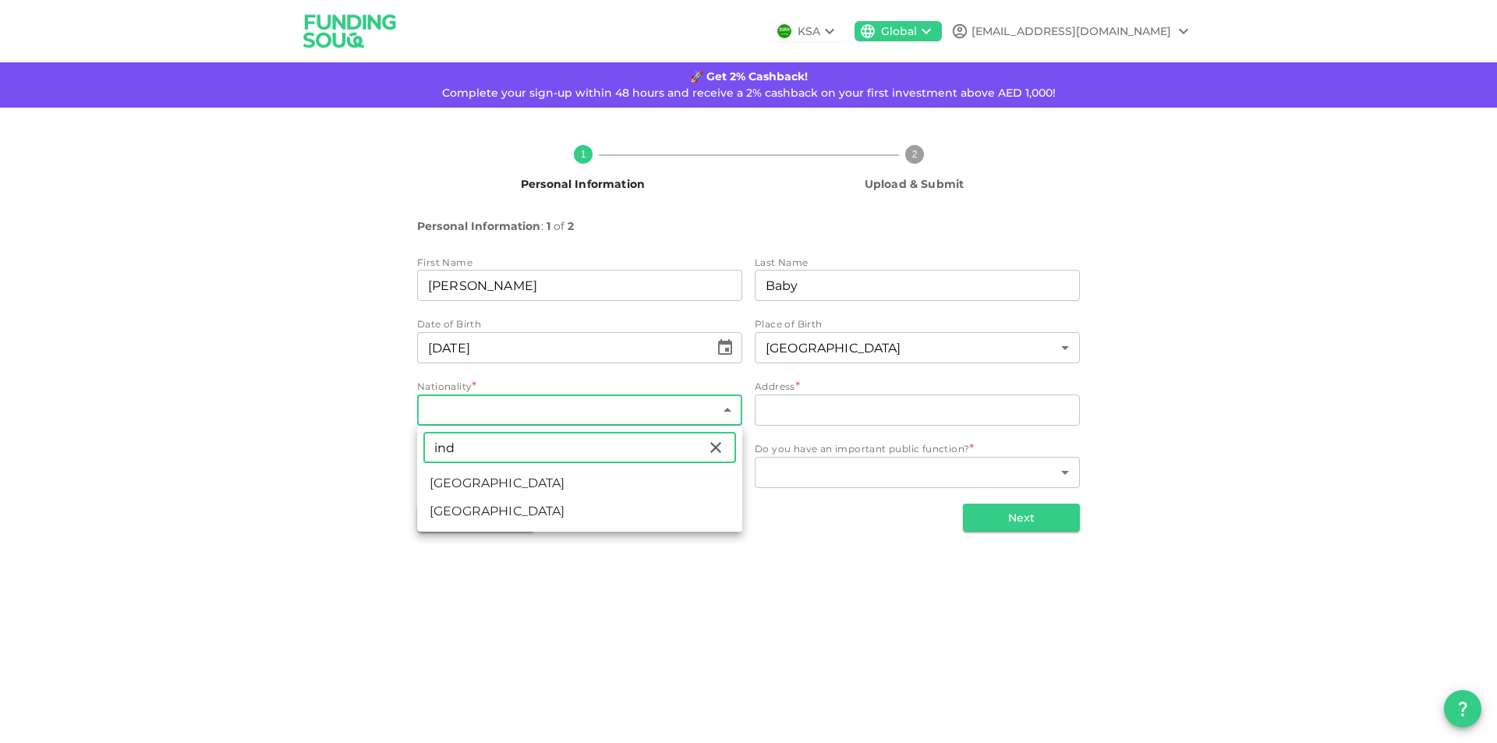
type input "India"
click at [459, 479] on li "India" at bounding box center [579, 483] width 325 height 28
type input "88"
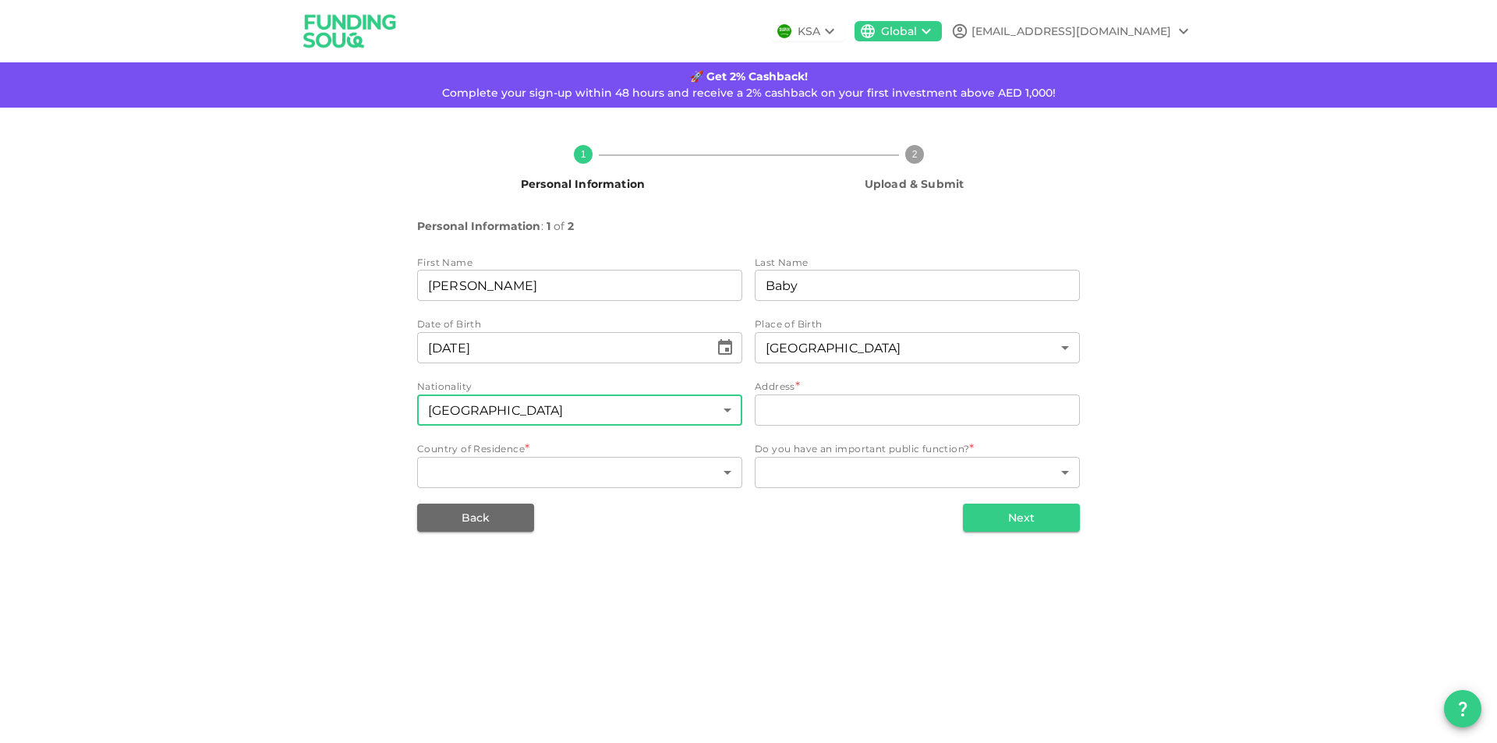
click at [845, 393] on div "Address *" at bounding box center [917, 387] width 325 height 16
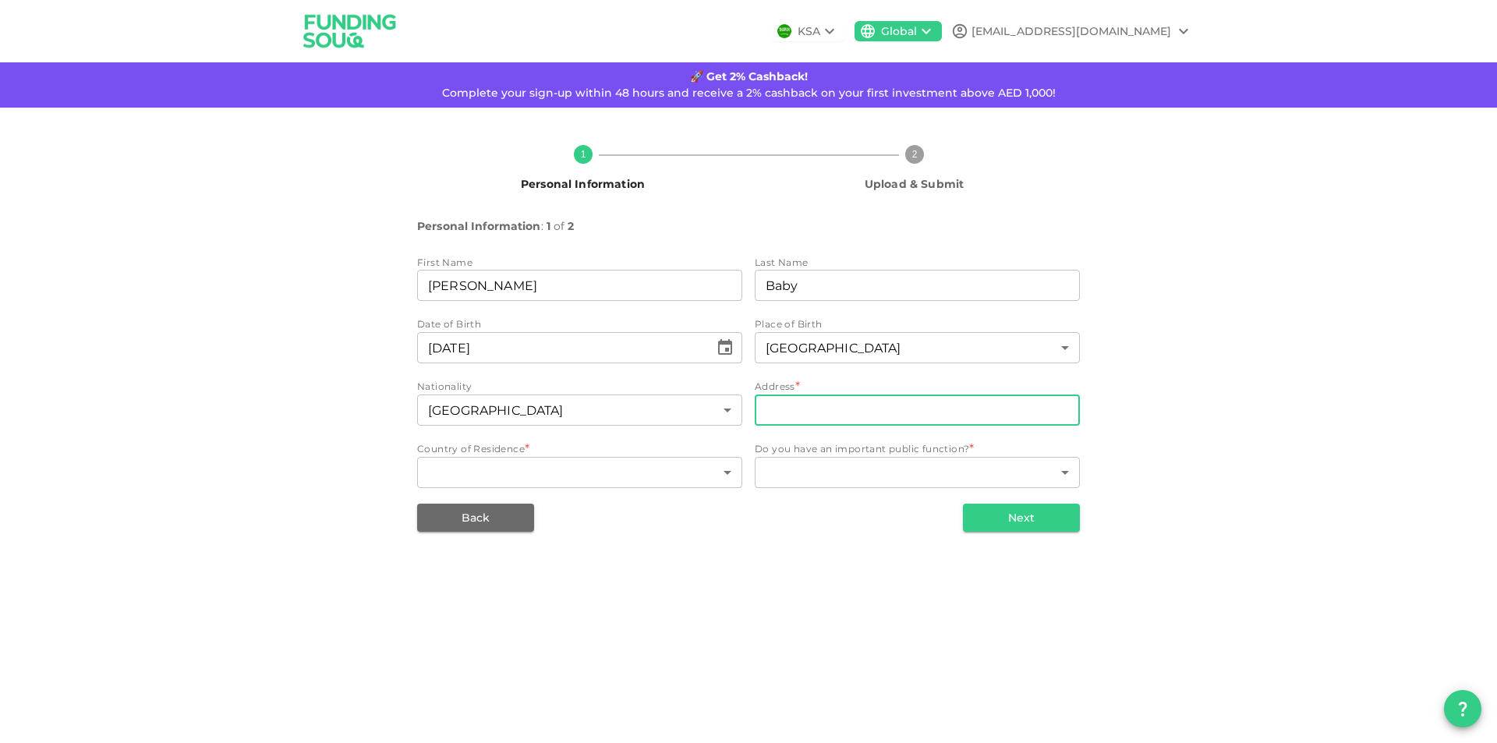
click at [839, 403] on input "address" at bounding box center [917, 410] width 325 height 31
type input "saloon building,al qasmiya,sharjah"
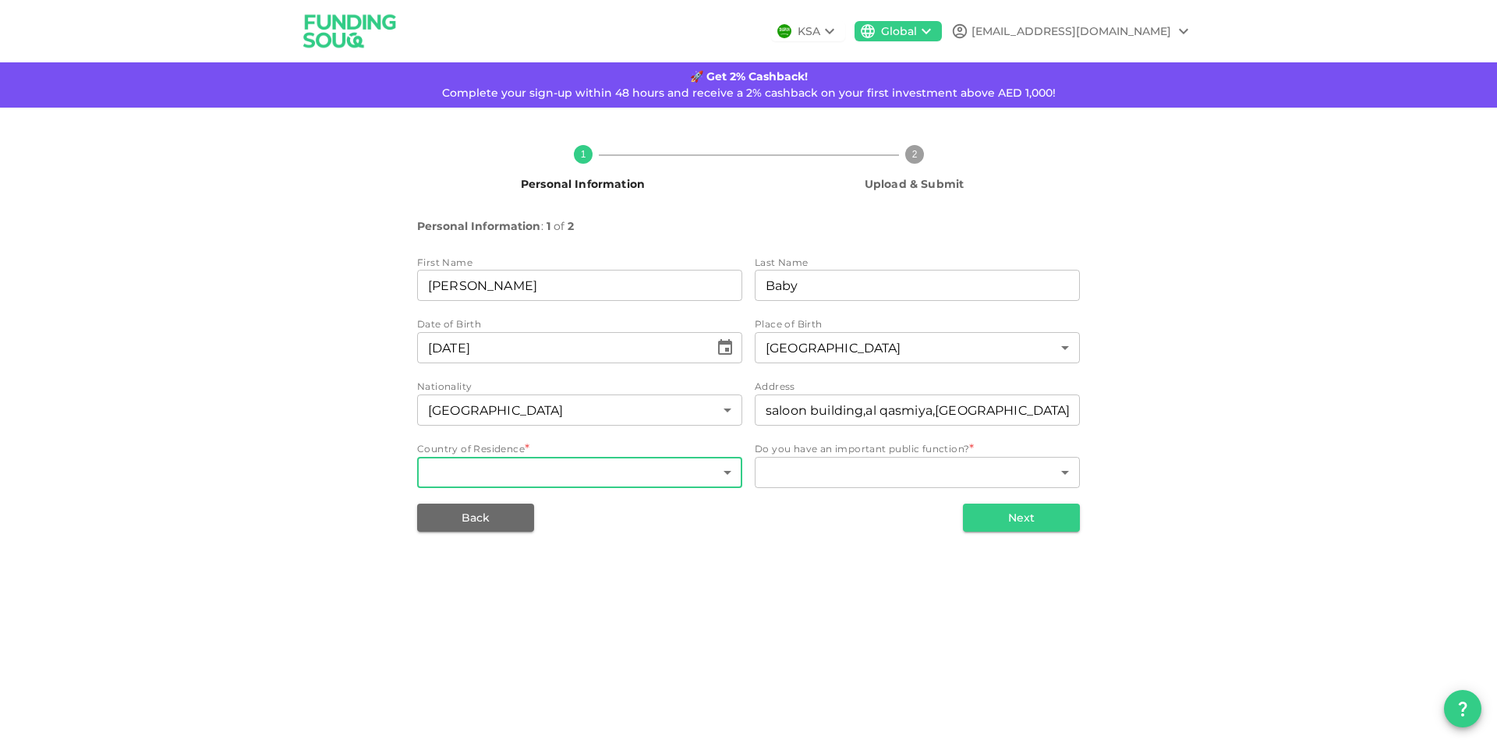
click at [639, 468] on body "KSA Global aneesh_101@yahoo.com 🚀 Get 2% Cashback! Complete your sign-up within…" at bounding box center [748, 371] width 1497 height 743
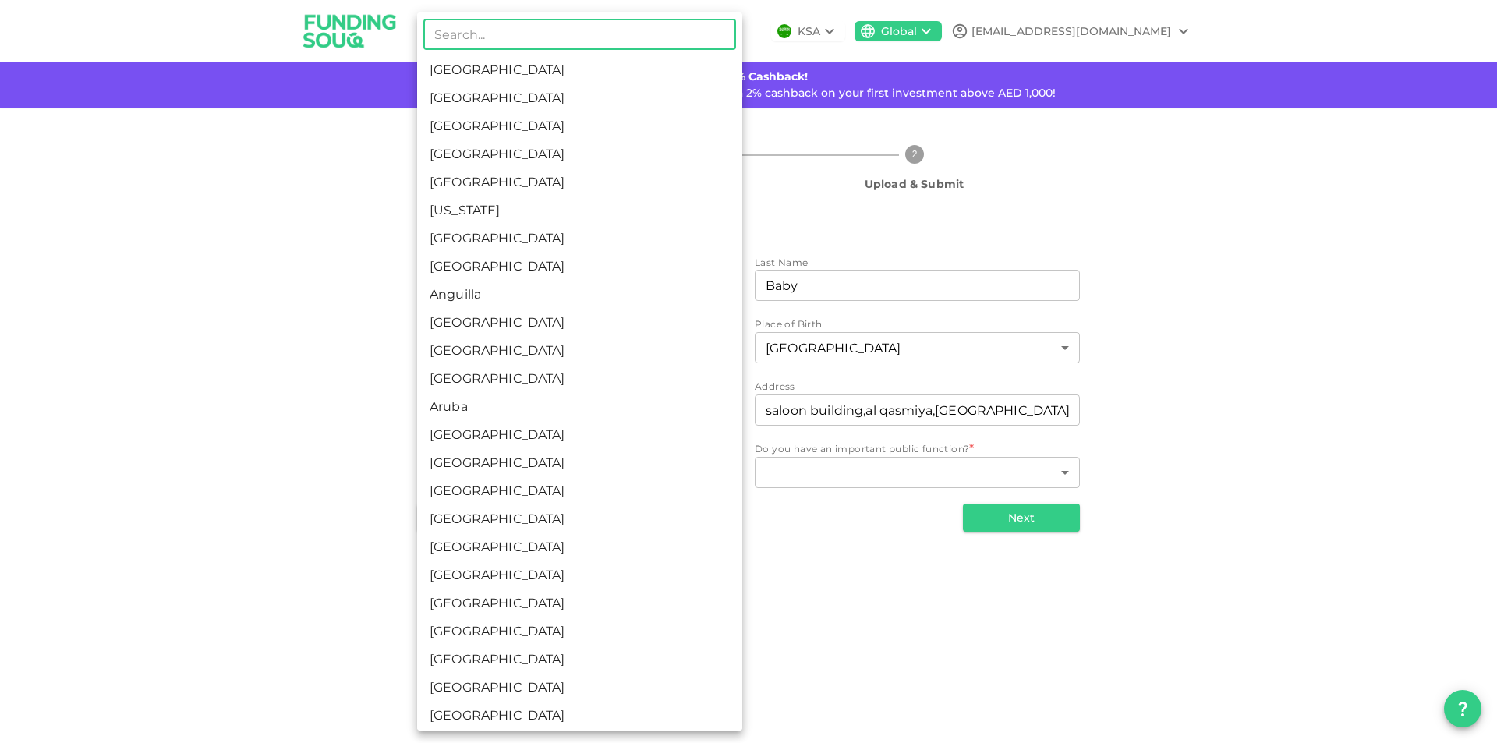
click at [533, 100] on li "United Arab Emirates" at bounding box center [579, 98] width 325 height 28
type input "2"
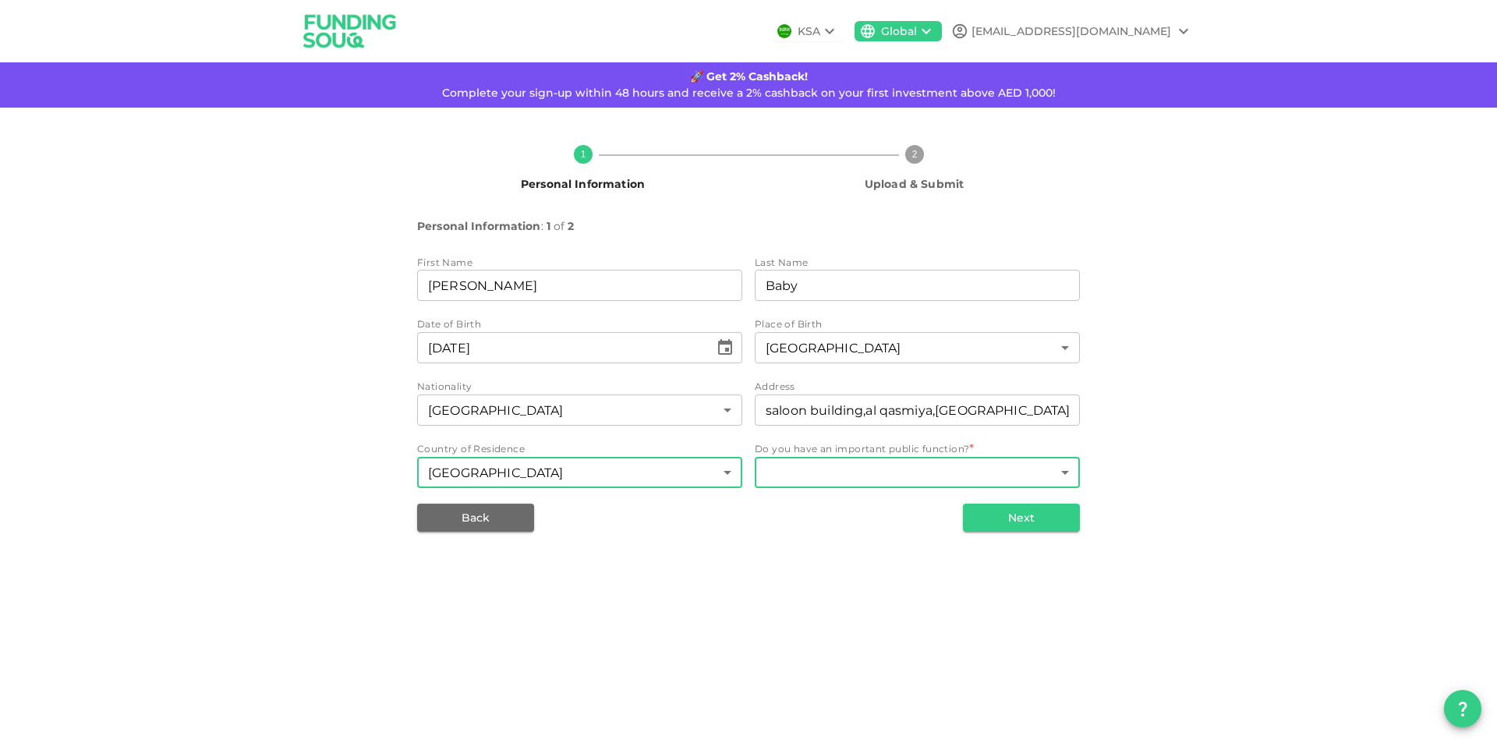
click at [845, 480] on body "KSA Global aneesh_101@yahoo.com 🚀 Get 2% Cashback! Complete your sign-up within…" at bounding box center [748, 371] width 1497 height 743
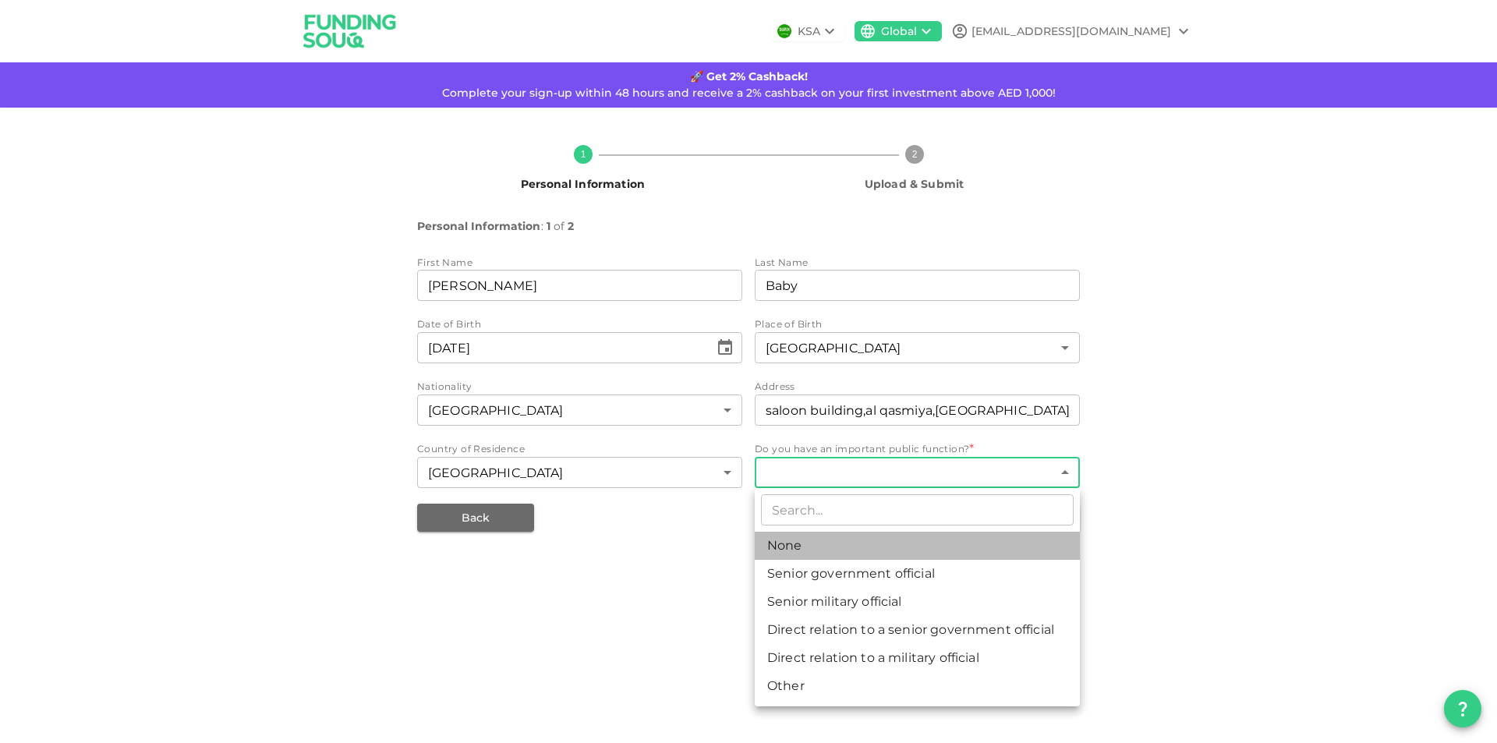
click at [798, 542] on li "None" at bounding box center [917, 546] width 325 height 28
type input "1"
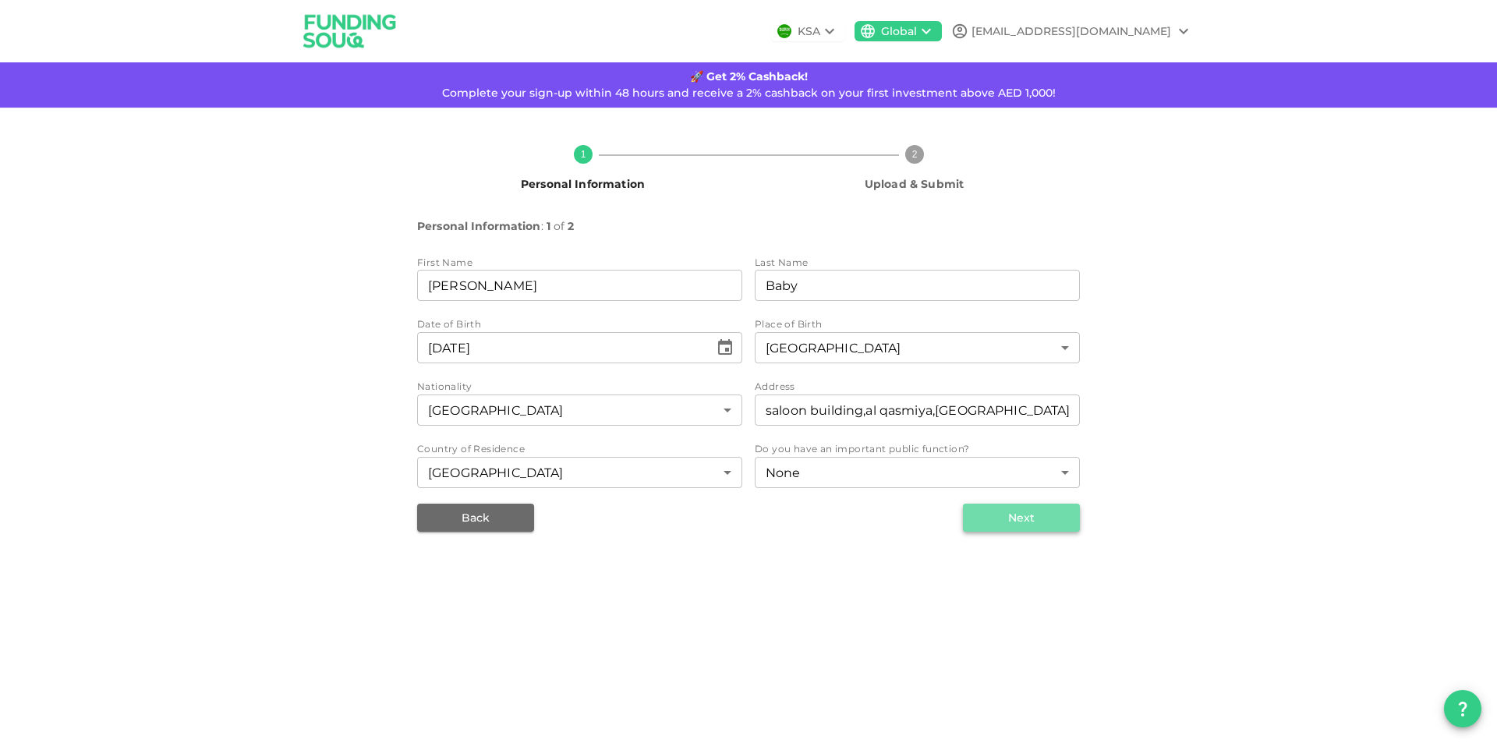
click at [1006, 516] on button "Next" at bounding box center [1021, 518] width 117 height 28
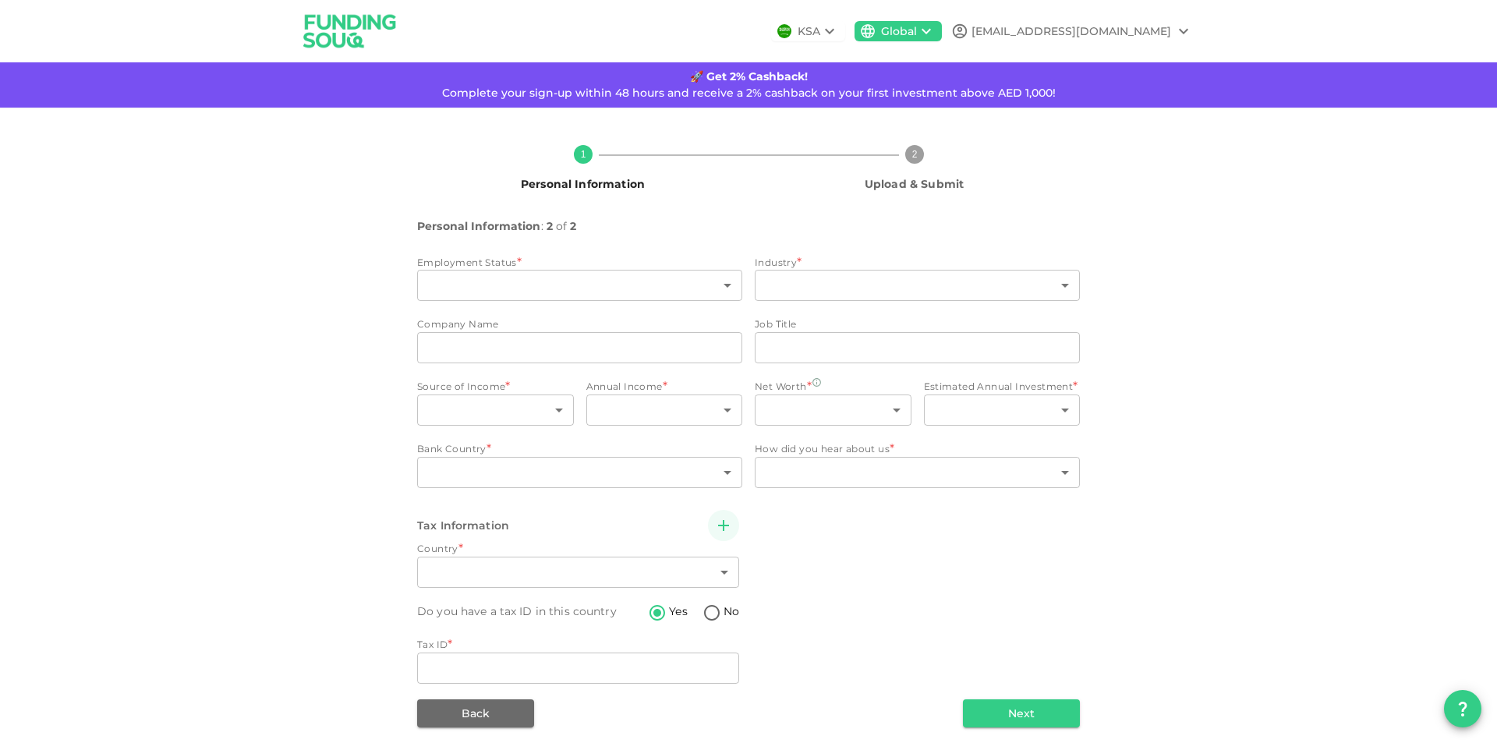
type input "2"
radio input "false"
radio input "true"
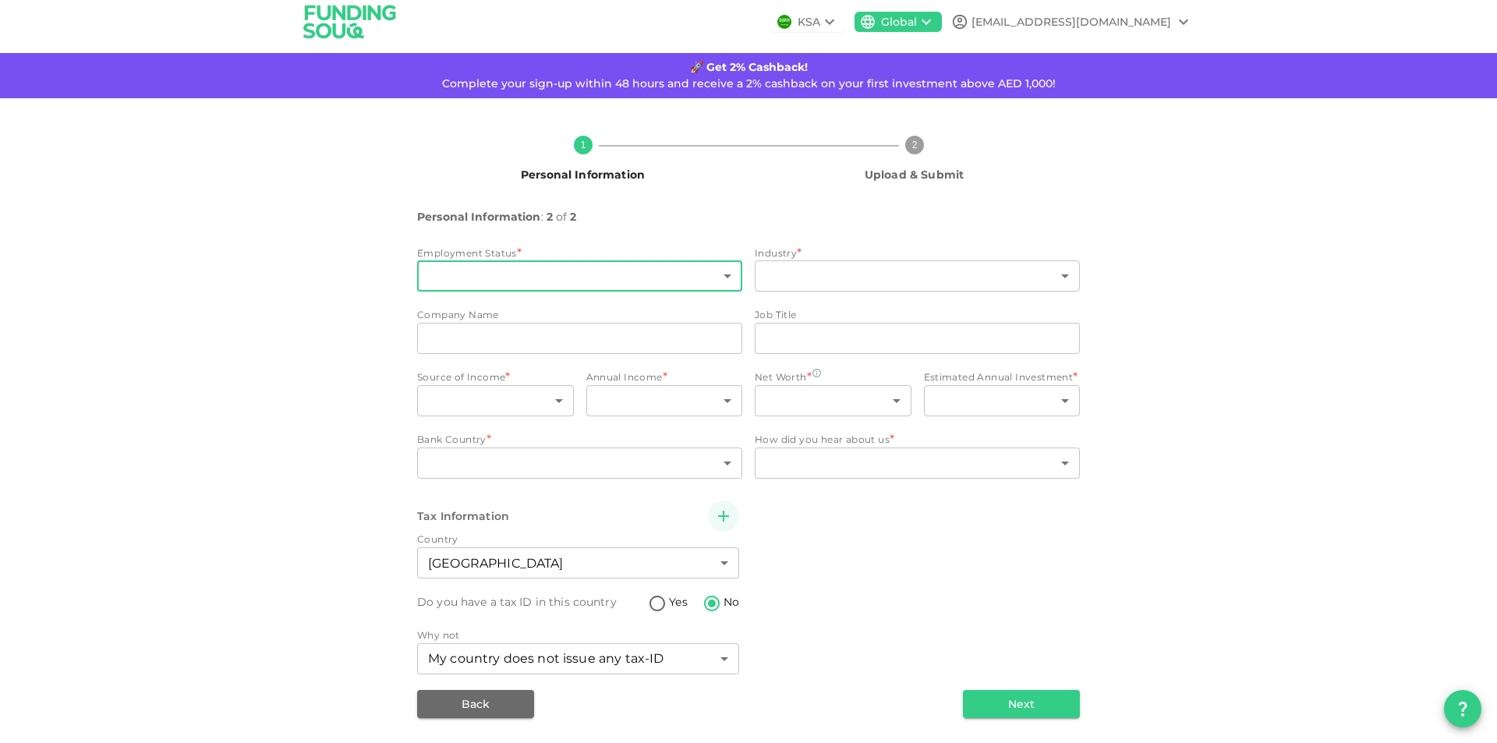
click at [469, 280] on body "KSA Global aneesh_101@yahoo.com 🚀 Get 2% Cashback! Complete your sign-up within…" at bounding box center [748, 371] width 1497 height 743
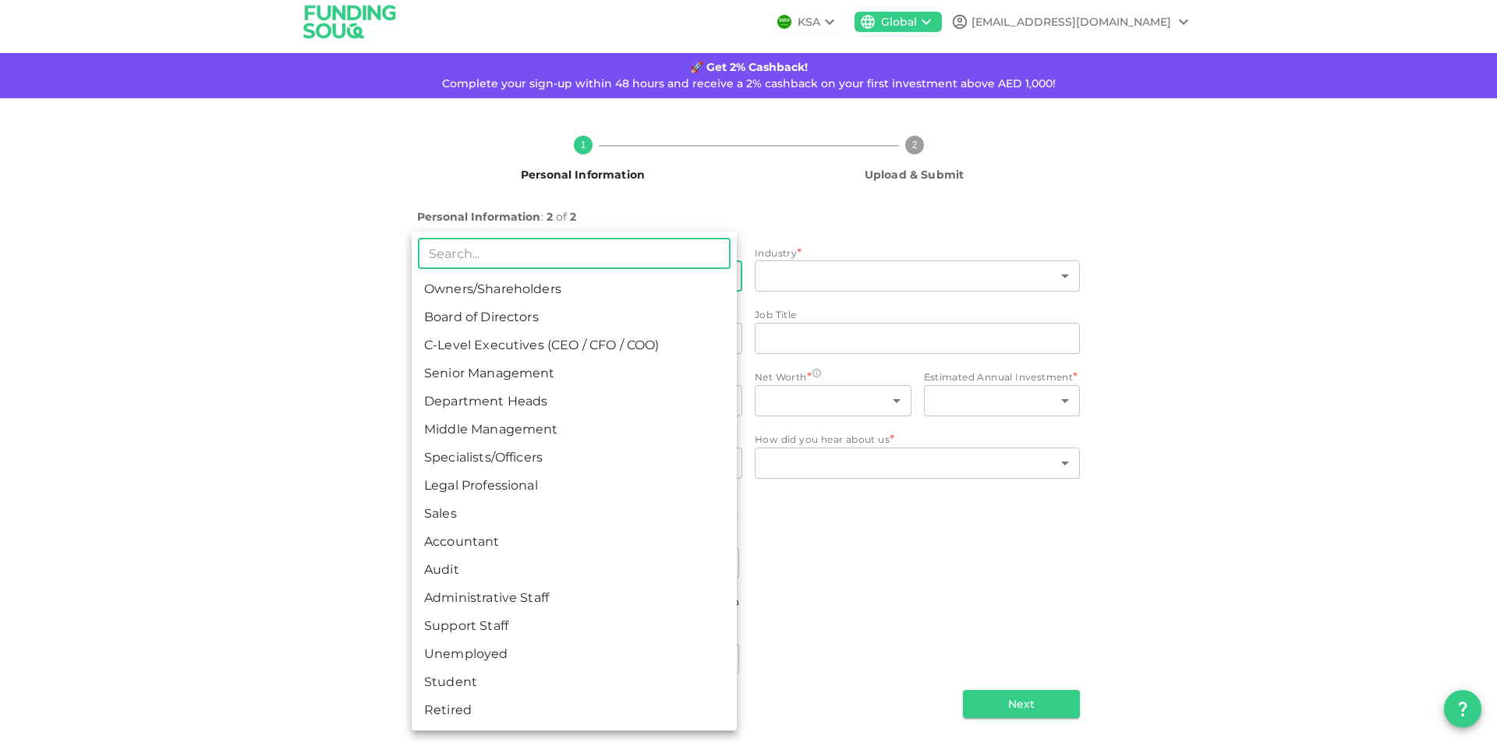
click at [483, 400] on li "Department Heads" at bounding box center [574, 401] width 325 height 28
type input "5"
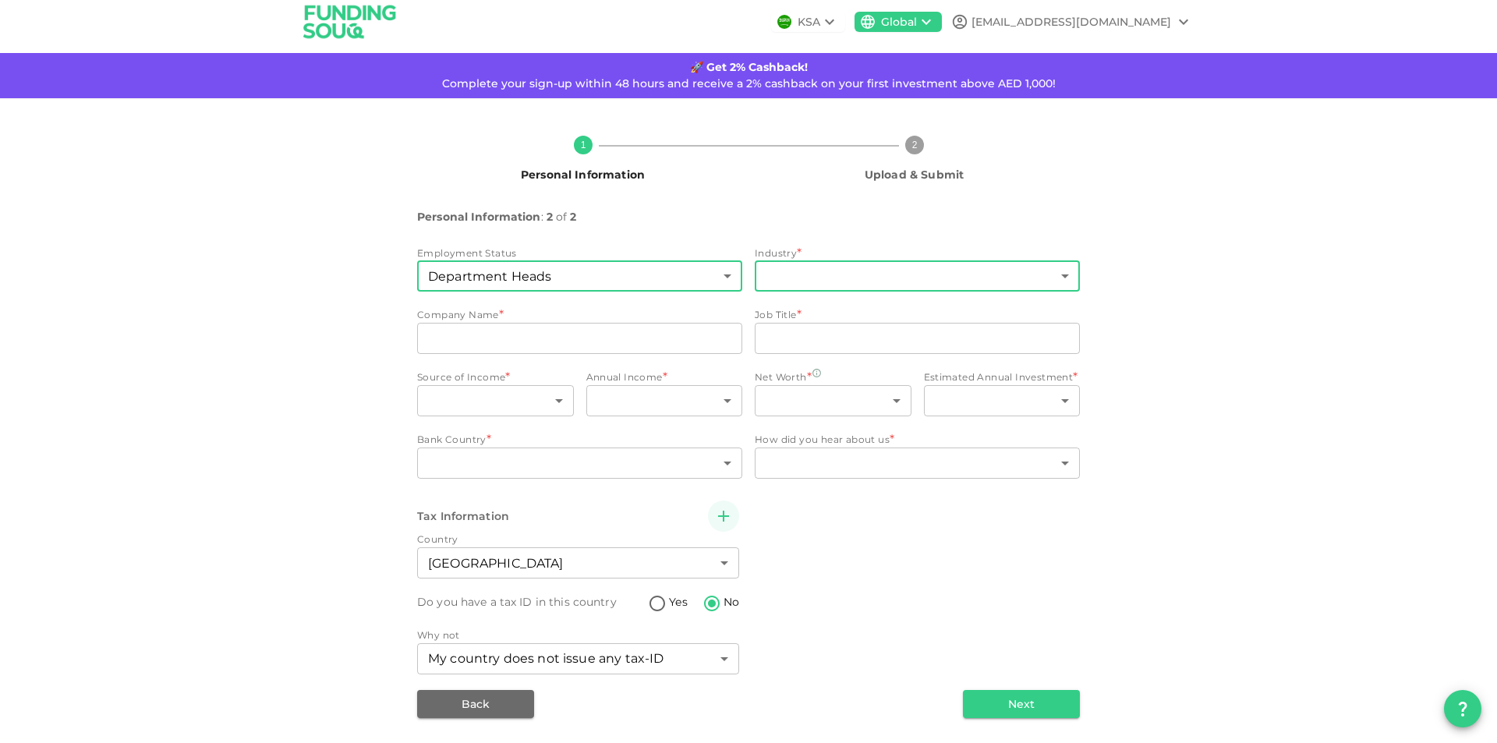
click at [813, 279] on body "KSA Global aneesh_101@yahoo.com 🚀 Get 2% Cashback! Complete your sign-up within…" at bounding box center [748, 371] width 1497 height 743
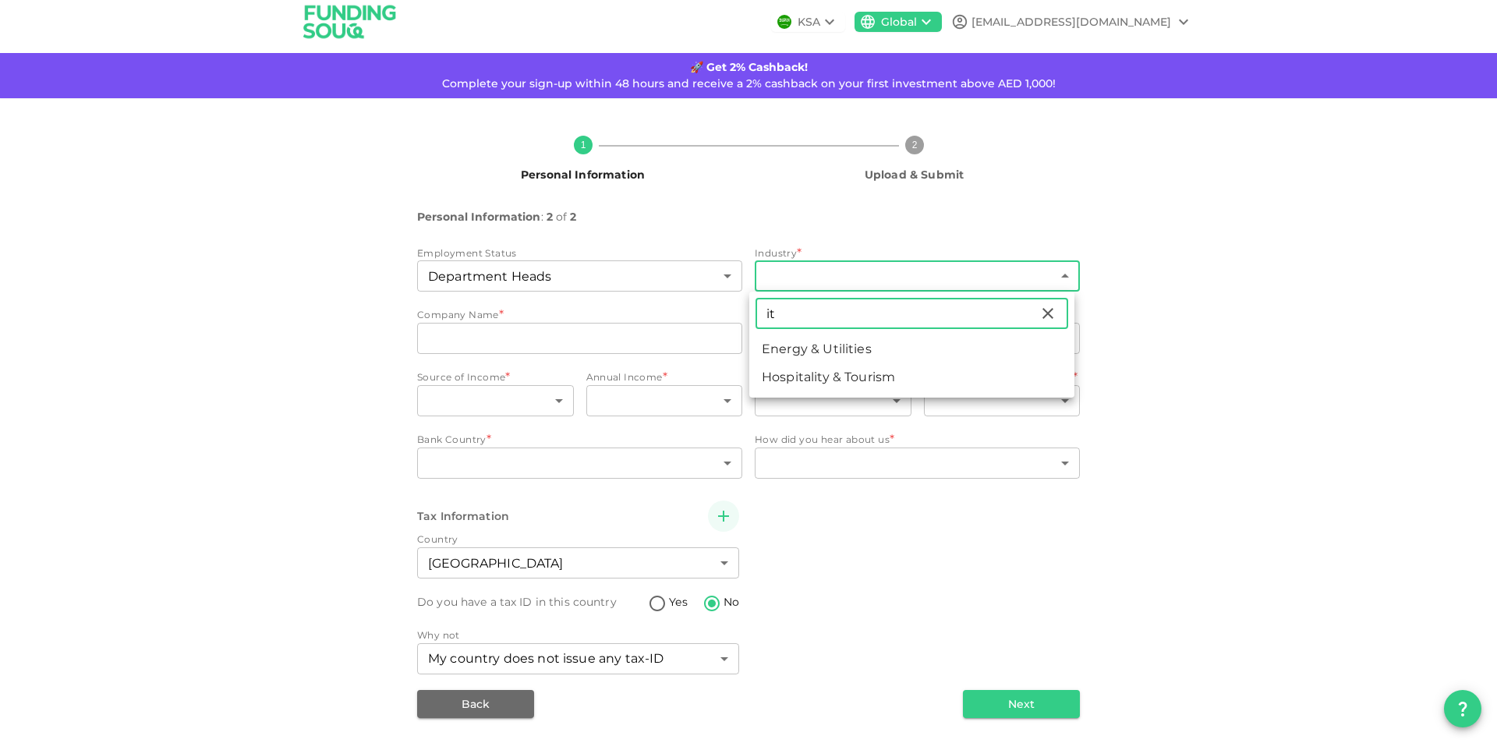
type input "it"
click at [1049, 313] on icon at bounding box center [1047, 313] width 19 height 19
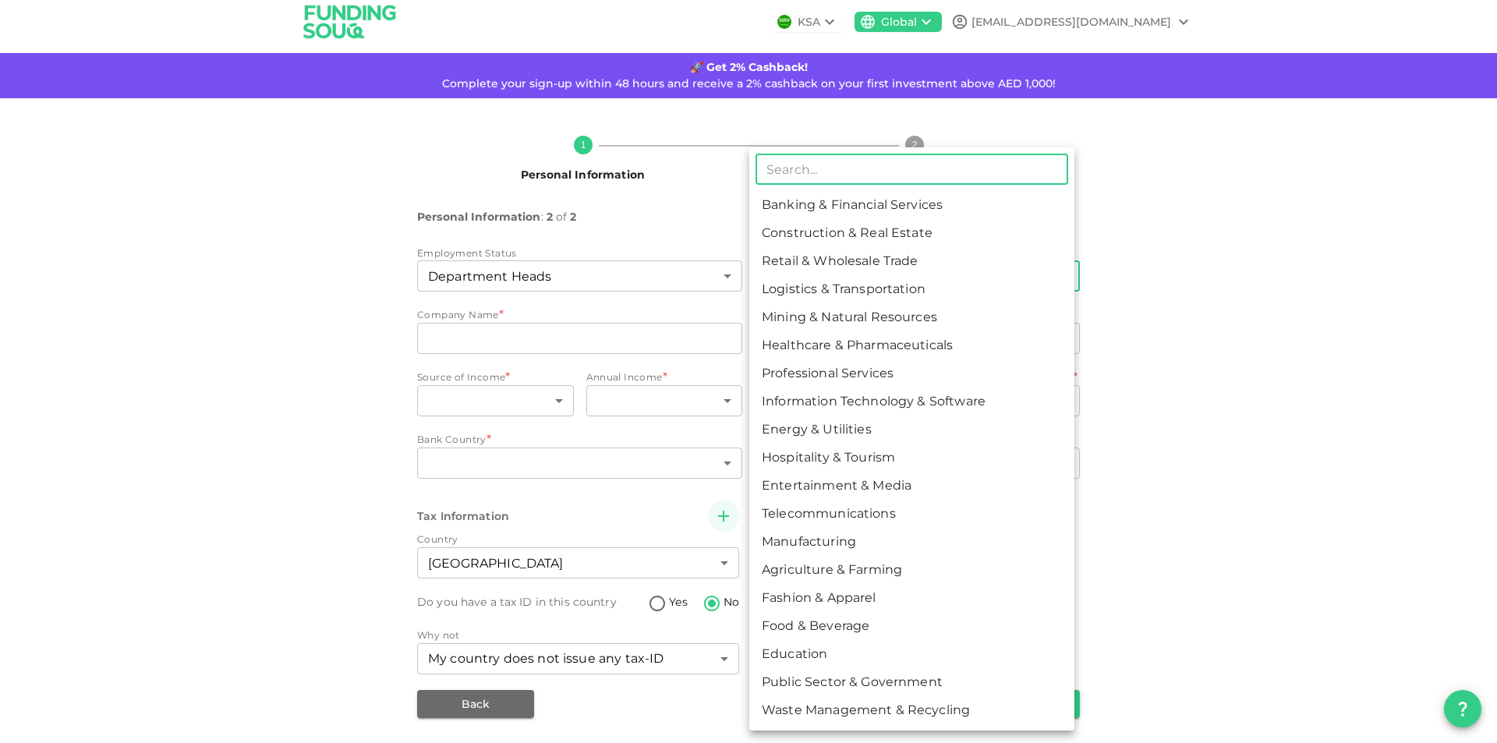
click at [792, 172] on input "text" at bounding box center [911, 169] width 313 height 31
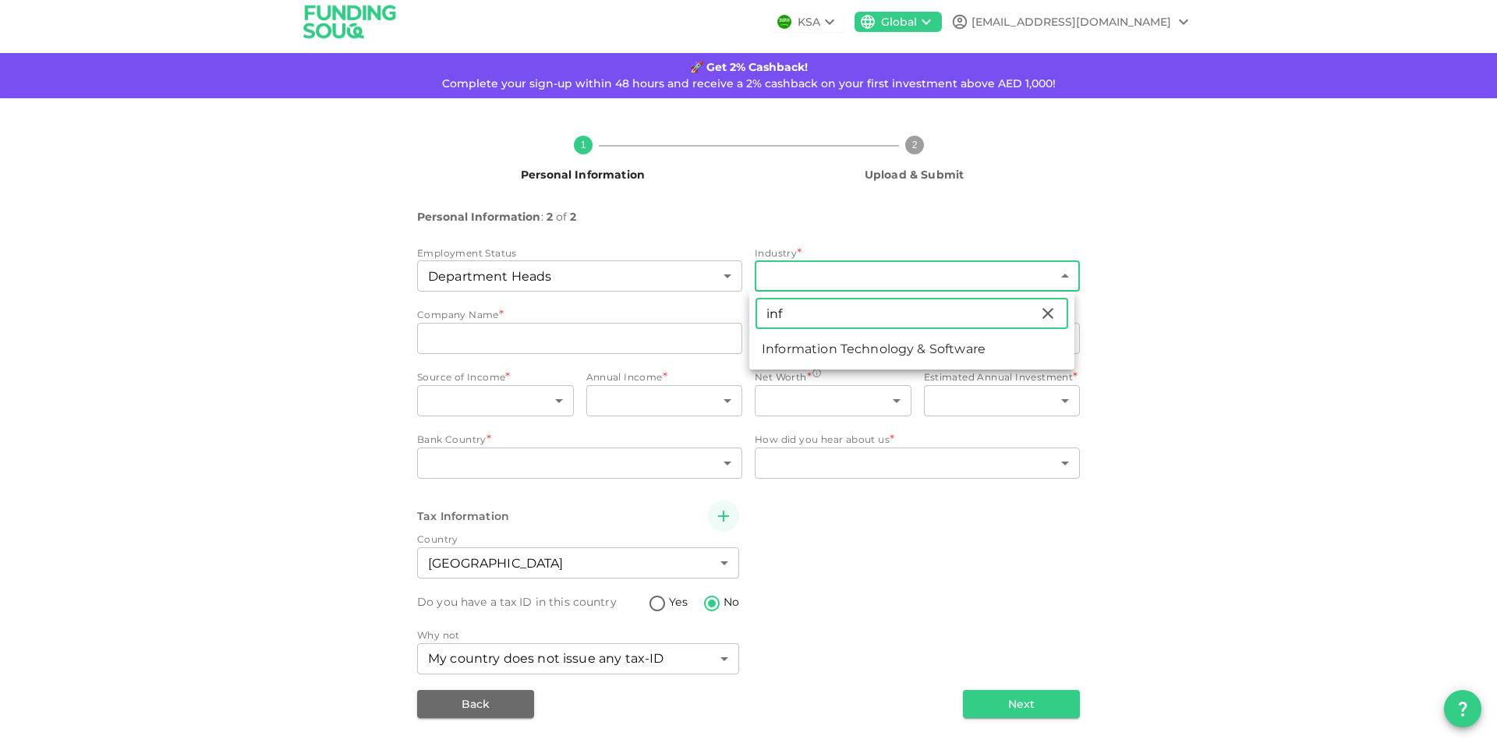
type input "inf"
click at [915, 358] on li "Information Technology & Software" at bounding box center [911, 349] width 325 height 28
type input "8"
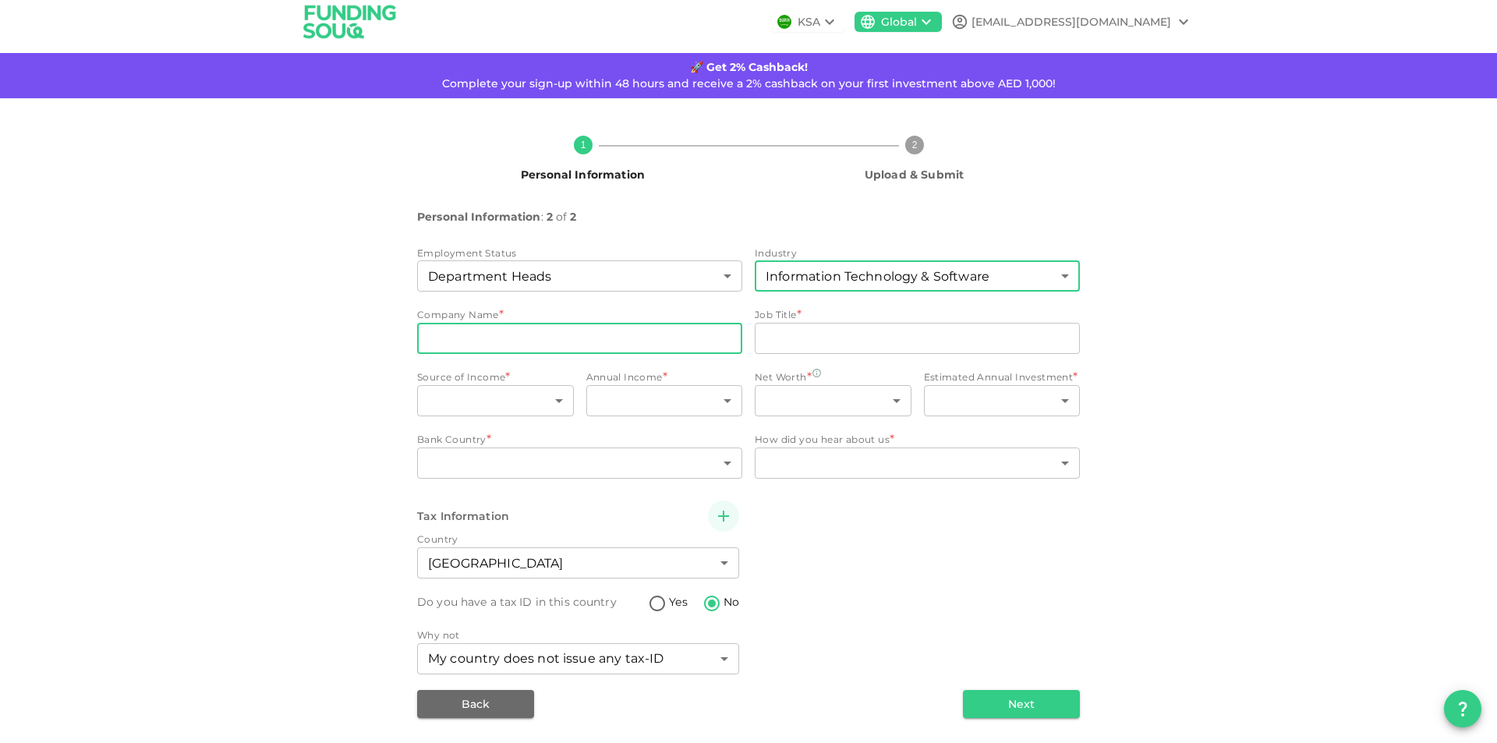
click at [457, 342] on input "companyName" at bounding box center [579, 338] width 325 height 31
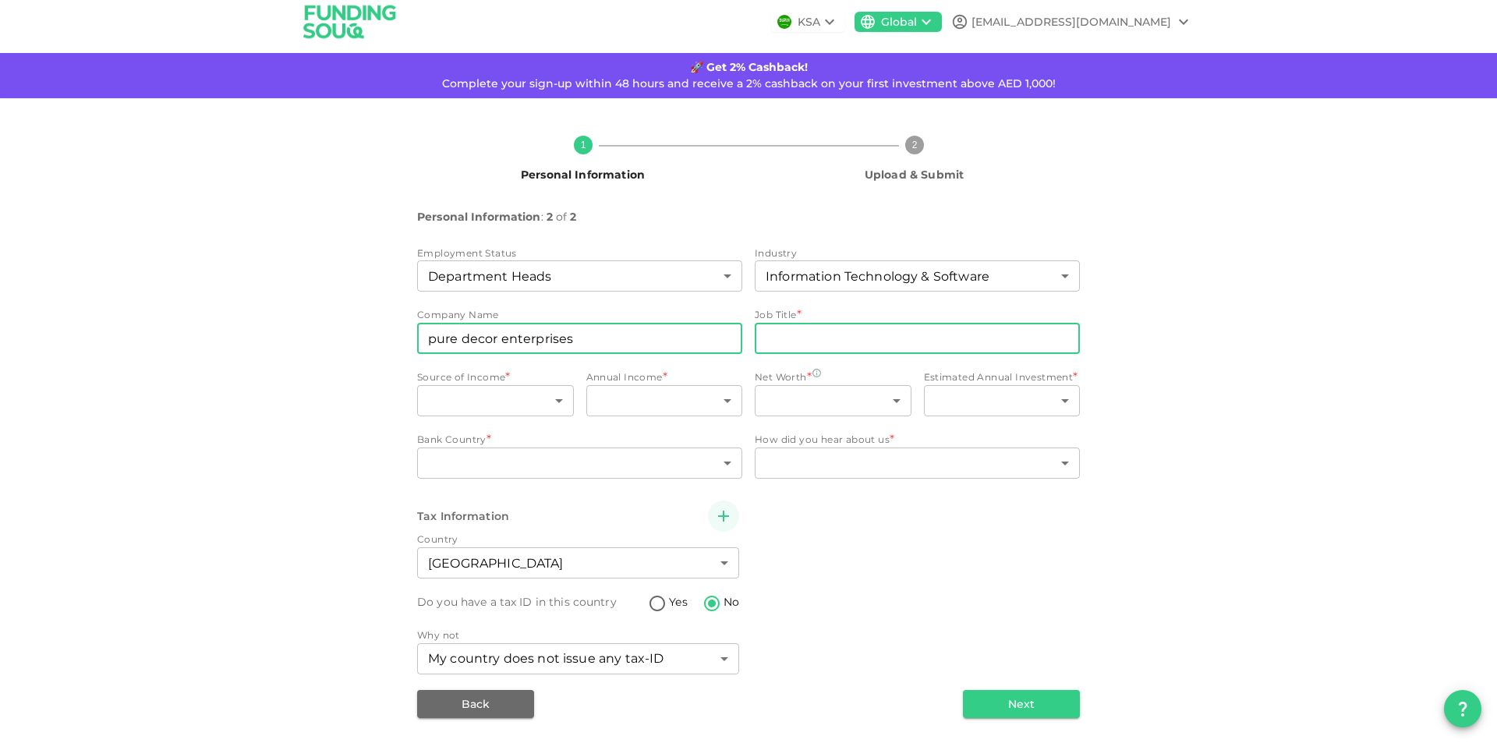
type input "pure decor enterprises"
click at [859, 336] on input "jobTitle" at bounding box center [917, 338] width 325 height 31
type input "IT Manager"
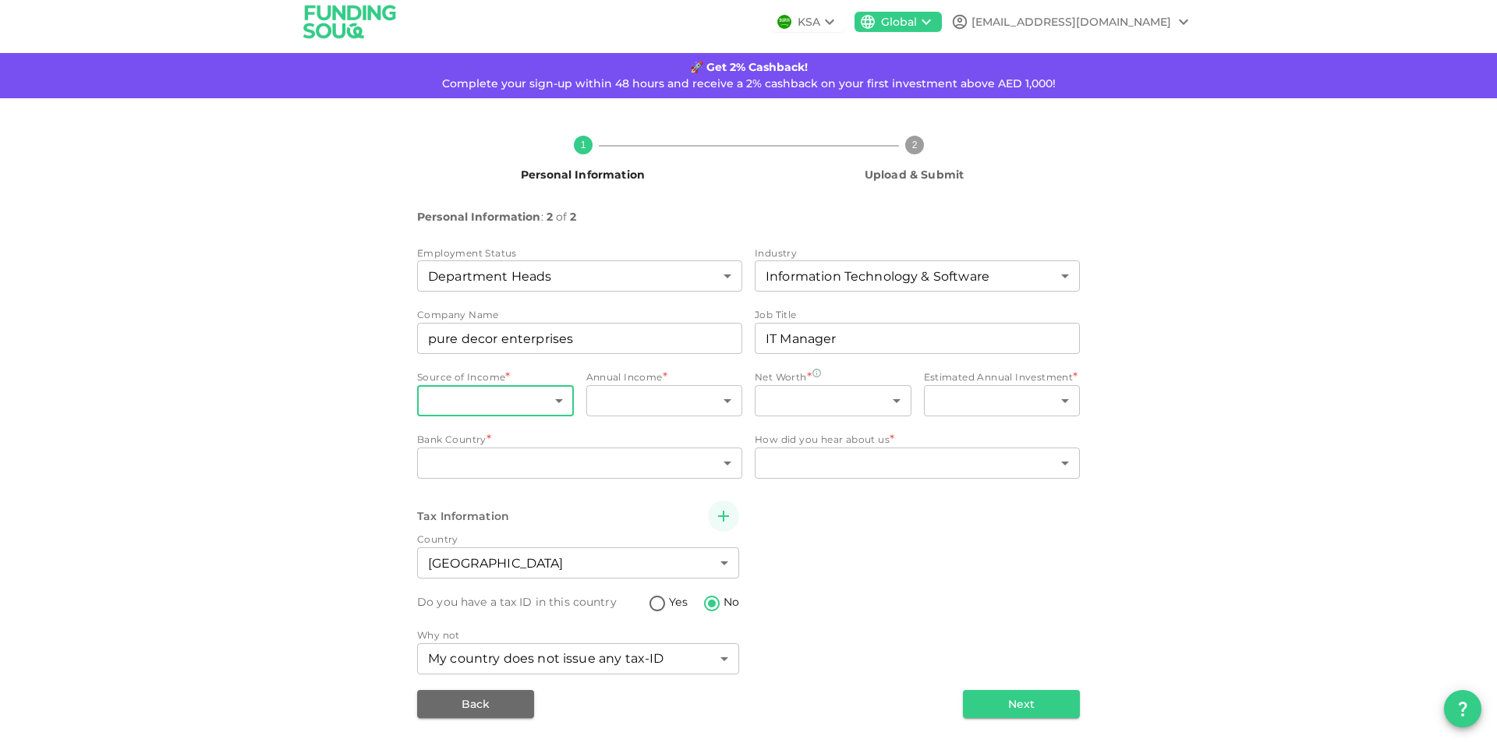
click at [487, 398] on body "KSA Global aneesh_101@yahoo.com 🚀 Get 2% Cashback! Complete your sign-up within…" at bounding box center [748, 371] width 1497 height 743
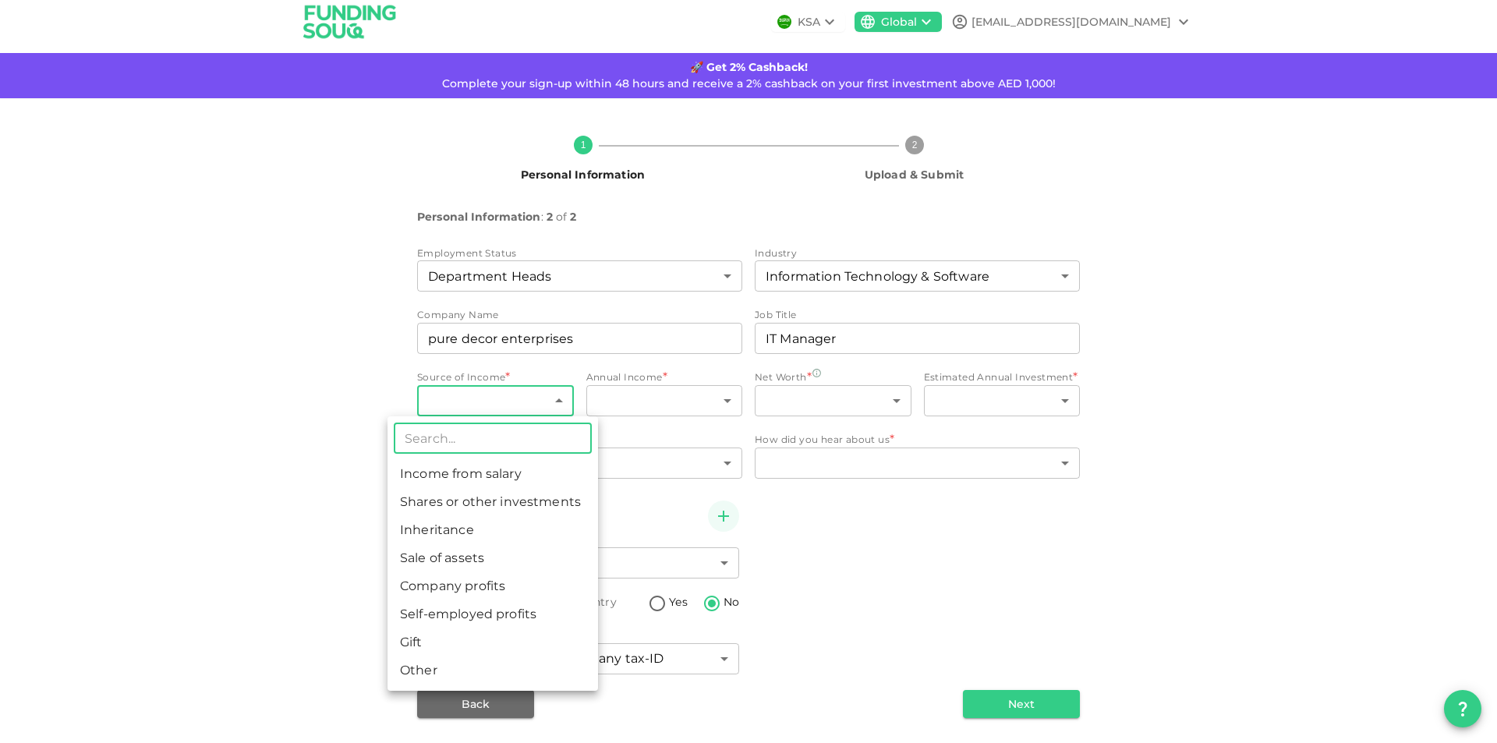
click at [474, 478] on li "Income from salary" at bounding box center [492, 474] width 211 height 28
type input "1"
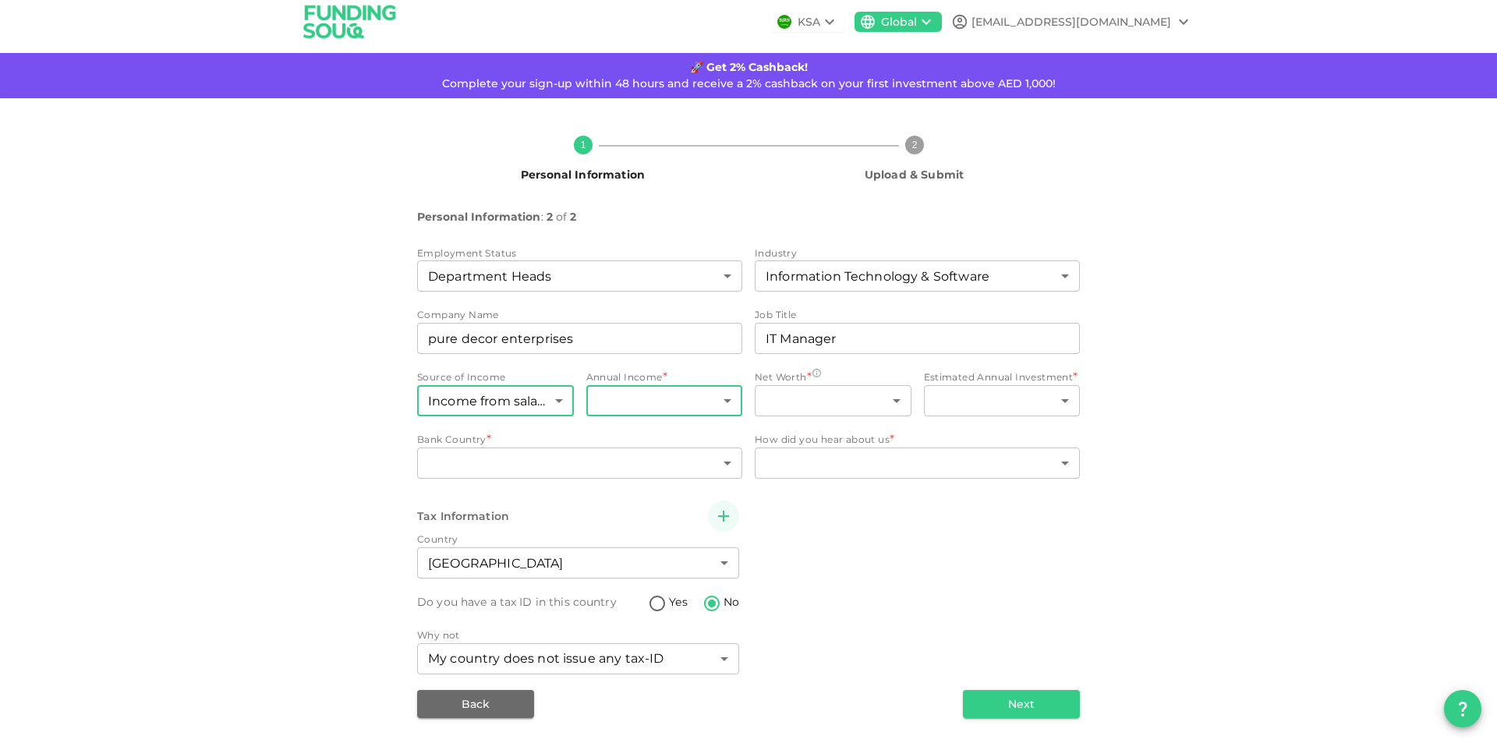
click at [646, 408] on body "KSA Global aneesh_101@yahoo.com 🚀 Get 2% Cashback! Complete your sign-up within…" at bounding box center [748, 371] width 1497 height 743
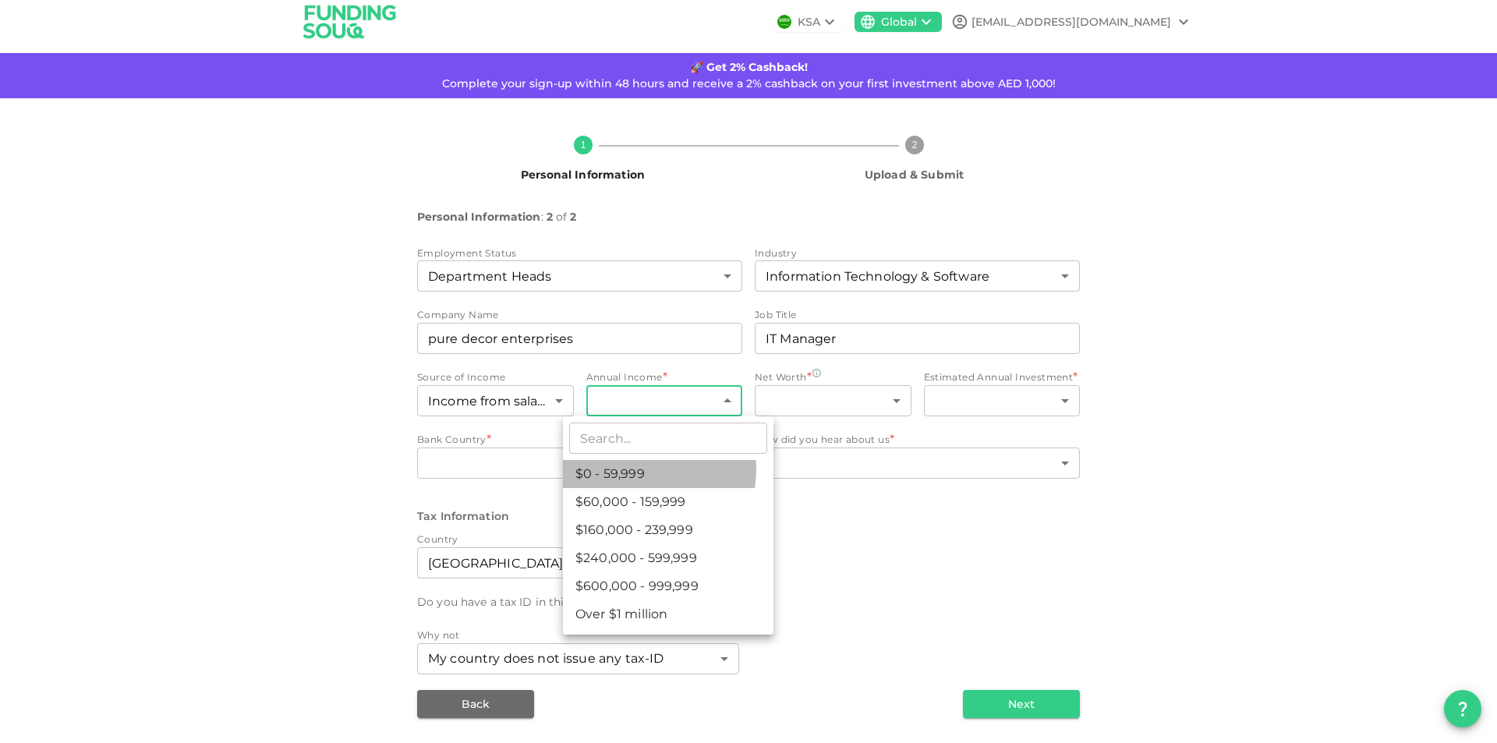
click at [633, 469] on li "$0 - 59,999" at bounding box center [668, 474] width 211 height 28
type input "1"
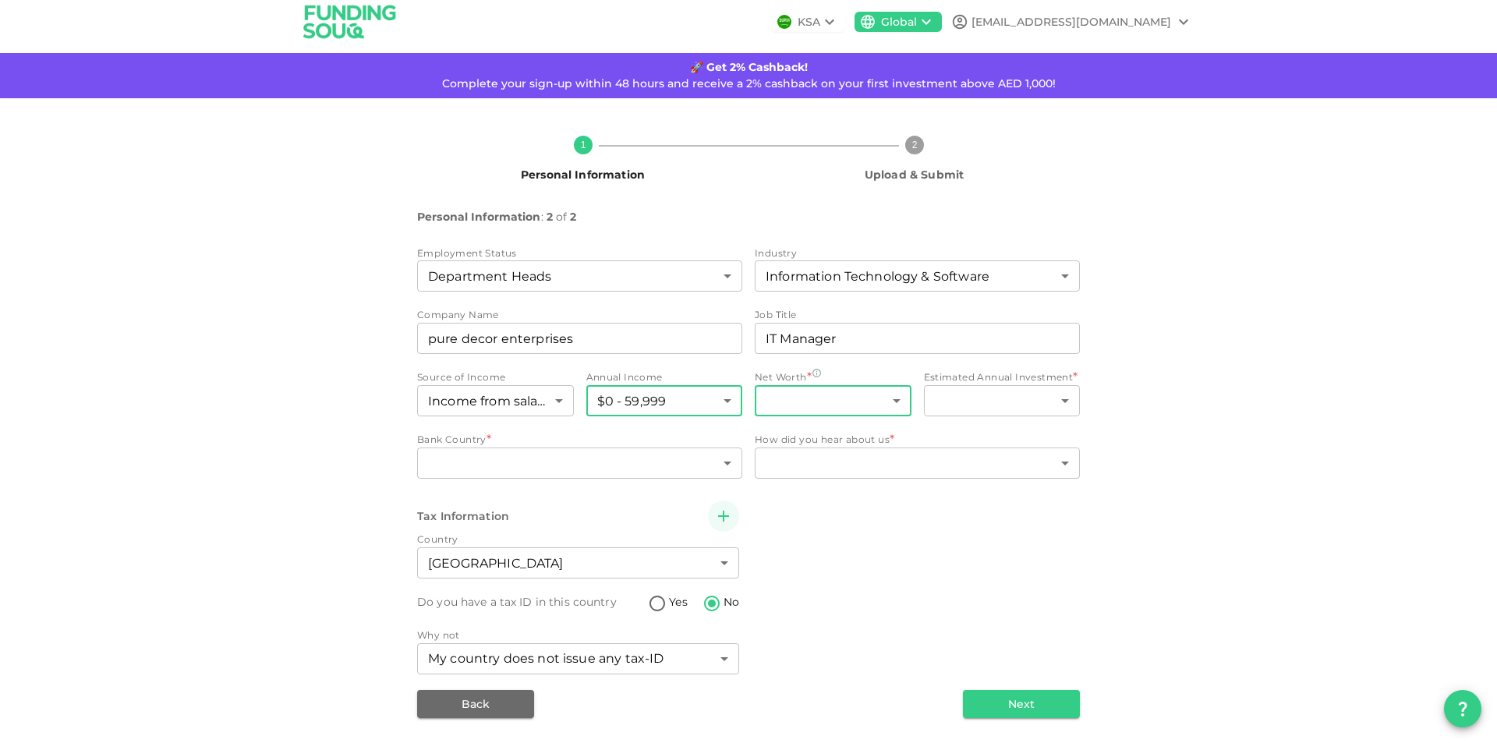
click at [810, 387] on body "KSA Global aneesh_101@yahoo.com 🚀 Get 2% Cashback! Complete your sign-up within…" at bounding box center [748, 371] width 1497 height 743
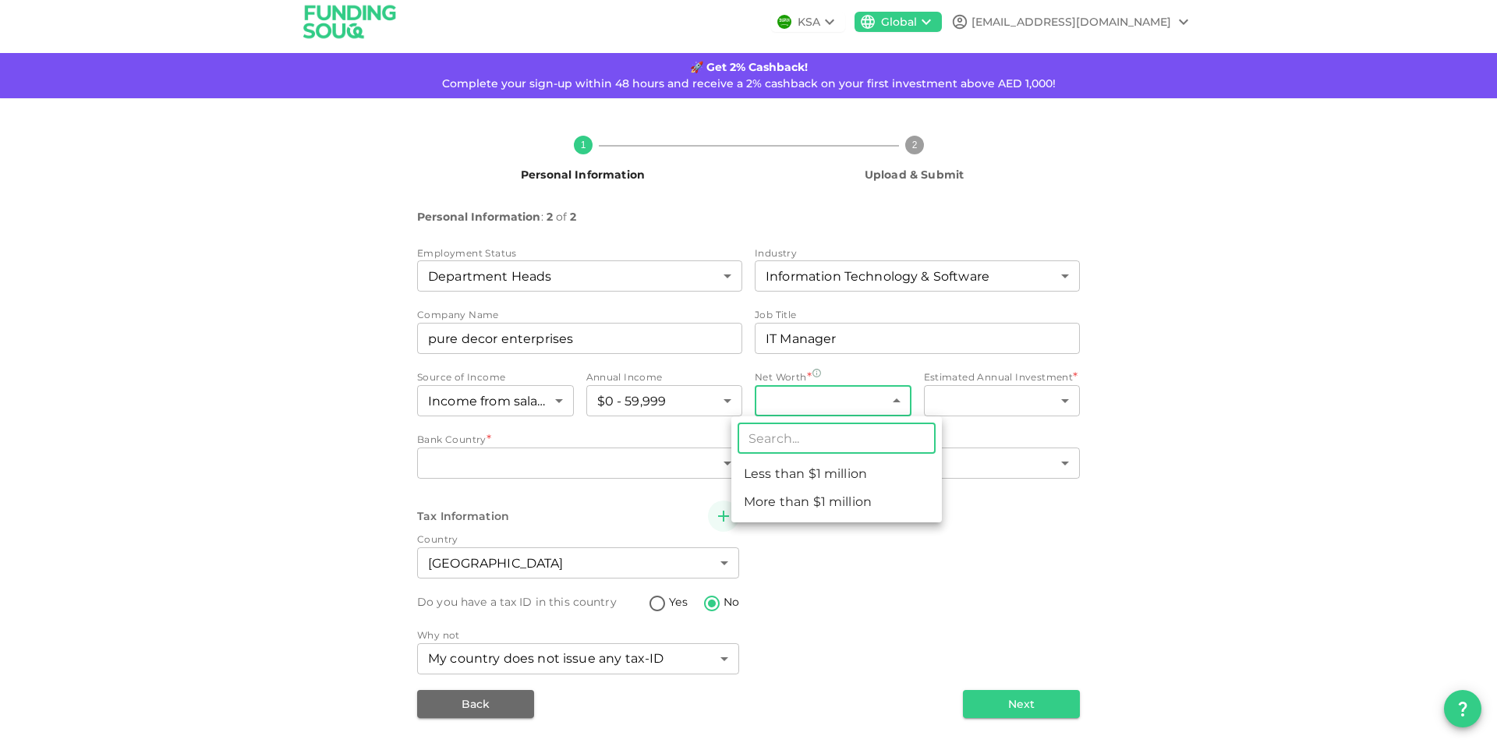
click at [817, 477] on li "Less than $1 million" at bounding box center [836, 474] width 211 height 28
type input "1"
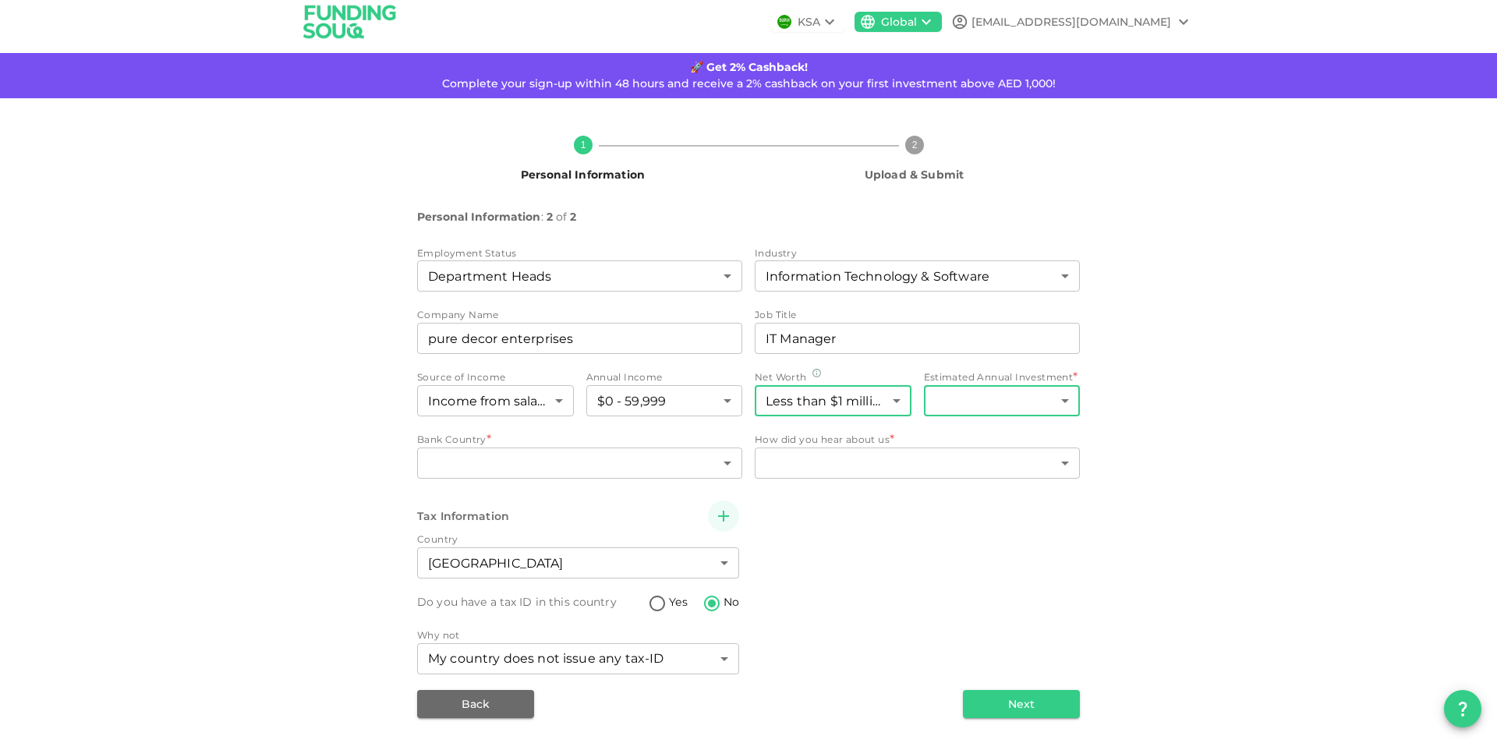
click at [975, 410] on body "KSA Global aneesh_101@yahoo.com 🚀 Get 2% Cashback! Complete your sign-up within…" at bounding box center [748, 371] width 1497 height 743
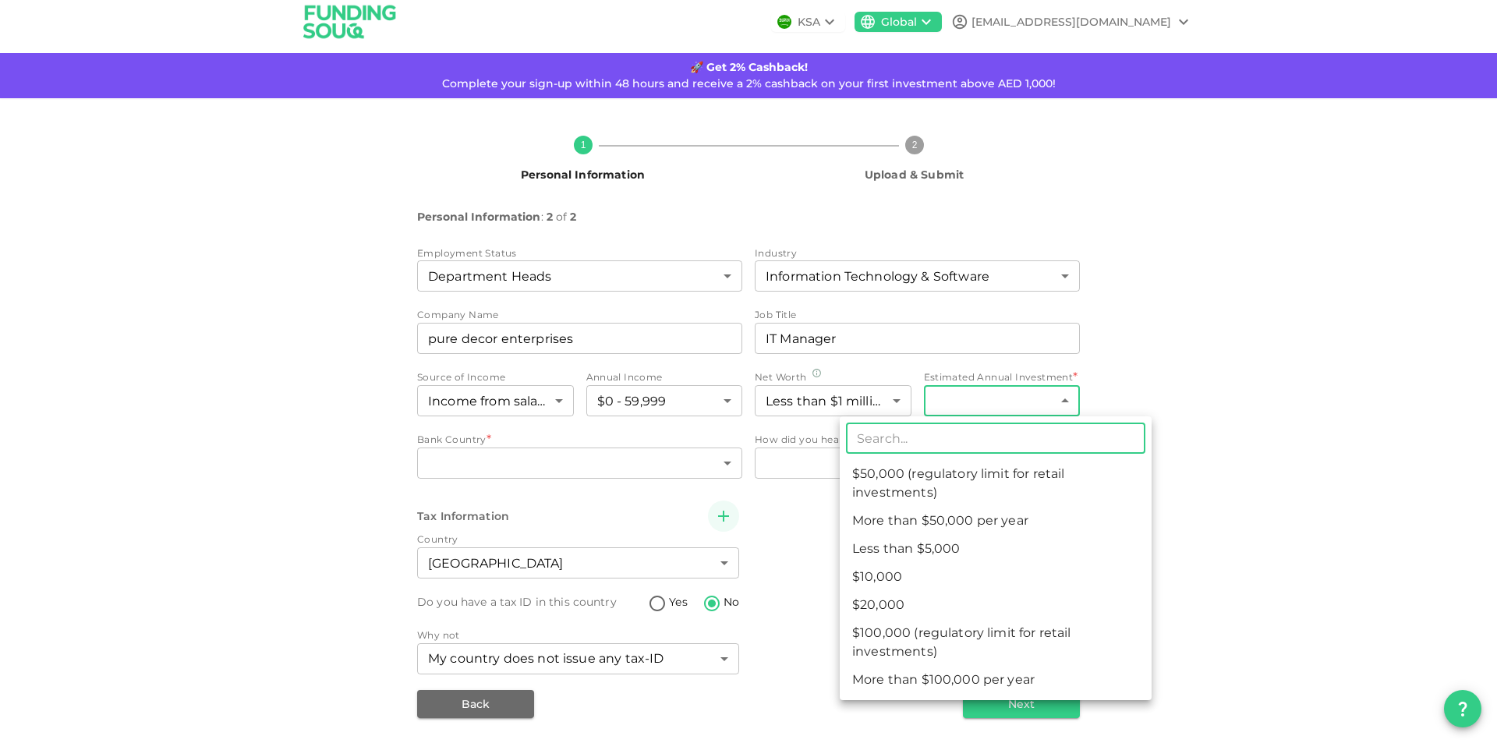
click at [948, 479] on li "$50,000 (regulatory limit for retail investments)" at bounding box center [996, 483] width 312 height 47
type input "4"
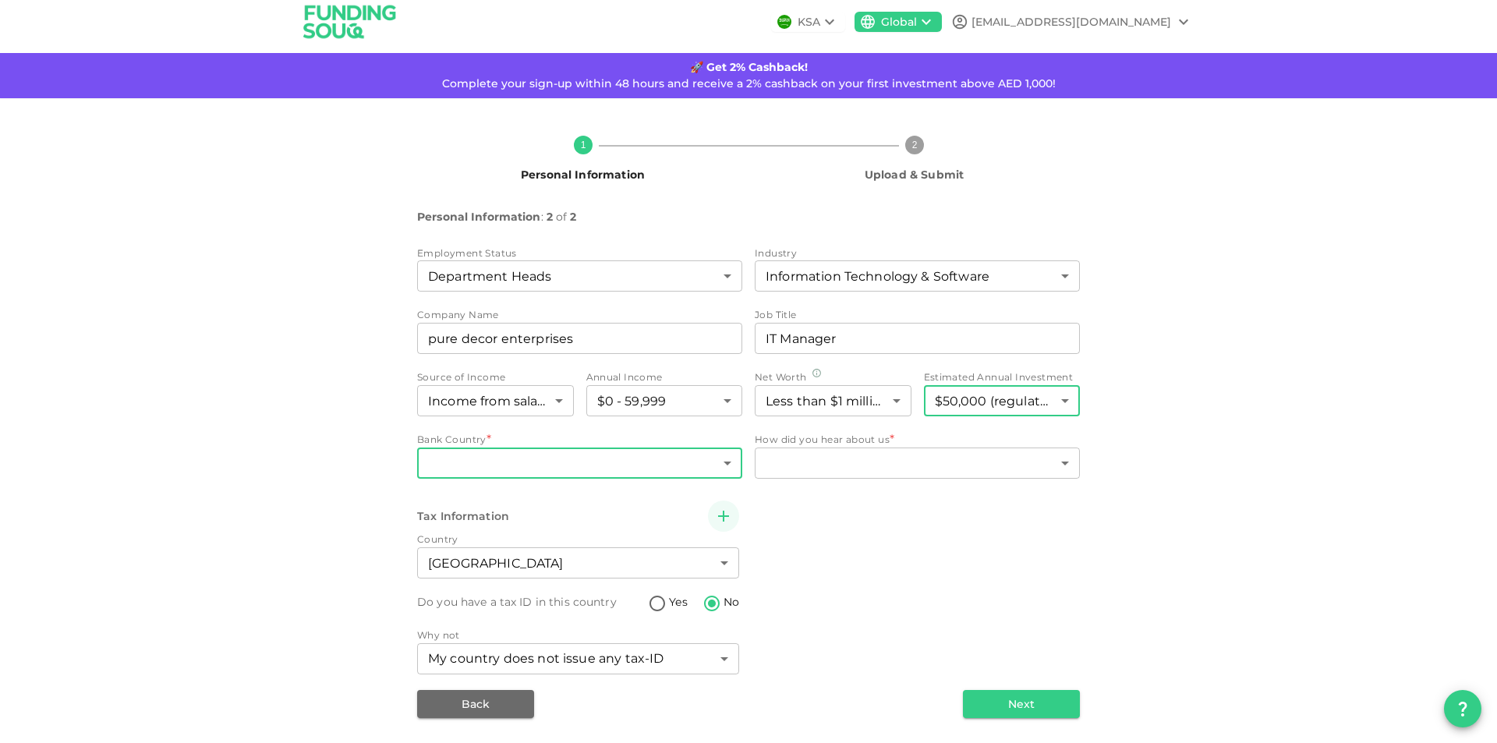
click at [500, 465] on body "KSA Global aneesh_101@yahoo.com 🚀 Get 2% Cashback! Complete your sign-up within…" at bounding box center [748, 371] width 1497 height 743
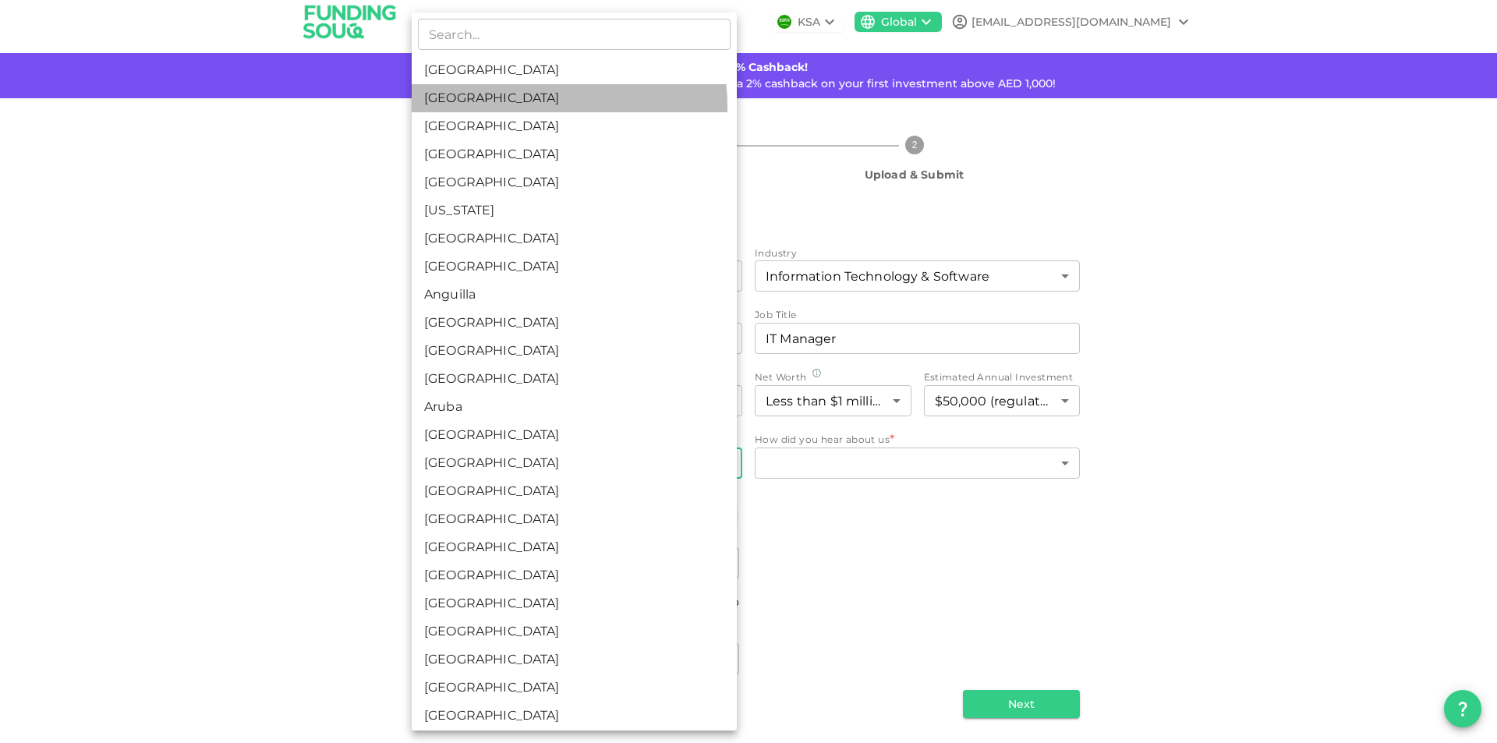
click at [537, 106] on li "United Arab Emirates" at bounding box center [574, 98] width 325 height 28
type input "2"
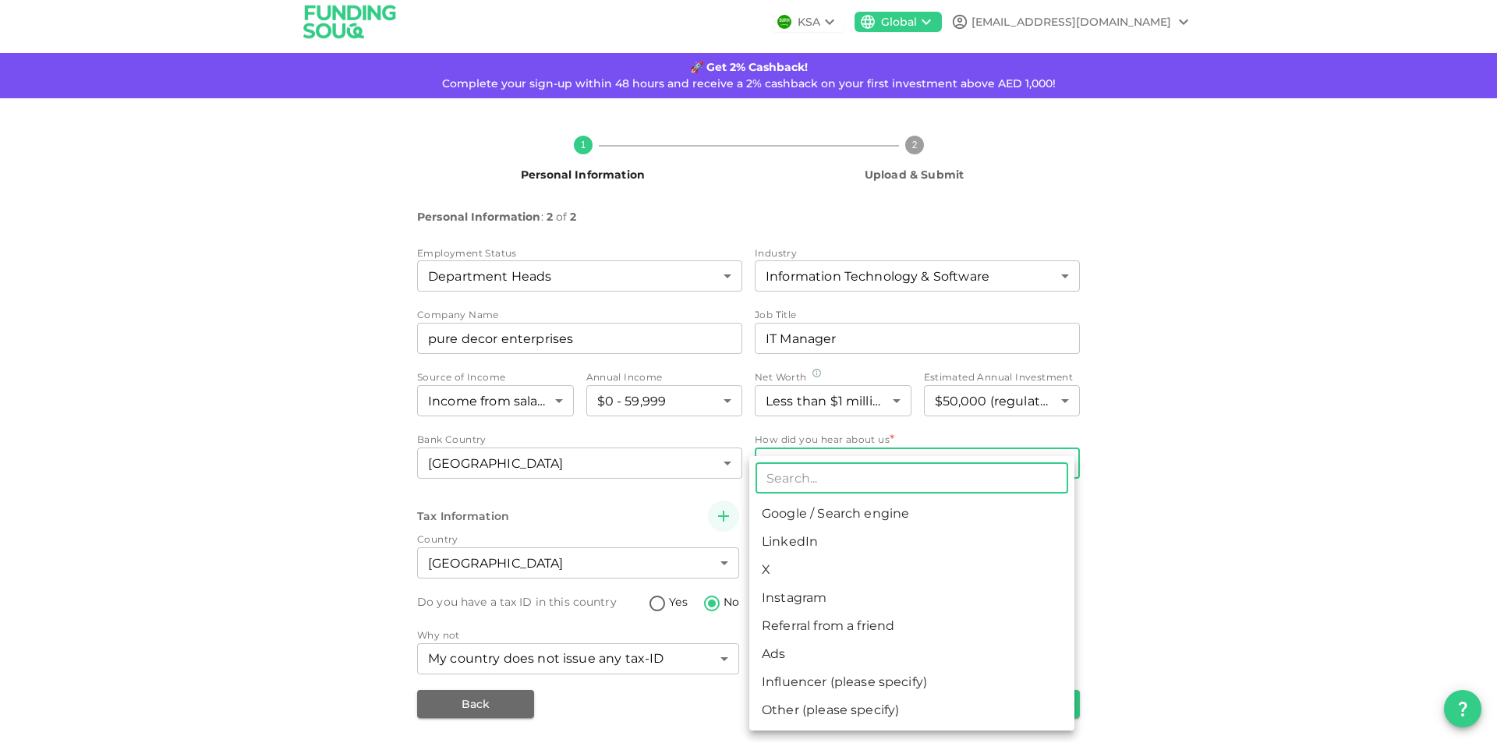
click at [922, 465] on body "KSA Global aneesh_101@yahoo.com 🚀 Get 2% Cashback! Complete your sign-up within…" at bounding box center [748, 371] width 1497 height 743
click at [876, 510] on li "Google / Search engine" at bounding box center [911, 514] width 325 height 28
type input "1"
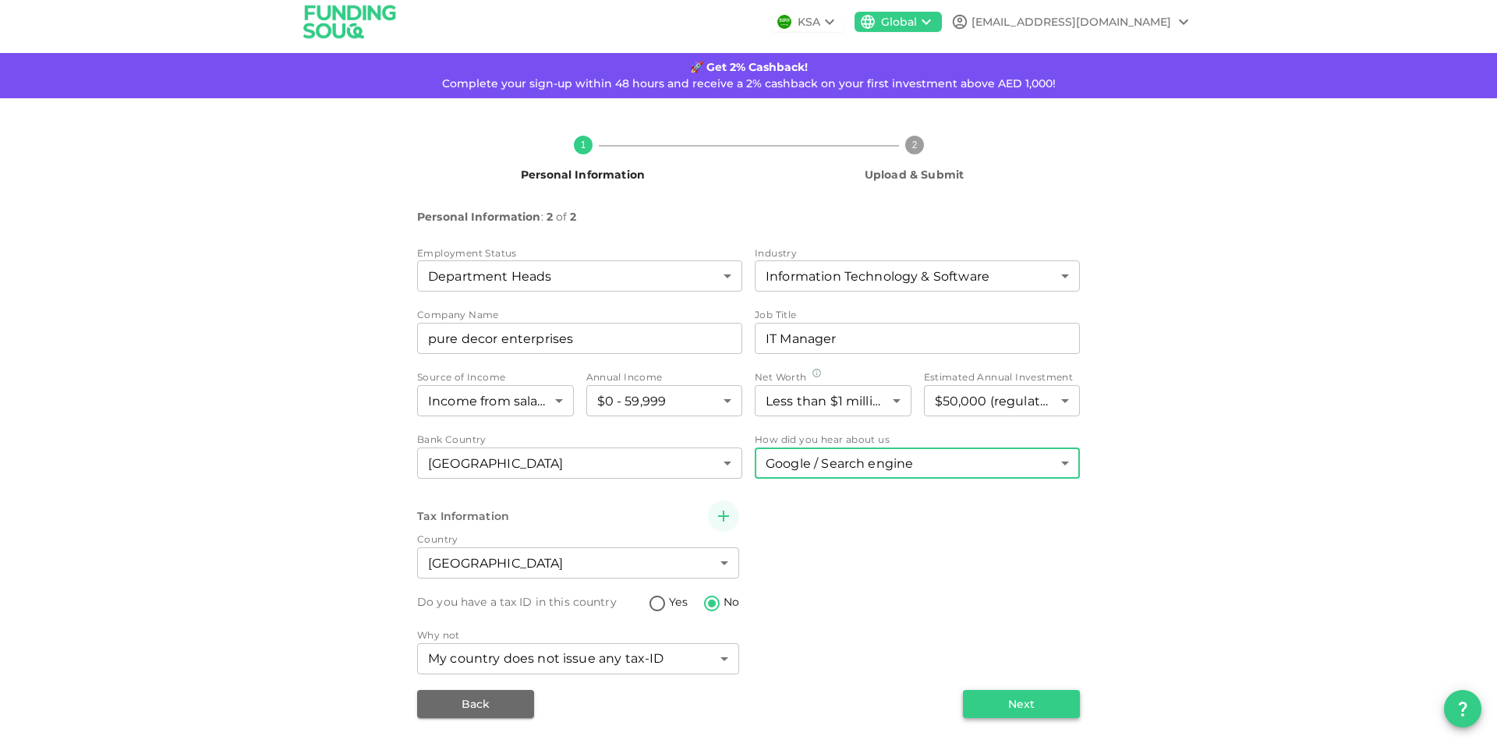
click at [1038, 716] on button "Next" at bounding box center [1021, 704] width 117 height 28
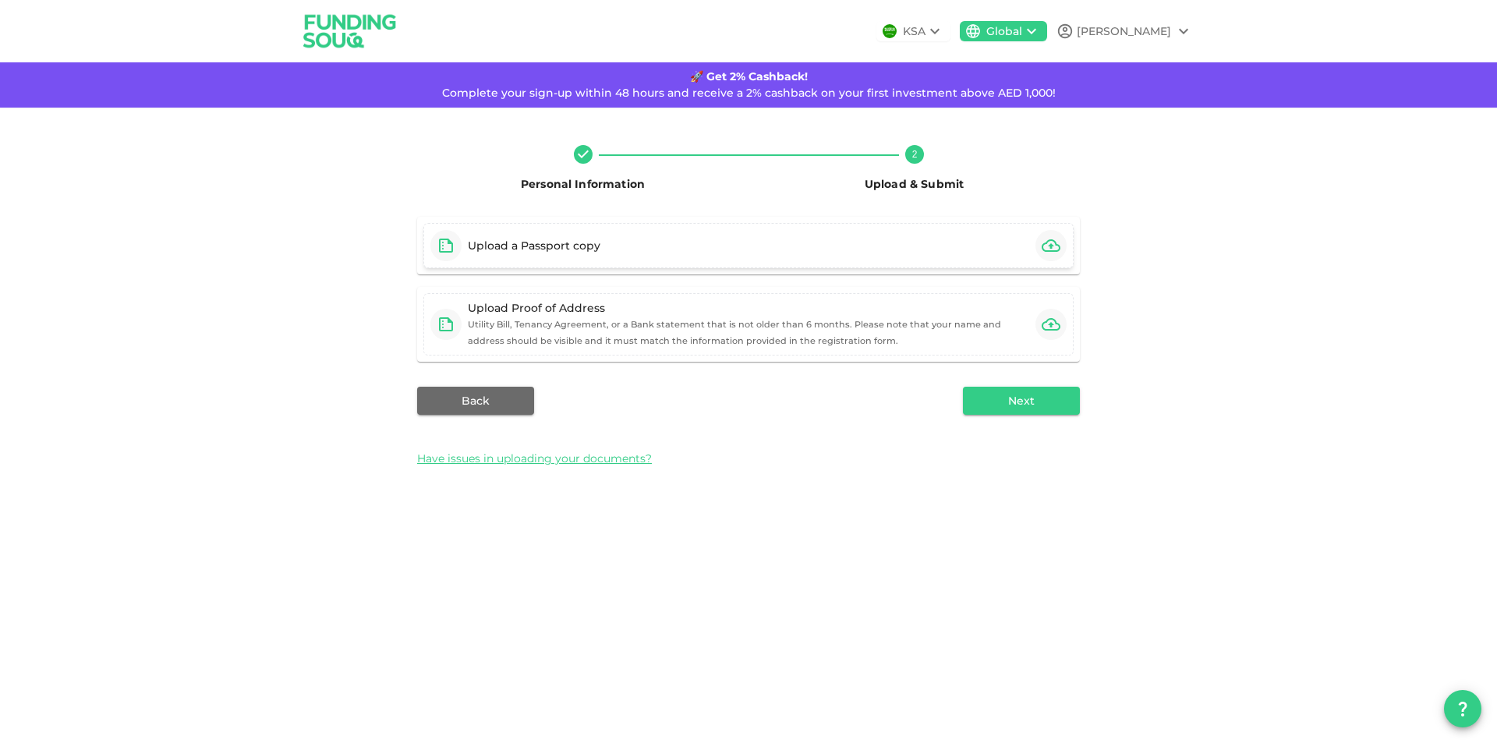
click at [521, 249] on div "Upload a Passport copy" at bounding box center [534, 246] width 133 height 16
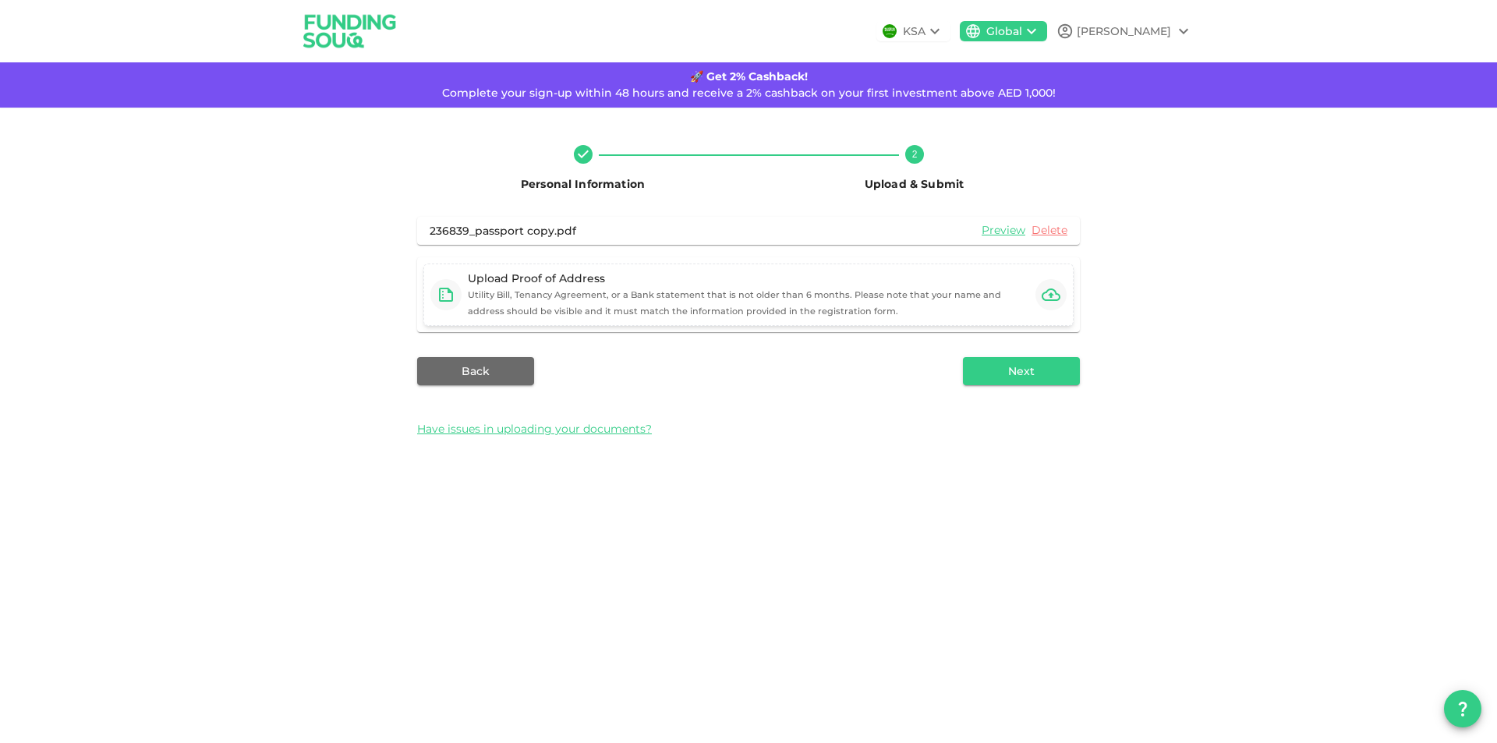
click at [523, 281] on div "Upload Proof of Address" at bounding box center [748, 279] width 561 height 16
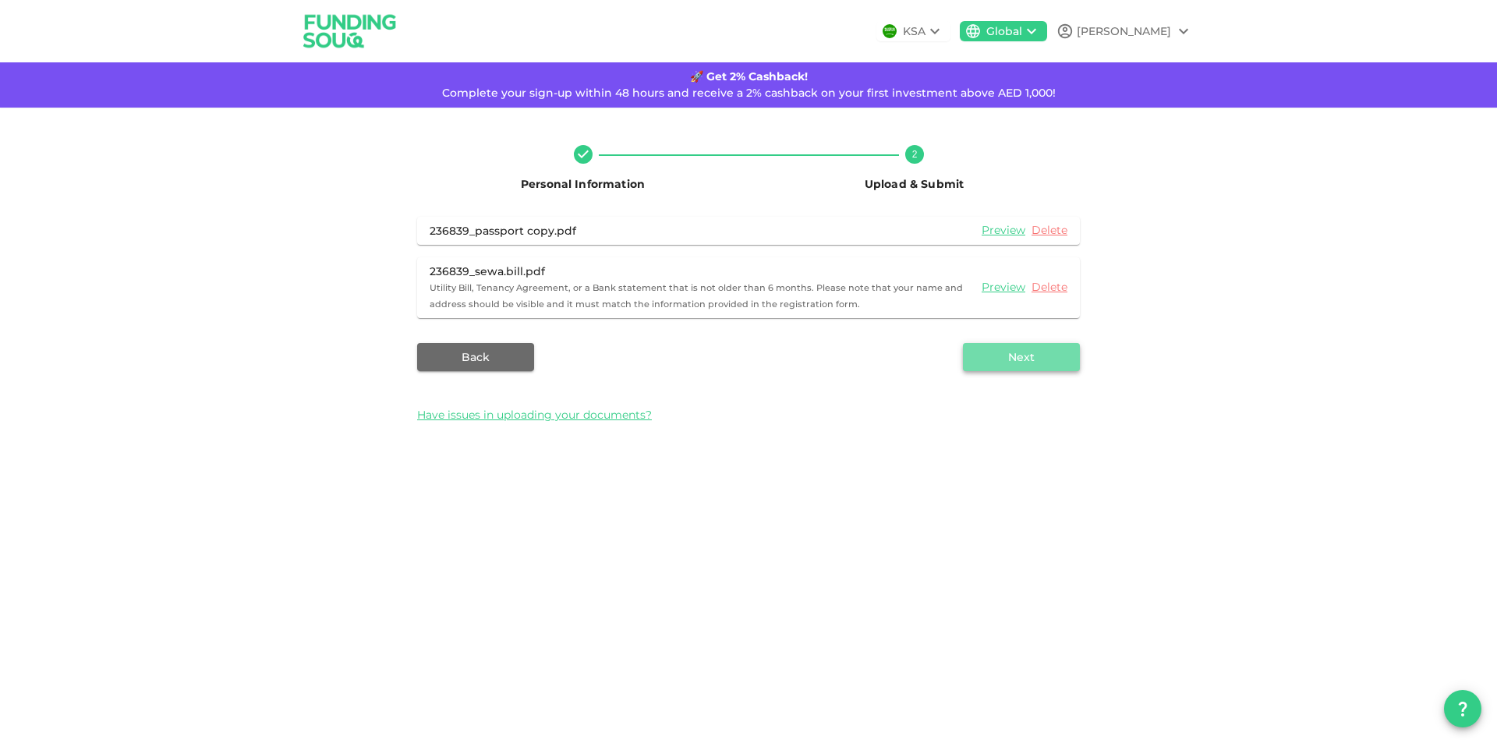
click at [1009, 357] on button "Next" at bounding box center [1021, 357] width 117 height 28
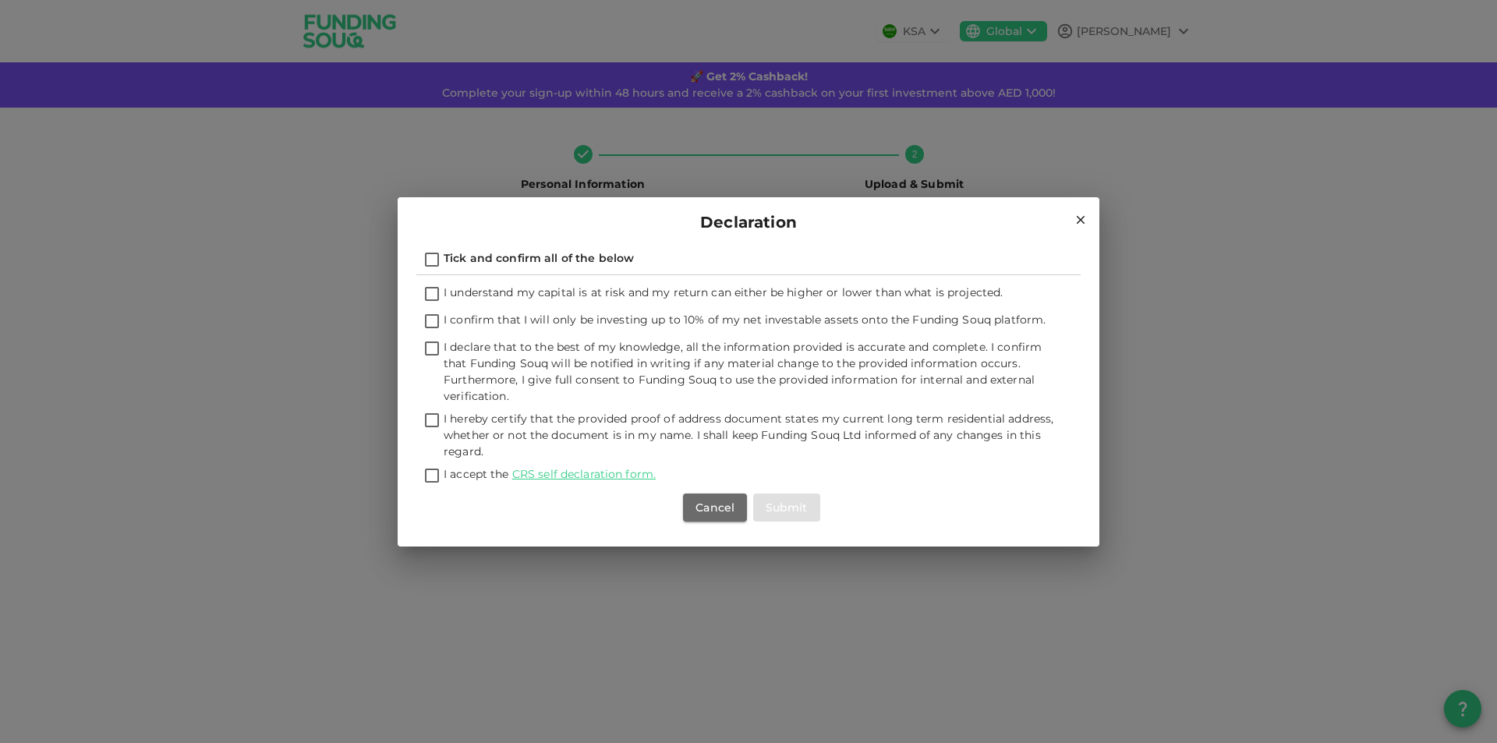
click at [437, 255] on input "Tick and confirm all of the below" at bounding box center [431, 260] width 23 height 21
checkbox input "true"
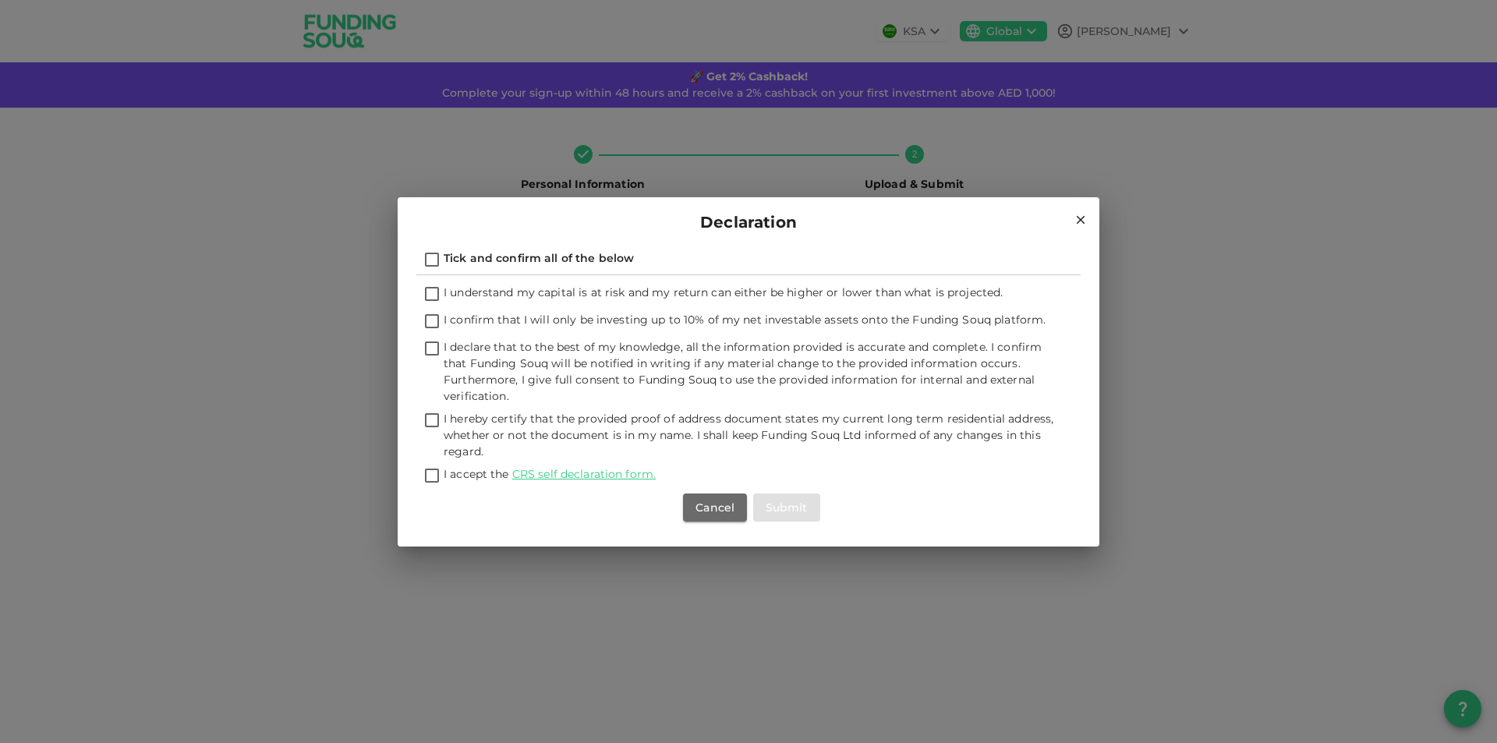
checkbox input "true"
click at [797, 504] on button "Submit" at bounding box center [786, 508] width 67 height 28
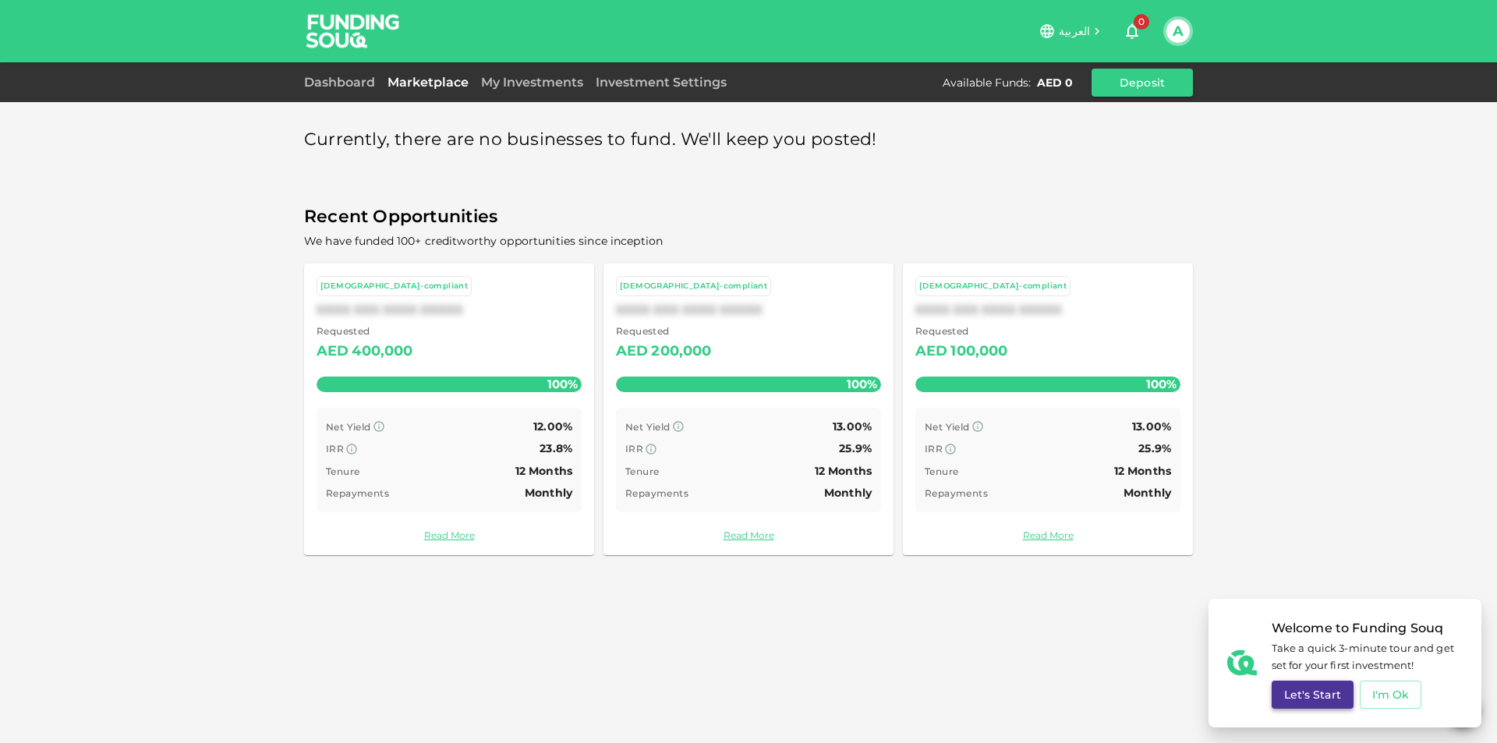
click at [1332, 697] on button "Let's Start" at bounding box center [1313, 695] width 82 height 28
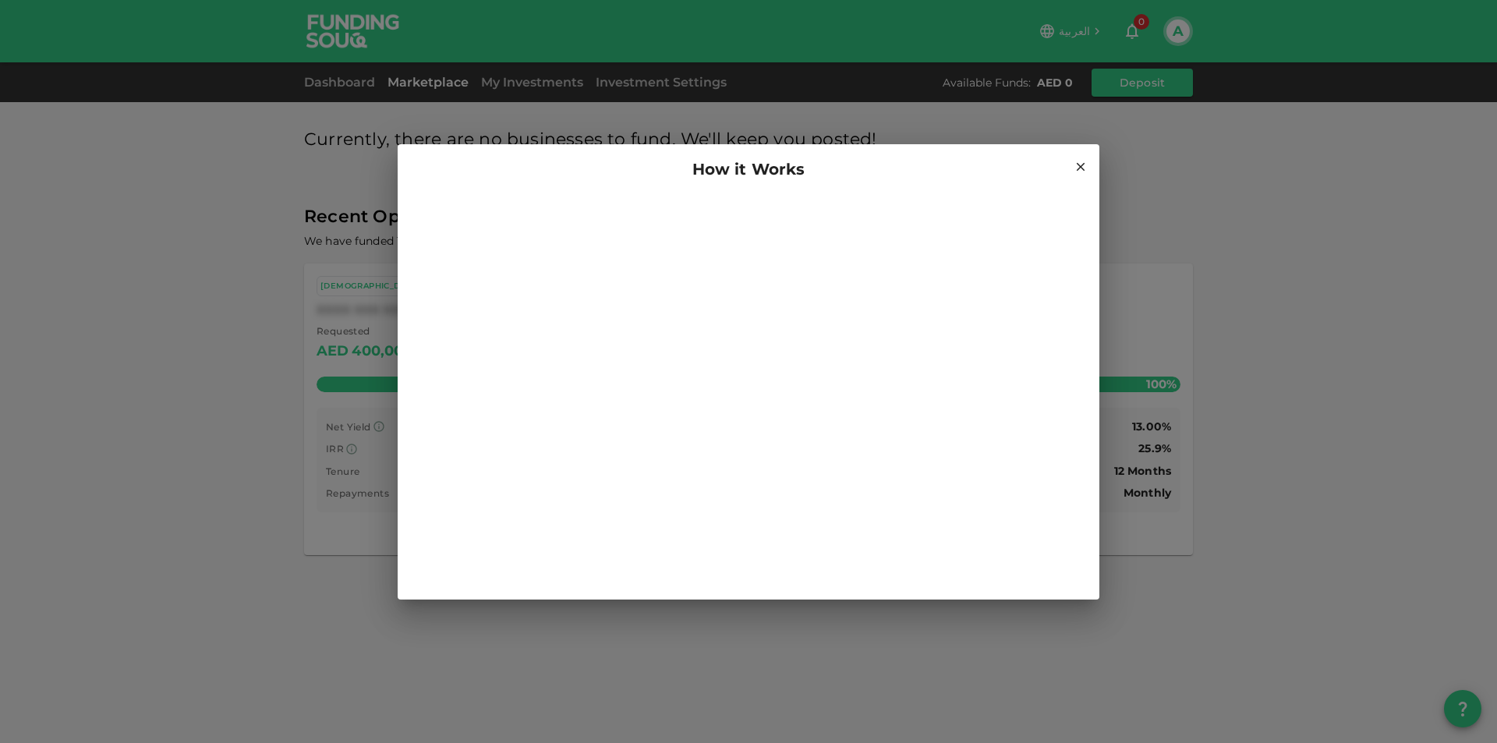
click at [1074, 174] on div "How it Works" at bounding box center [748, 169] width 664 height 25
click at [1080, 167] on icon at bounding box center [1081, 166] width 9 height 9
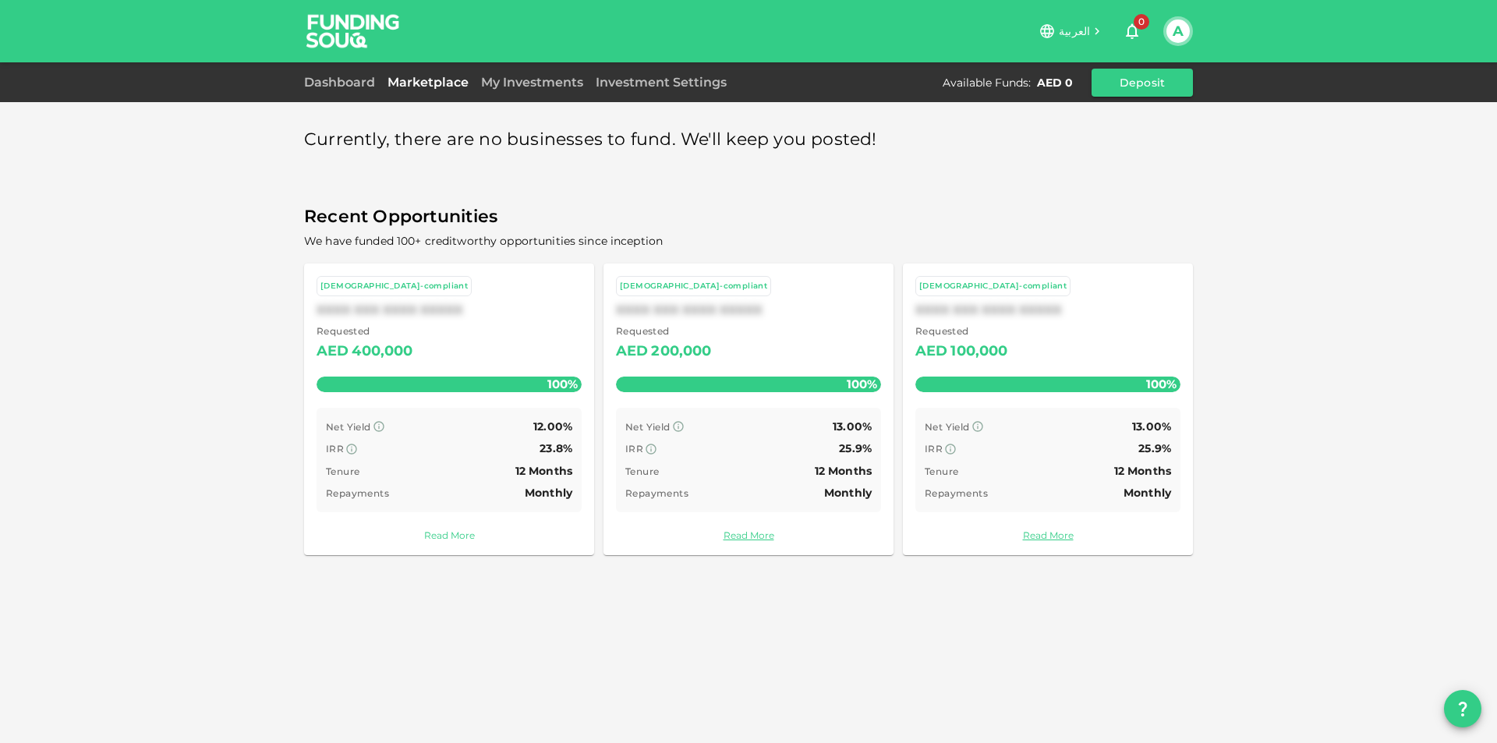
click at [462, 534] on link "Read More" at bounding box center [449, 535] width 265 height 15
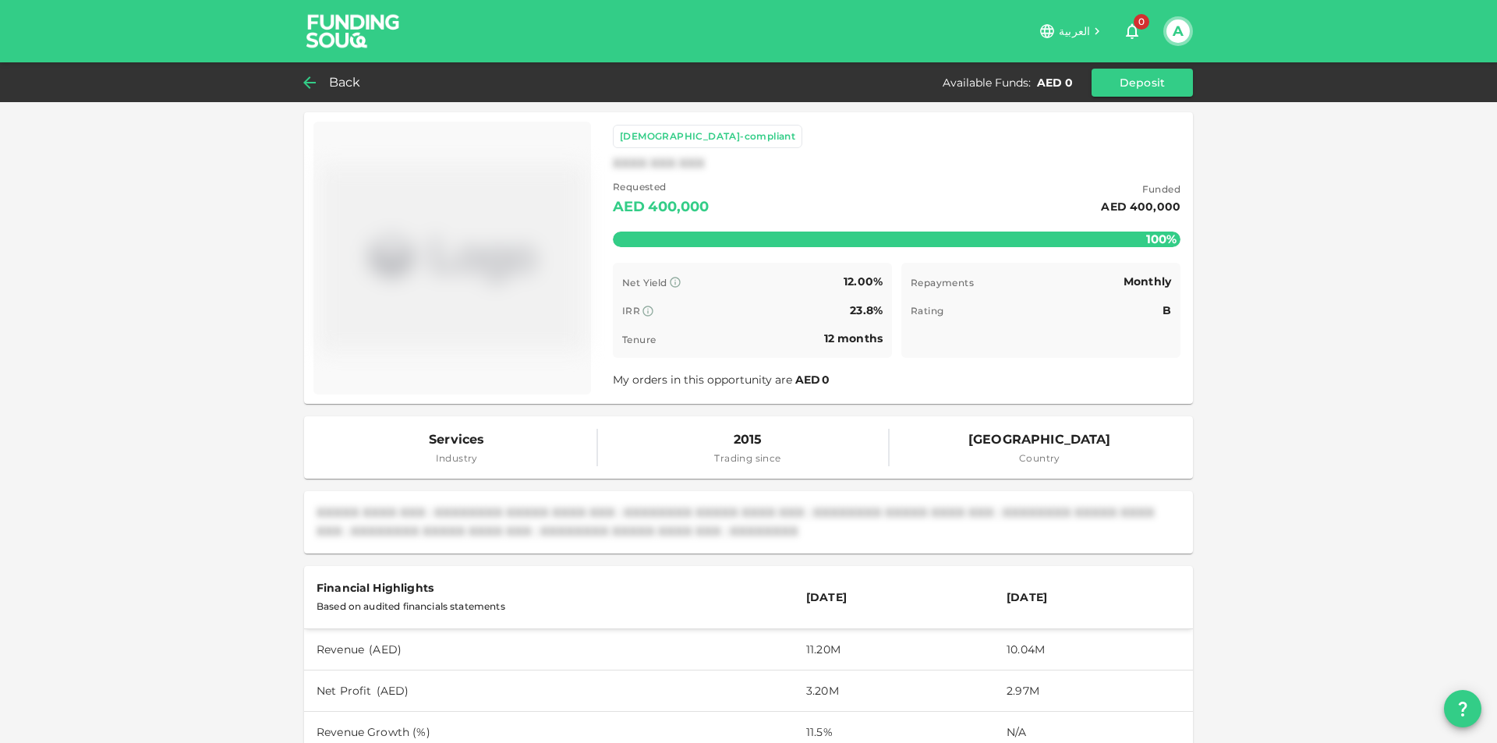
click at [341, 82] on span "Back" at bounding box center [345, 83] width 32 height 22
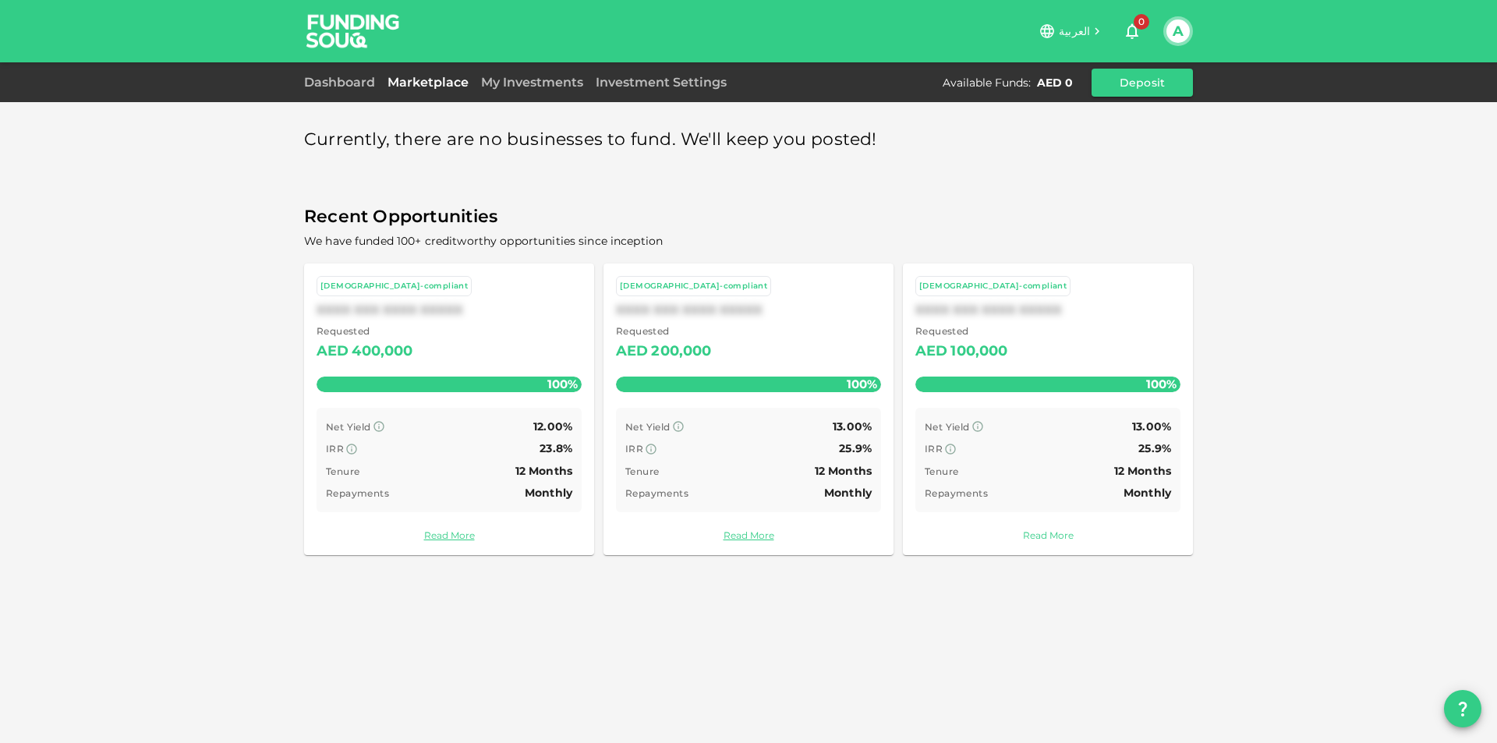
click at [1055, 534] on link "Read More" at bounding box center [1047, 535] width 265 height 15
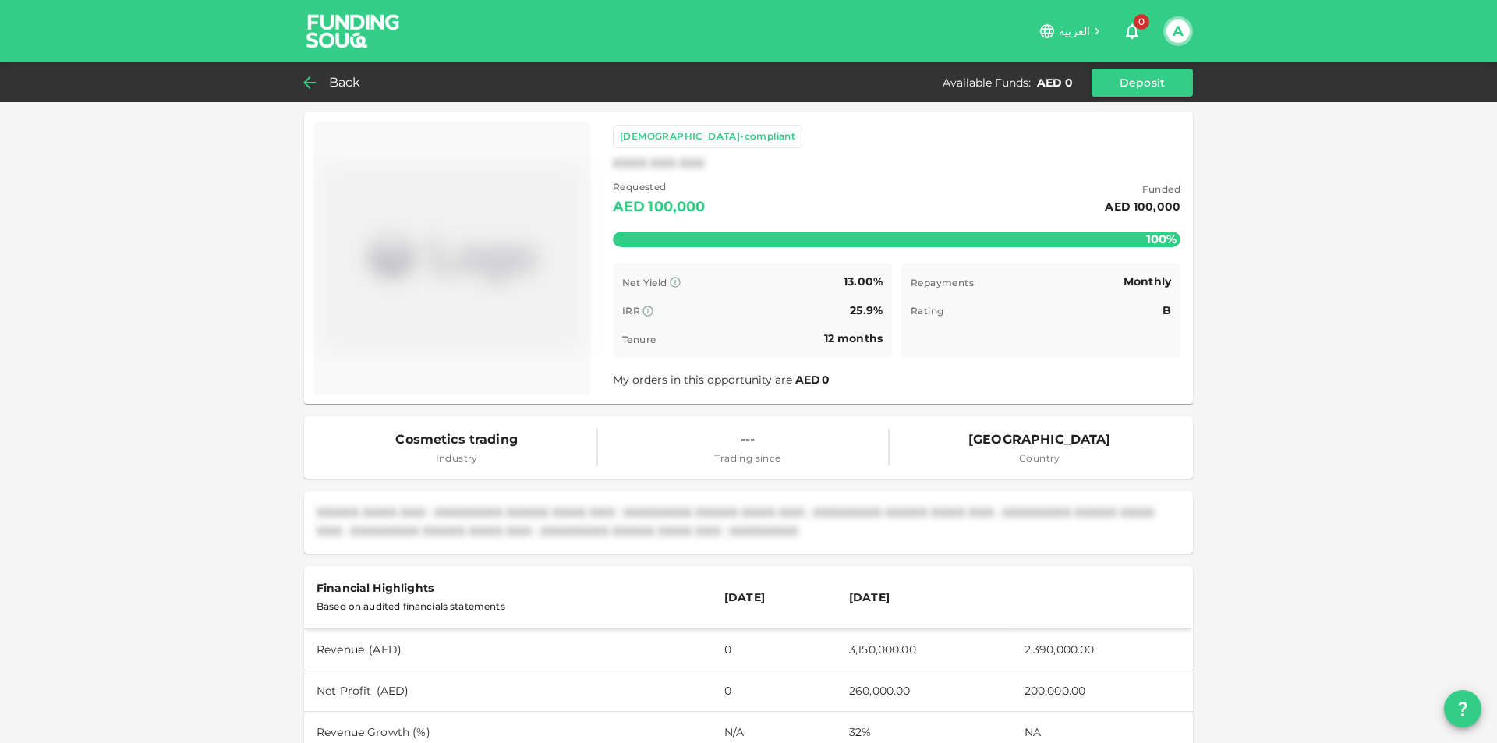
click at [340, 83] on span "Back" at bounding box center [345, 83] width 32 height 22
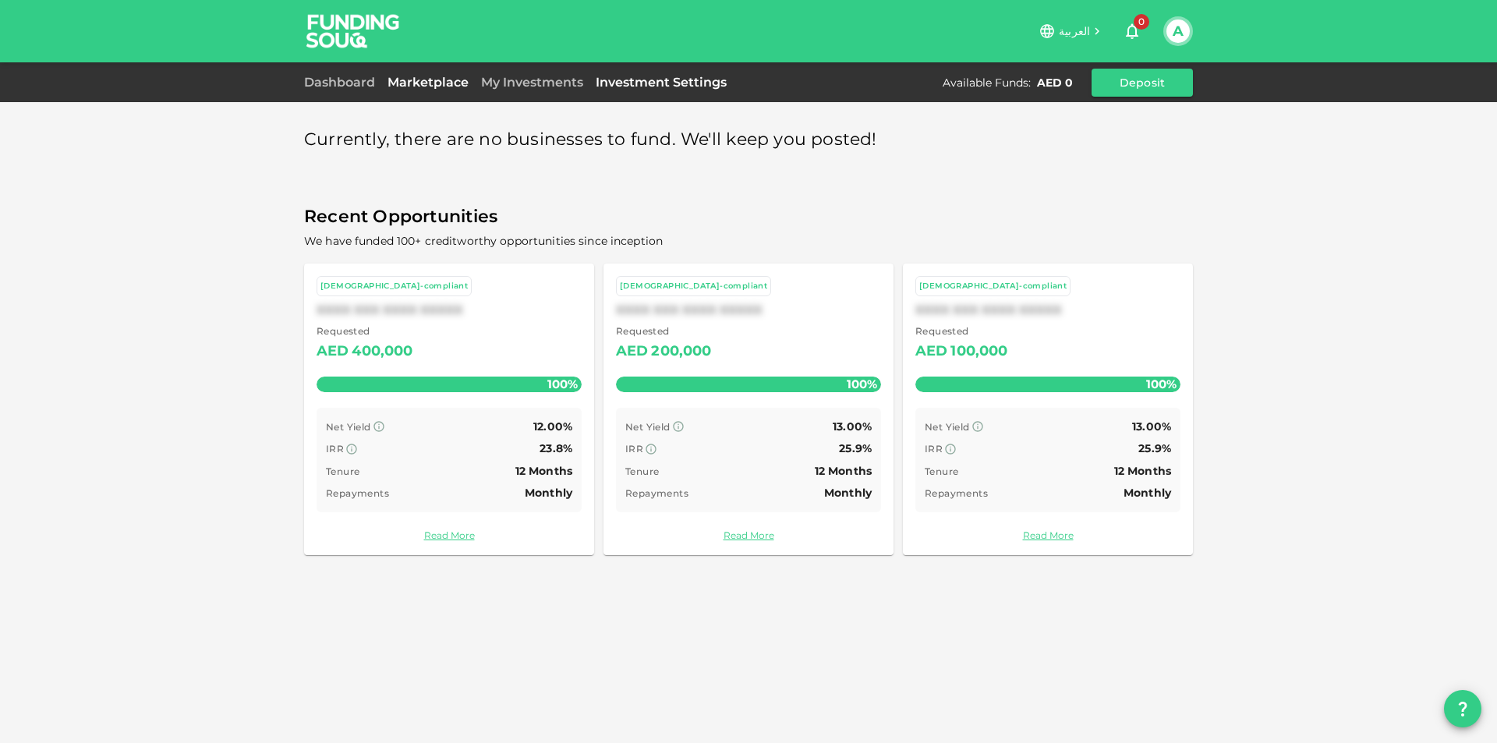
click at [651, 79] on link "Investment Settings" at bounding box center [660, 82] width 143 height 15
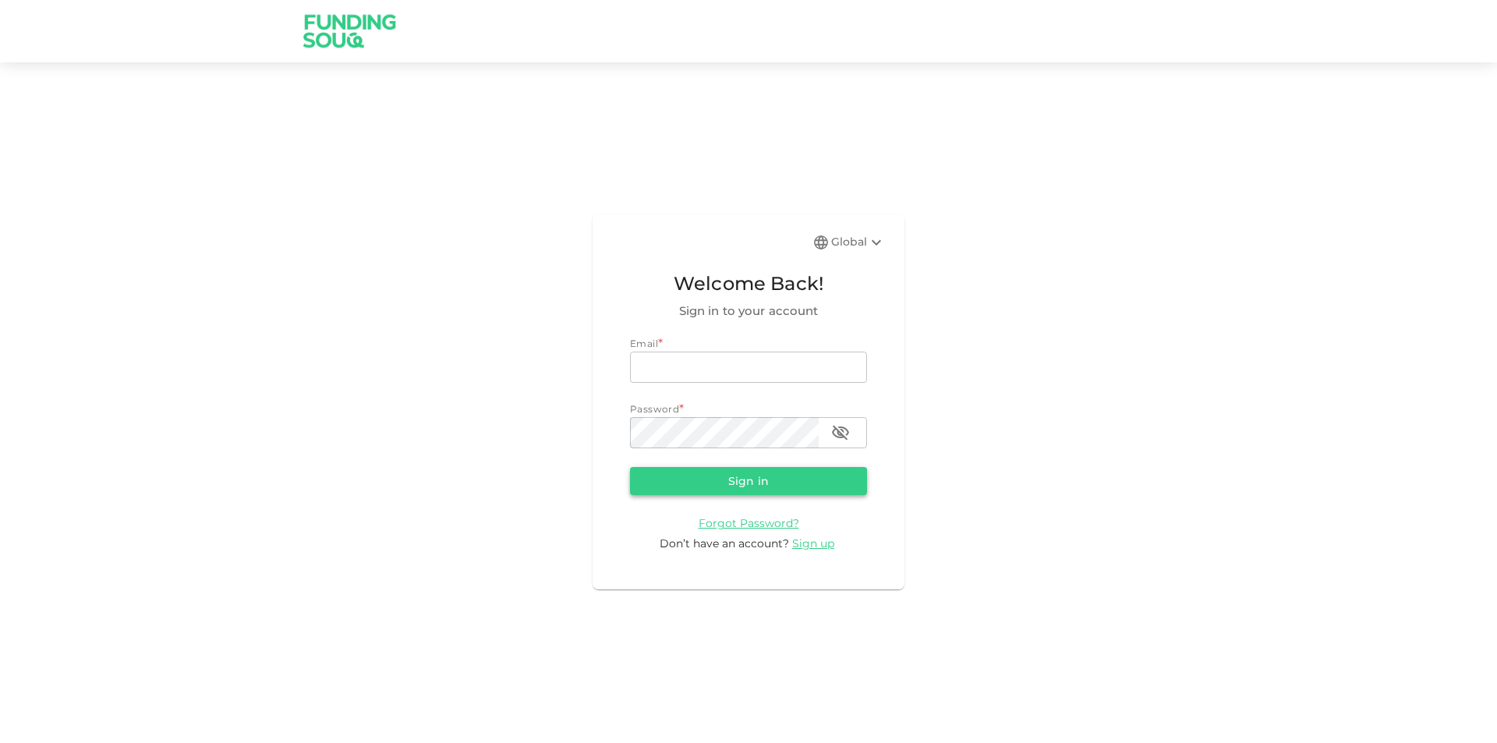
type input "aneesh_101@yahoo.com"
click at [694, 483] on button "Sign in" at bounding box center [748, 481] width 237 height 28
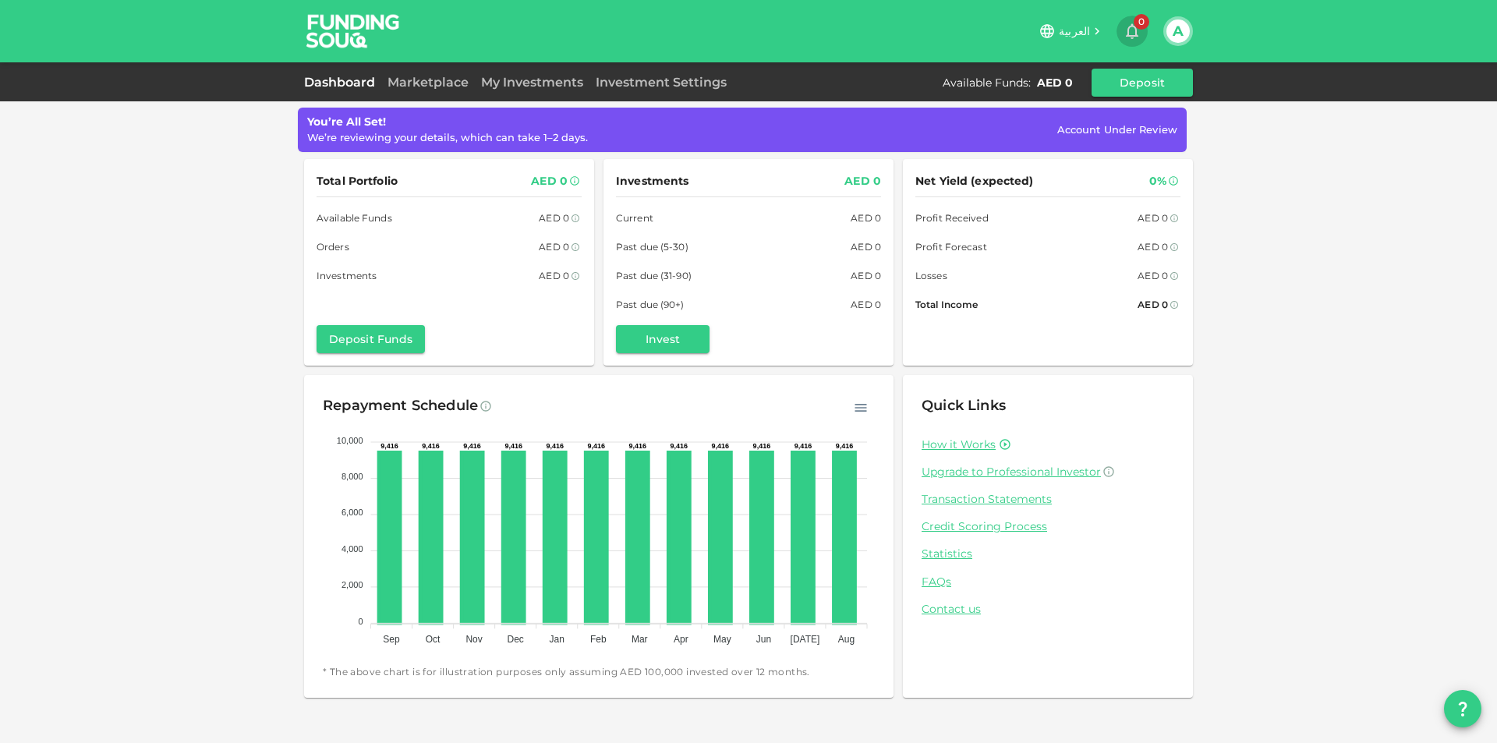
click at [1129, 21] on button "0" at bounding box center [1131, 31] width 31 height 31
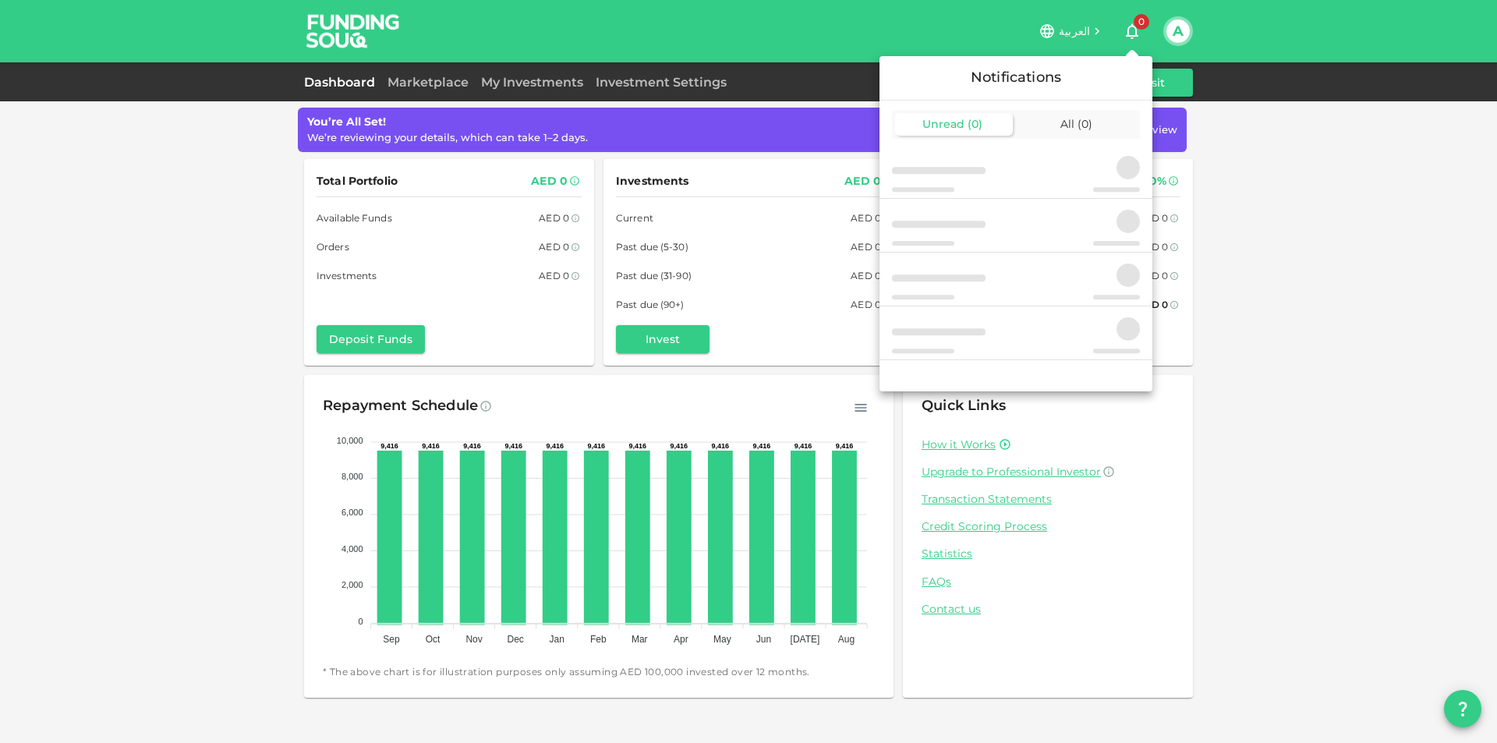
click at [1338, 179] on div at bounding box center [748, 371] width 1497 height 743
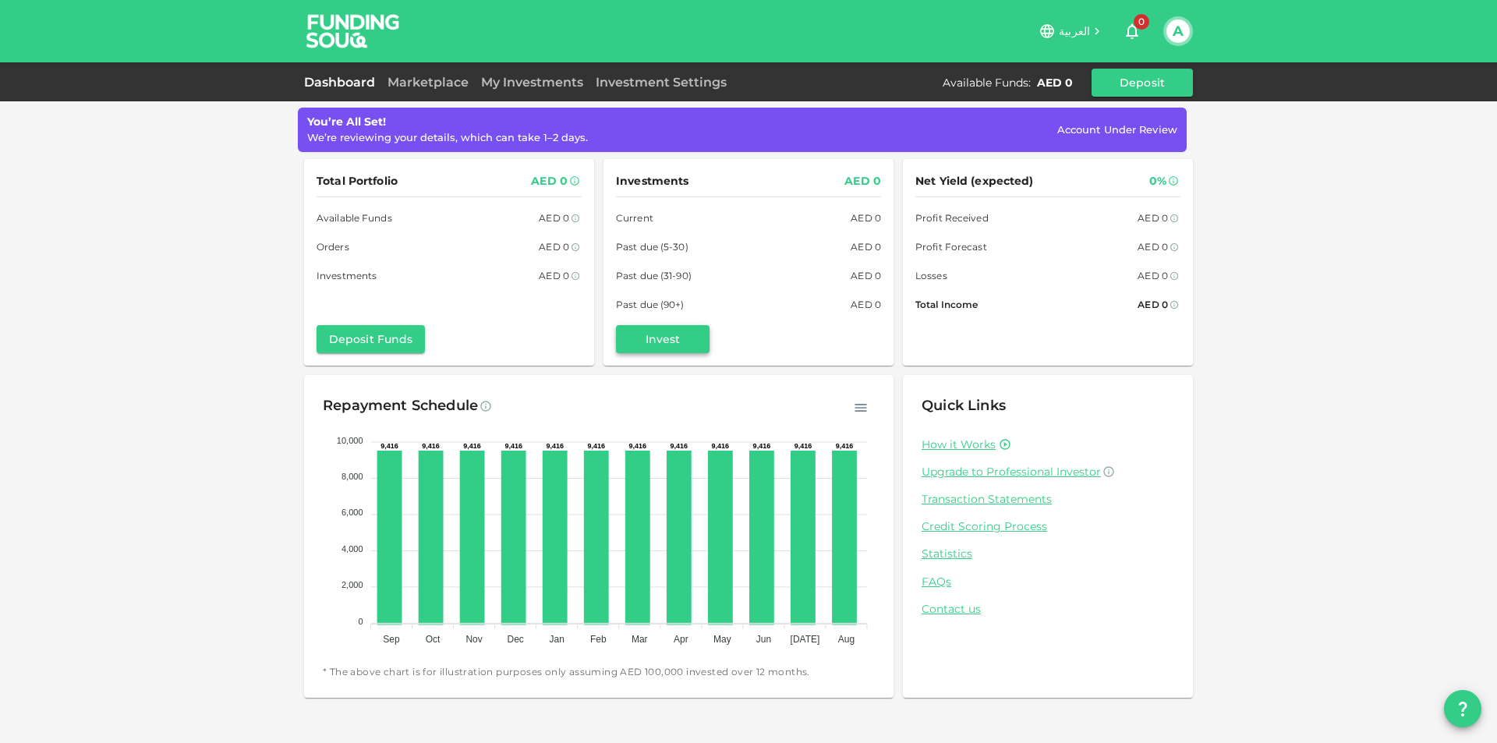
click at [673, 338] on button "Invest" at bounding box center [663, 339] width 94 height 28
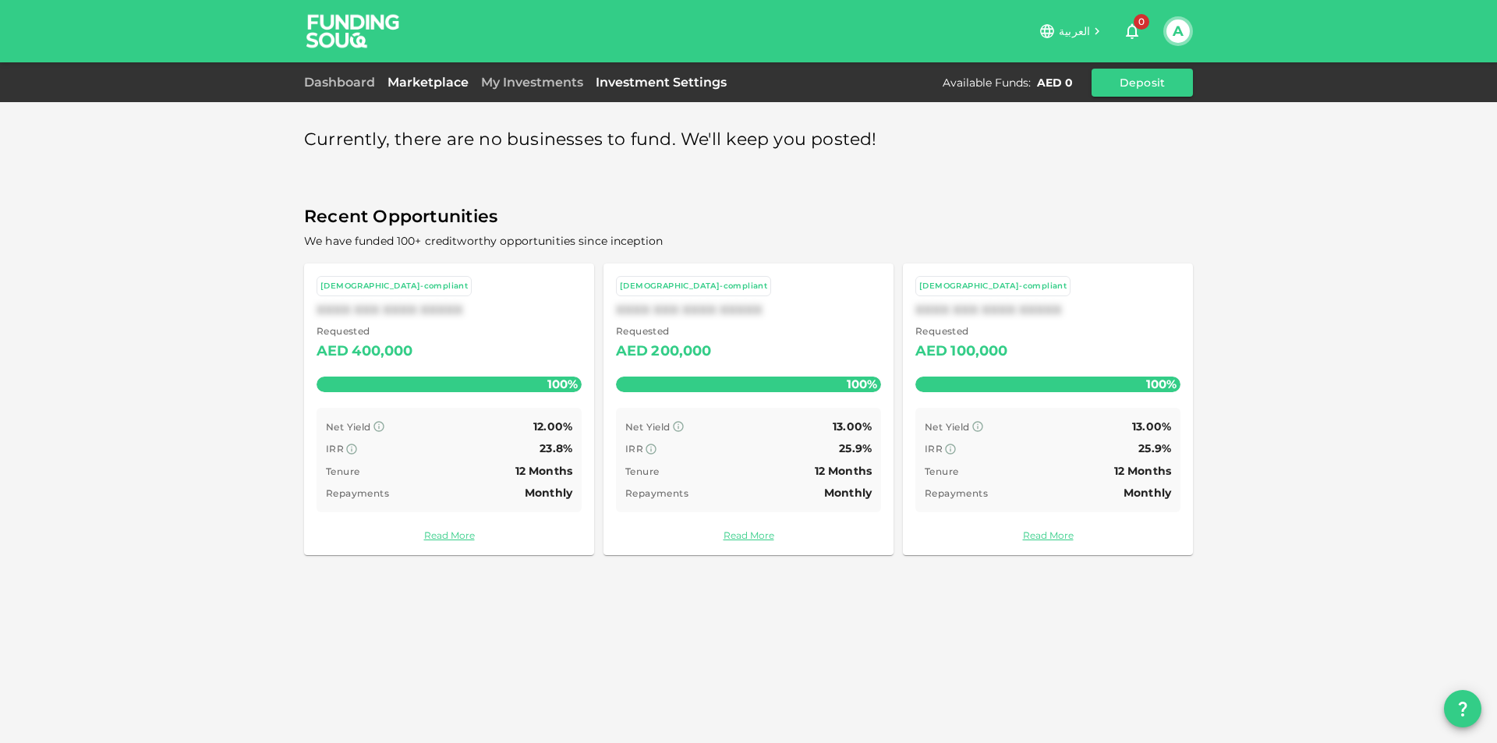
click at [626, 80] on link "Investment Settings" at bounding box center [660, 82] width 143 height 15
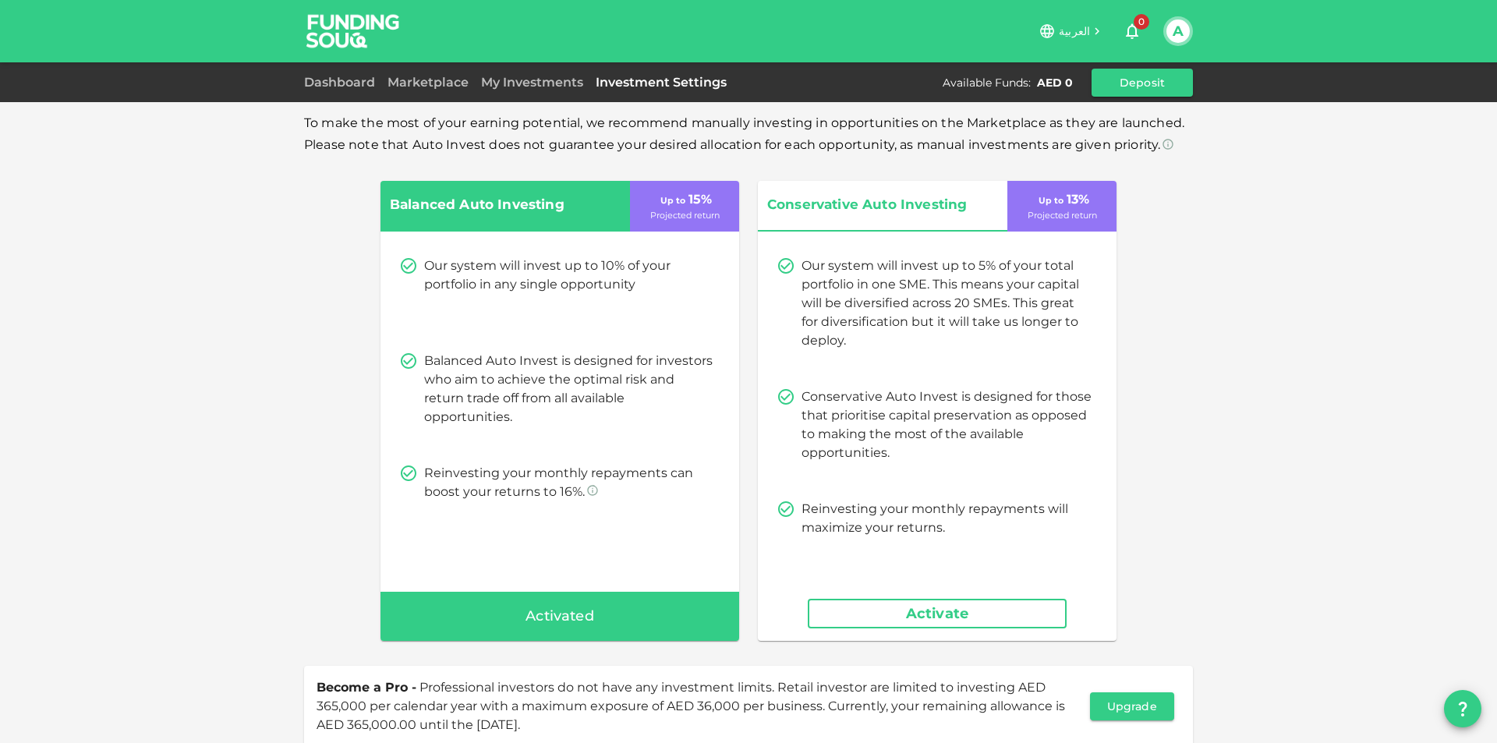
click at [542, 69] on div "Dashboard Marketplace My Investments Investment Settings Available Funds : AED …" at bounding box center [748, 83] width 889 height 28
click at [540, 74] on div "My Investments" at bounding box center [532, 82] width 115 height 19
click at [540, 81] on link "My Investments" at bounding box center [532, 82] width 115 height 15
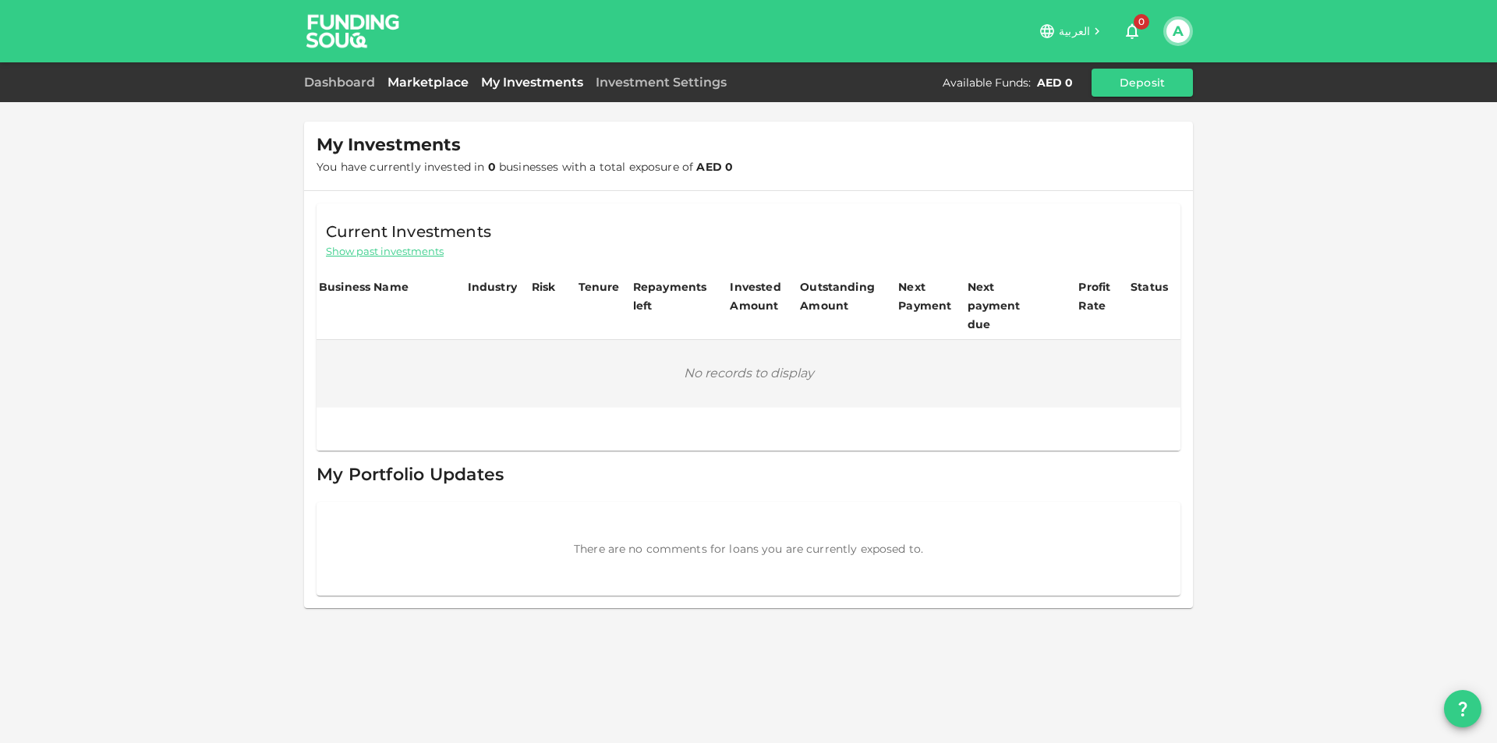
click at [443, 80] on link "Marketplace" at bounding box center [428, 82] width 94 height 15
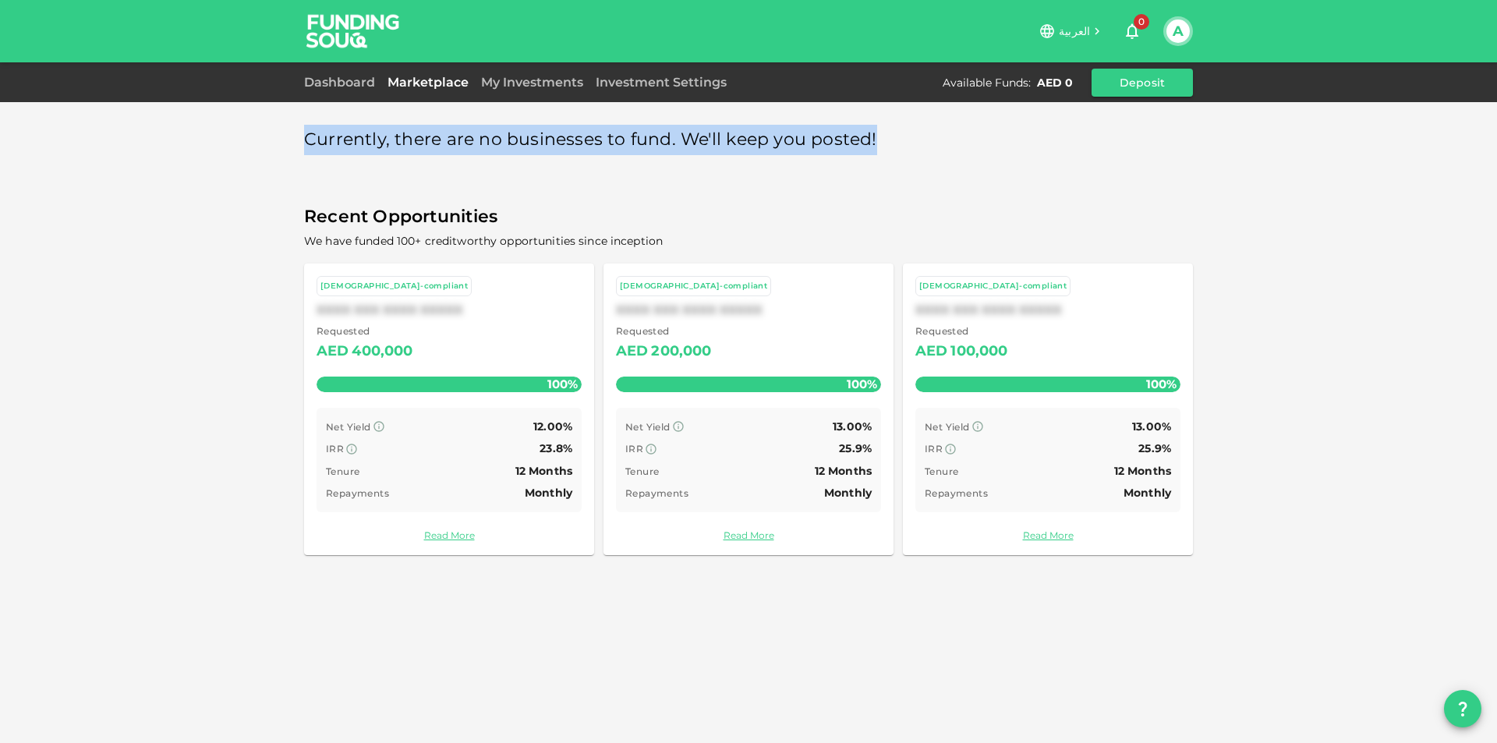
drag, startPoint x: 899, startPoint y: 137, endPoint x: 303, endPoint y: 138, distance: 596.4
click at [303, 138] on div "Currently, there are no businesses to fund. We'll keep you posted! Recent Oppor…" at bounding box center [748, 371] width 1497 height 743
click at [348, 86] on link "Dashboard" at bounding box center [342, 82] width 77 height 15
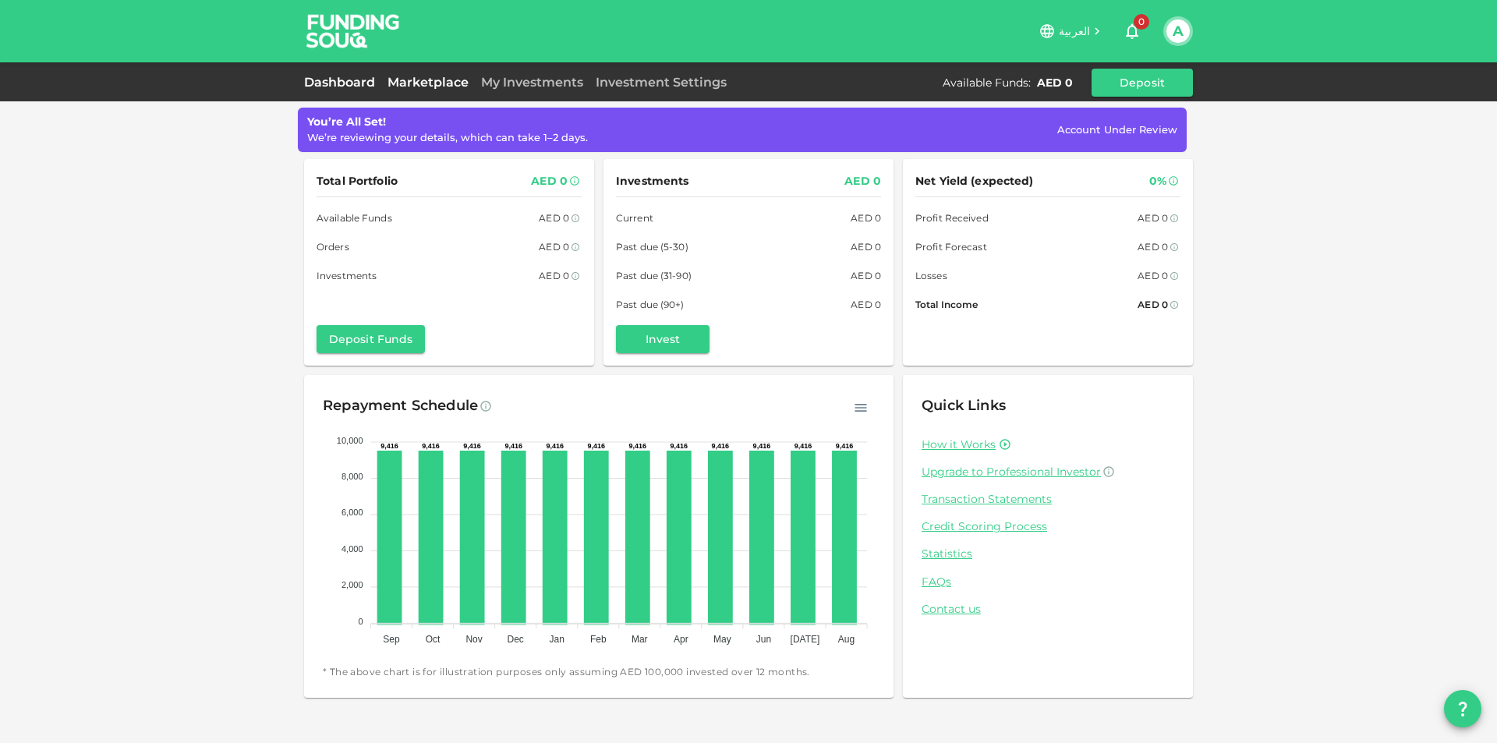
click at [412, 79] on link "Marketplace" at bounding box center [428, 82] width 94 height 15
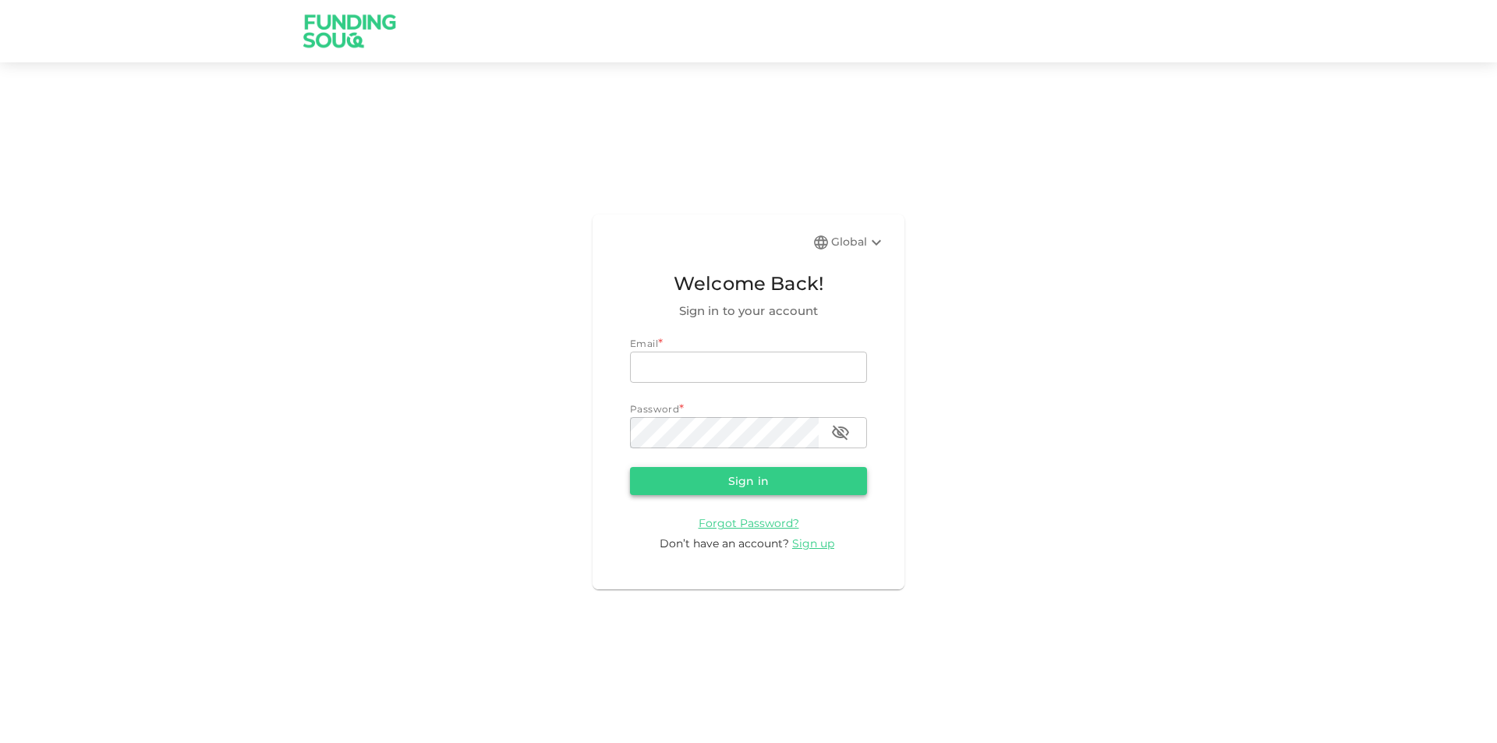
type input "[EMAIL_ADDRESS][DOMAIN_NAME]"
click at [753, 474] on button "Sign in" at bounding box center [748, 481] width 237 height 28
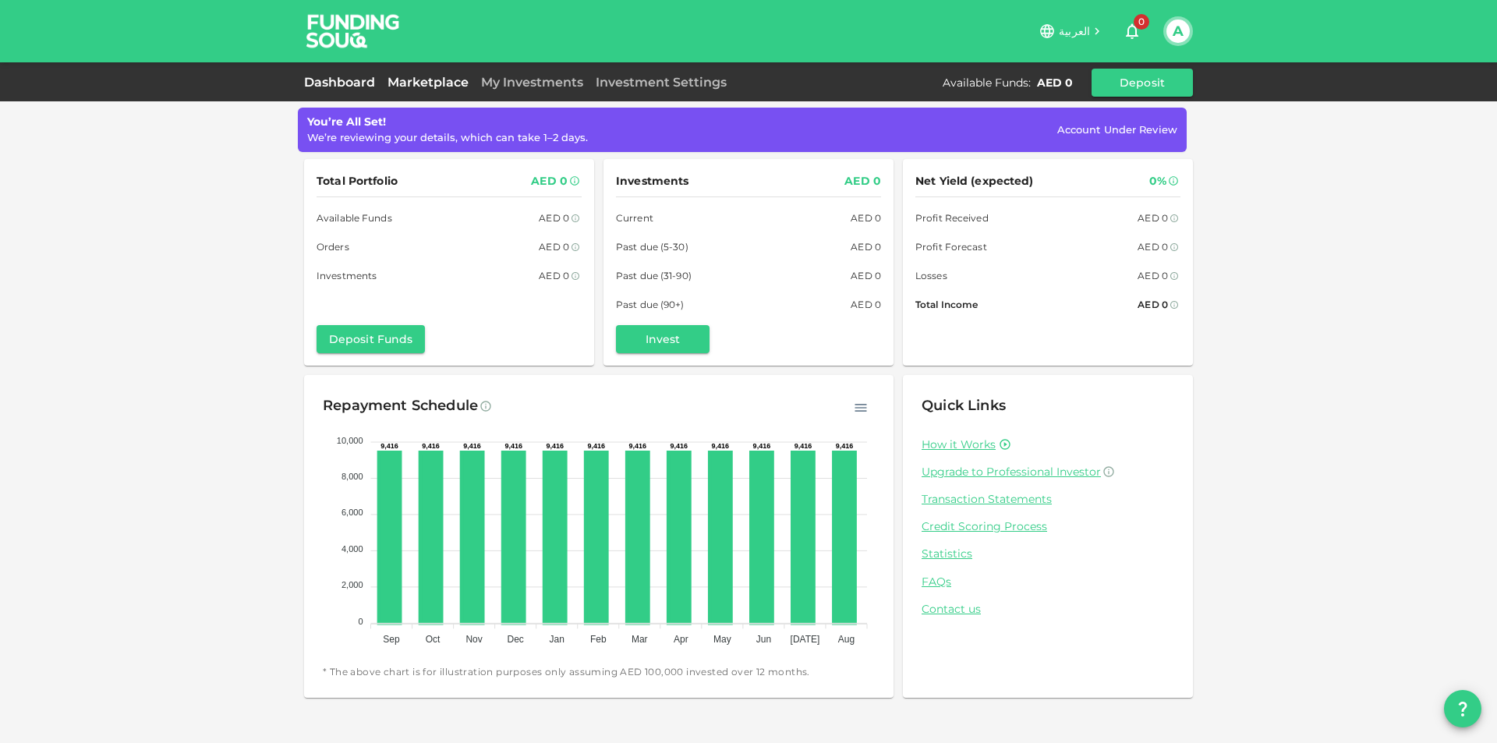
click at [434, 82] on link "Marketplace" at bounding box center [428, 82] width 94 height 15
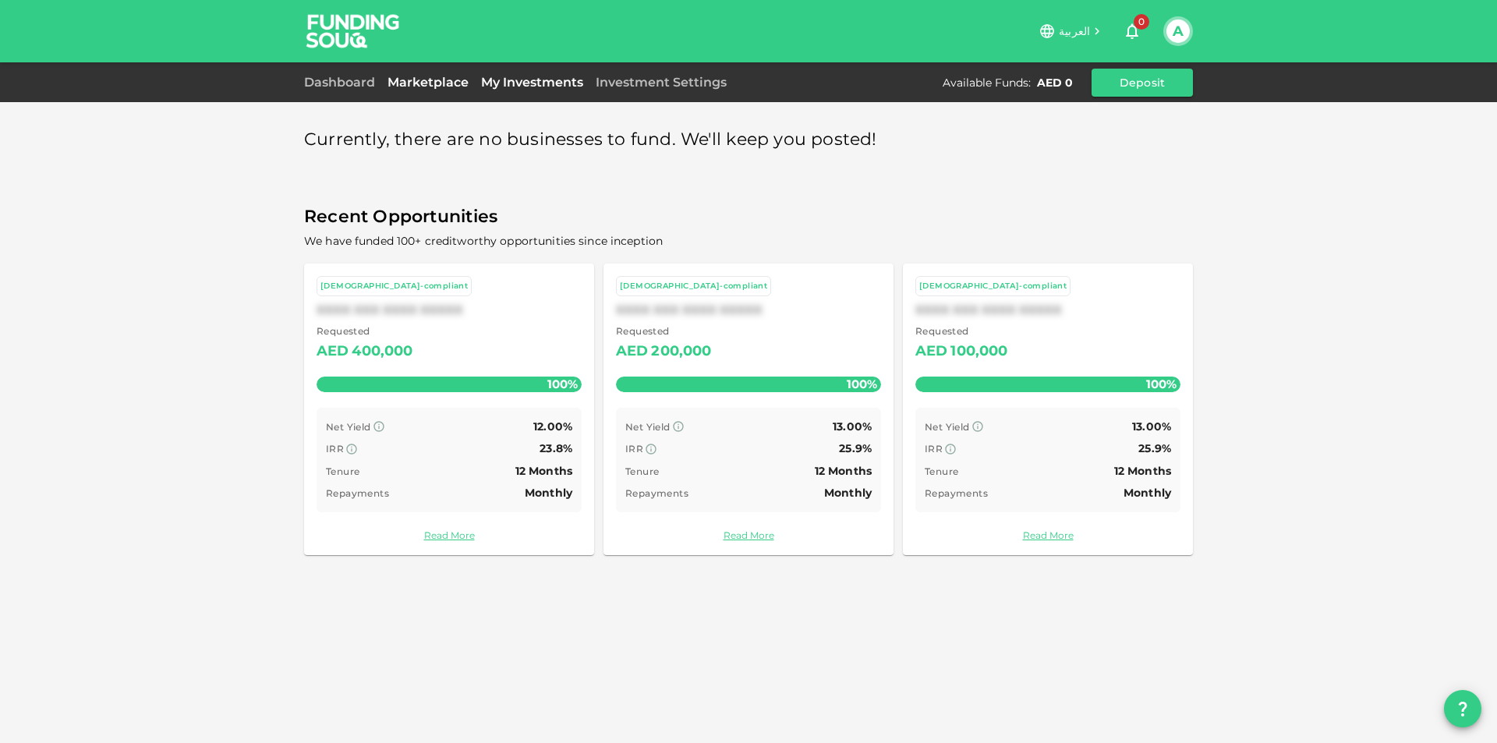
click at [546, 88] on link "My Investments" at bounding box center [532, 82] width 115 height 15
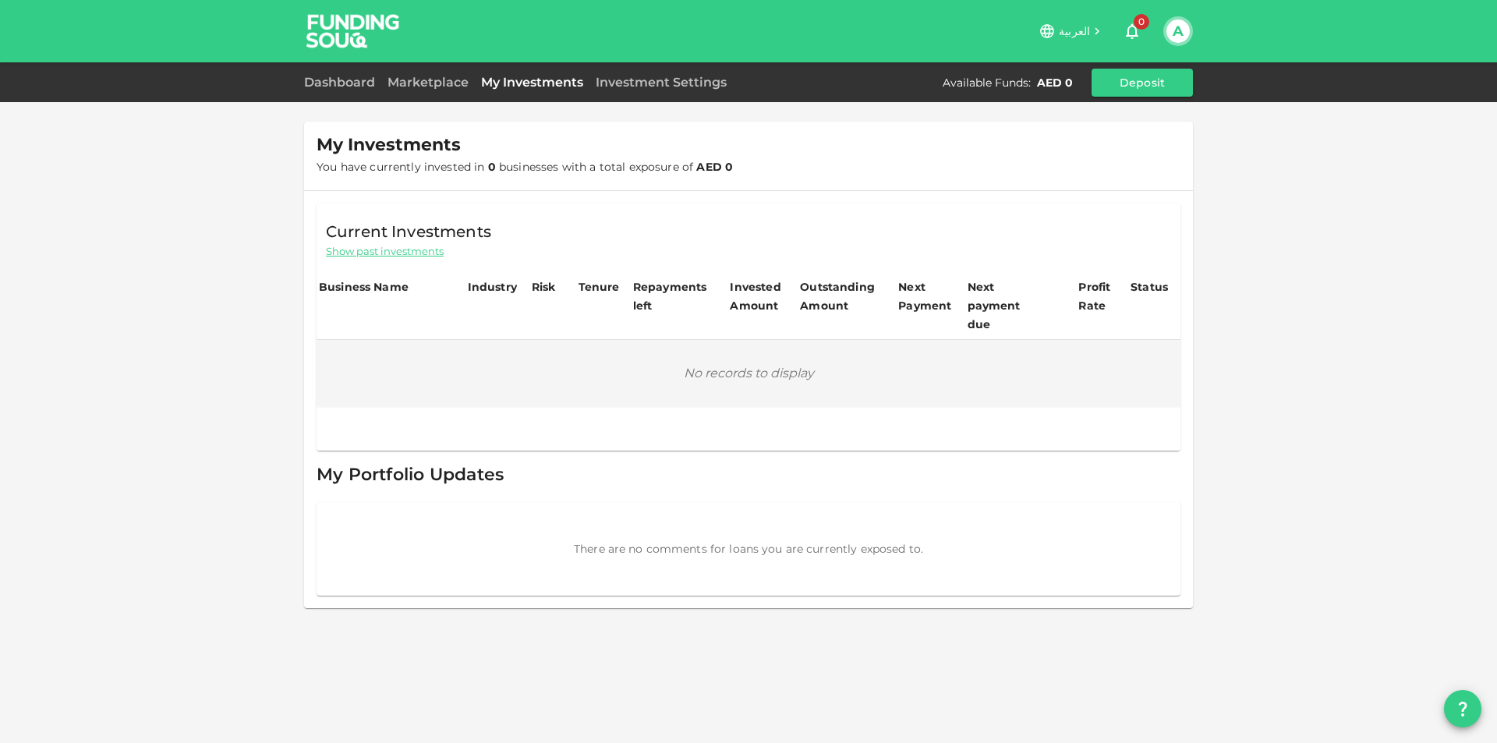
click at [645, 102] on div "My Investments You have currently invested in 0 businesses with a total exposur…" at bounding box center [748, 371] width 1497 height 743
click at [660, 82] on link "Investment Settings" at bounding box center [660, 82] width 143 height 15
